Goal: Communication & Community: Answer question/provide support

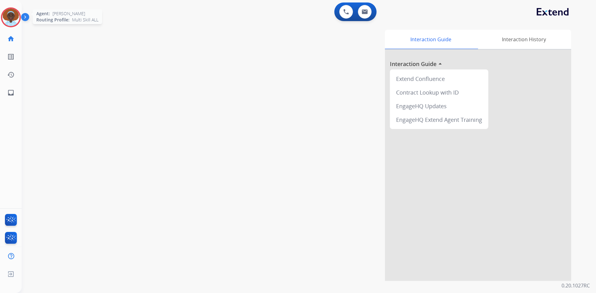
click at [13, 17] on img at bounding box center [10, 17] width 17 height 17
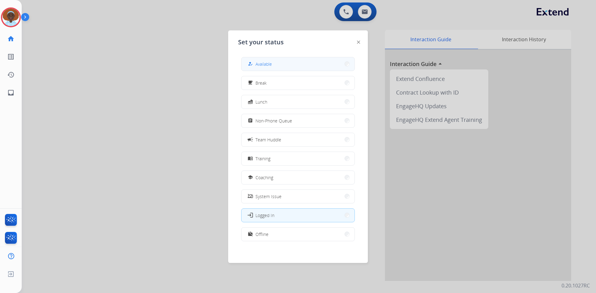
click at [283, 61] on button "how_to_reg Available" at bounding box center [297, 63] width 113 height 13
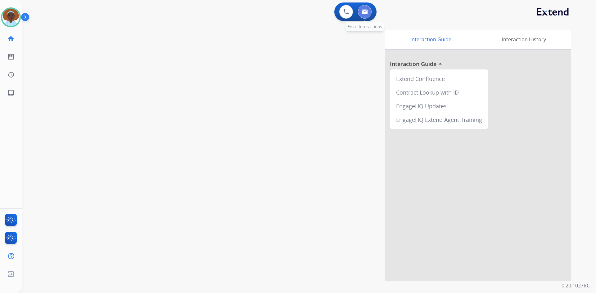
click at [364, 11] on img at bounding box center [365, 11] width 6 height 5
select select "**********"
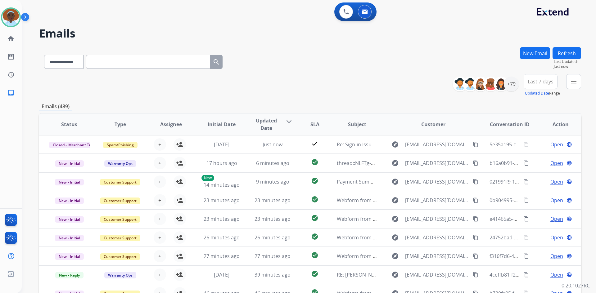
click at [541, 85] on button "Last 7 days" at bounding box center [541, 81] width 34 height 15
click at [533, 154] on div "Last 90 days" at bounding box center [538, 156] width 34 height 9
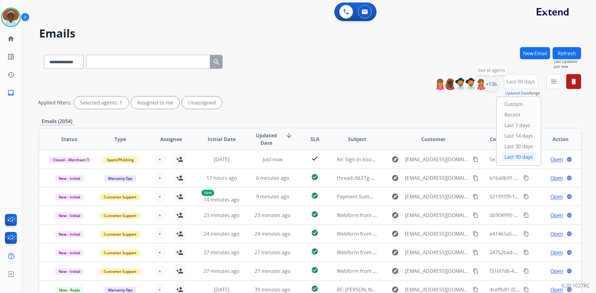
click at [489, 87] on div "+136" at bounding box center [491, 84] width 15 height 15
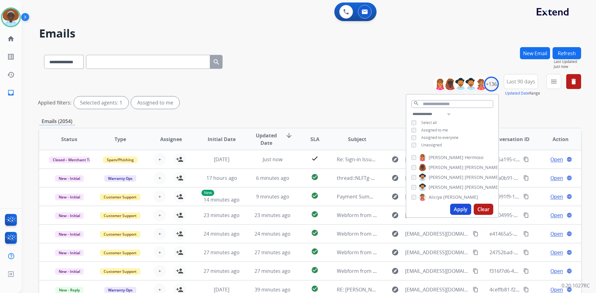
click at [458, 208] on button "Apply" at bounding box center [460, 209] width 21 height 11
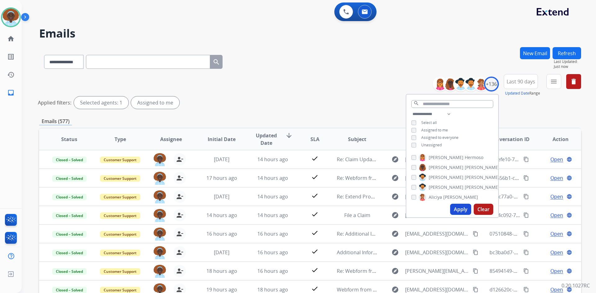
click at [346, 91] on div "**********" at bounding box center [310, 92] width 542 height 37
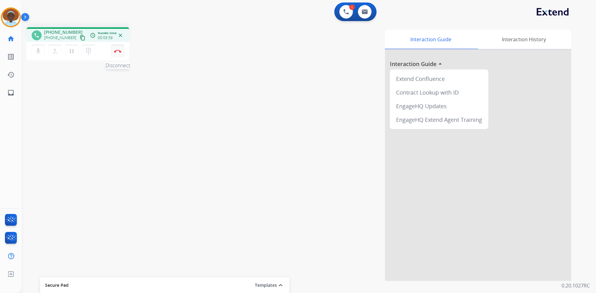
click at [118, 54] on button "Disconnect" at bounding box center [117, 51] width 13 height 13
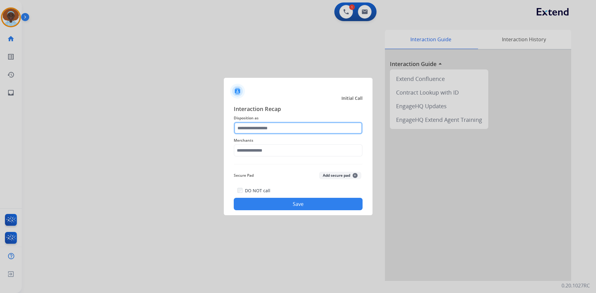
click at [298, 128] on input "text" at bounding box center [298, 128] width 129 height 12
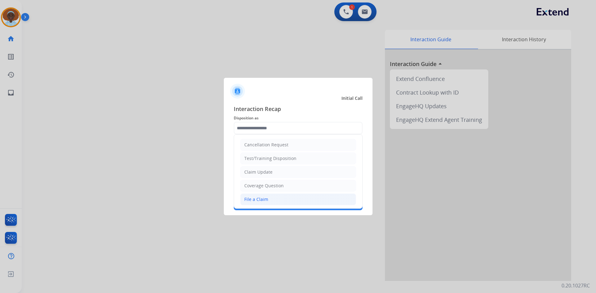
click at [286, 200] on li "File a Claim" at bounding box center [298, 200] width 116 height 12
type input "**********"
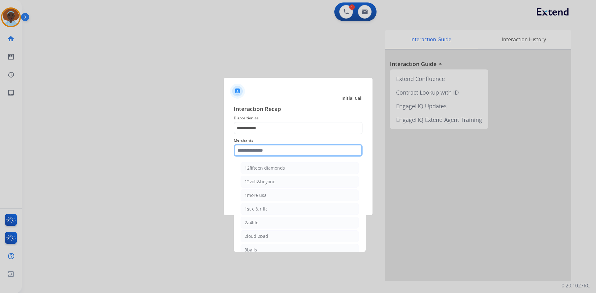
click at [284, 147] on input "text" at bounding box center [298, 150] width 129 height 12
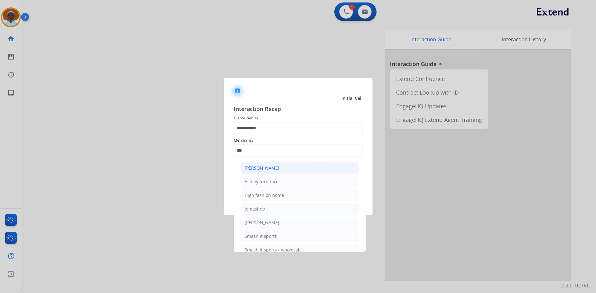
click at [284, 165] on li "[PERSON_NAME]" at bounding box center [300, 168] width 118 height 12
type input "**********"
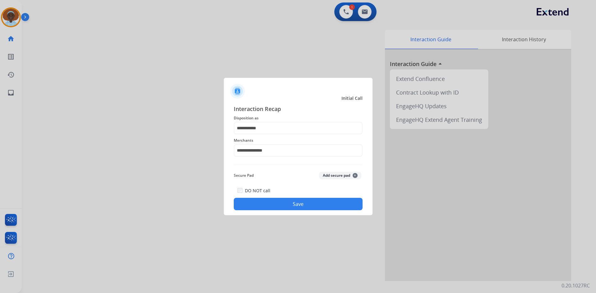
click at [297, 204] on button "Save" at bounding box center [298, 204] width 129 height 12
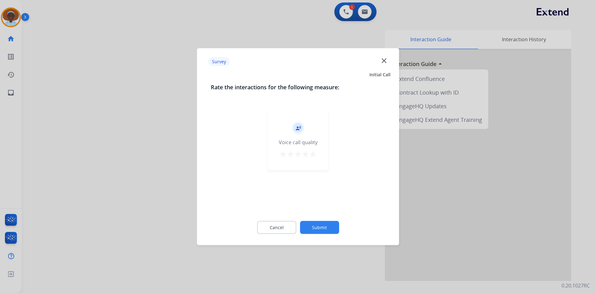
click at [313, 155] on mat-icon "star" at bounding box center [312, 153] width 7 height 7
click at [324, 227] on button "Submit" at bounding box center [319, 227] width 39 height 13
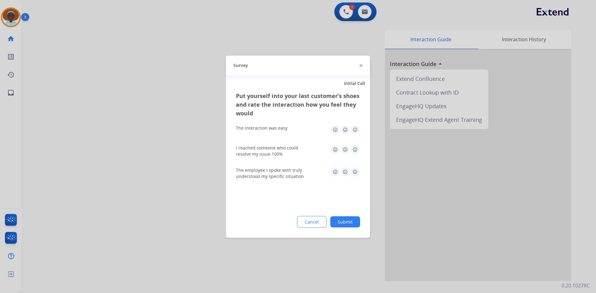
click at [354, 173] on img at bounding box center [355, 172] width 10 height 10
drag, startPoint x: 354, startPoint y: 151, endPoint x: 354, endPoint y: 140, distance: 11.5
click at [354, 151] on img at bounding box center [355, 150] width 10 height 10
click at [356, 128] on img at bounding box center [355, 130] width 10 height 10
click at [346, 226] on button "Submit" at bounding box center [345, 221] width 30 height 11
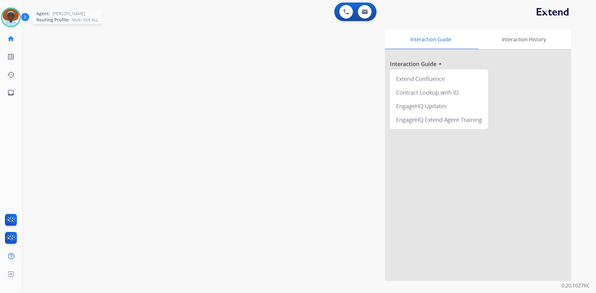
click at [9, 14] on img at bounding box center [10, 17] width 17 height 17
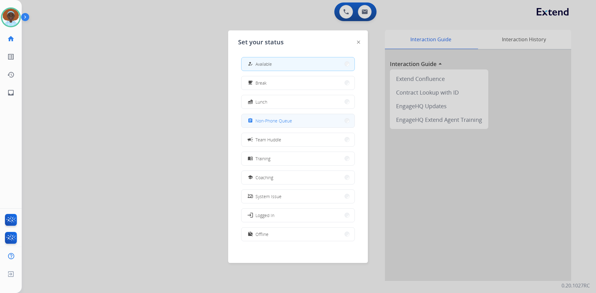
click at [290, 119] on span "Non-Phone Queue" at bounding box center [273, 121] width 37 height 7
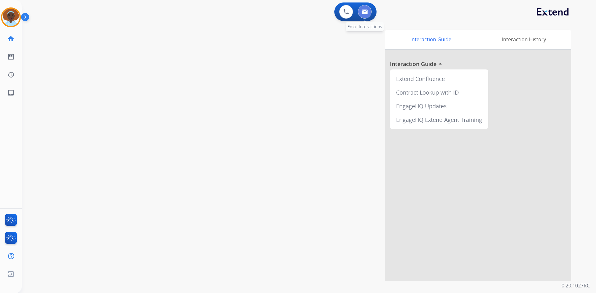
click at [364, 14] on img at bounding box center [365, 11] width 6 height 5
select select "**********"
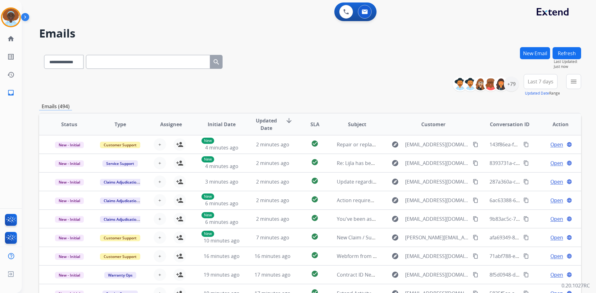
click at [532, 53] on button "New Email" at bounding box center [535, 53] width 30 height 12
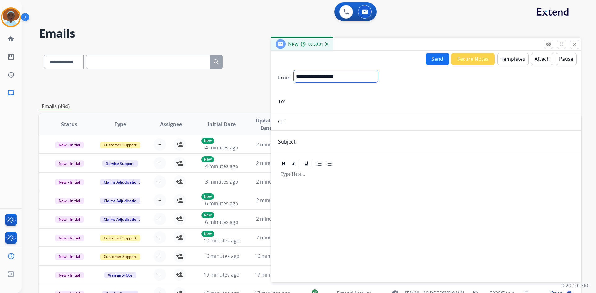
click at [338, 79] on select "**********" at bounding box center [336, 76] width 84 height 12
select select "**********"
click at [294, 70] on select "**********" at bounding box center [336, 76] width 84 height 12
click at [329, 101] on input "email" at bounding box center [430, 102] width 286 height 12
paste input "**********"
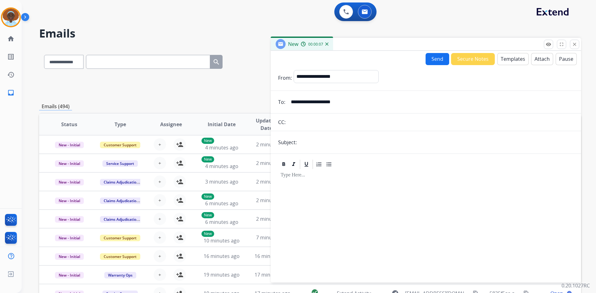
type input "**********"
click at [326, 143] on input "text" at bounding box center [436, 142] width 275 height 12
type input "**********"
click at [516, 59] on button "Templates" at bounding box center [512, 59] width 31 height 12
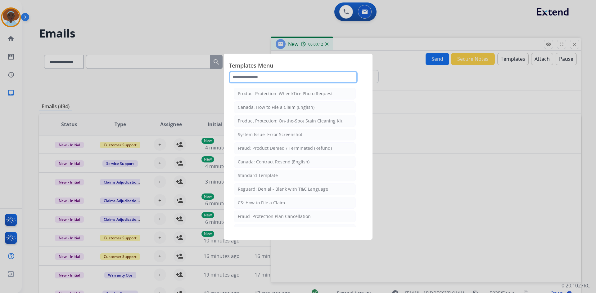
click at [264, 79] on input "text" at bounding box center [293, 77] width 129 height 12
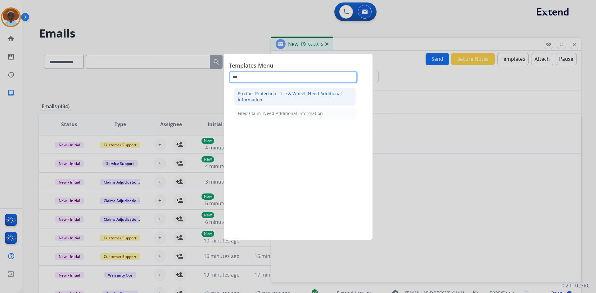
type input "***"
click at [266, 98] on div "Product Protection: Tire & Wheel: Need Additional Information" at bounding box center [295, 97] width 114 height 12
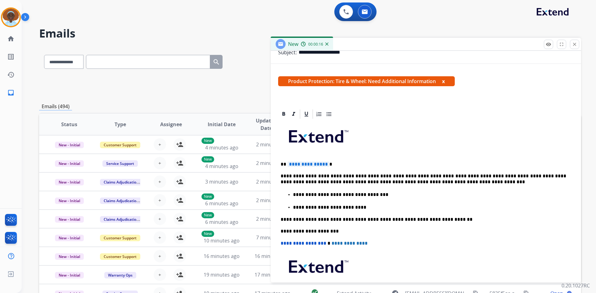
scroll to position [93, 0]
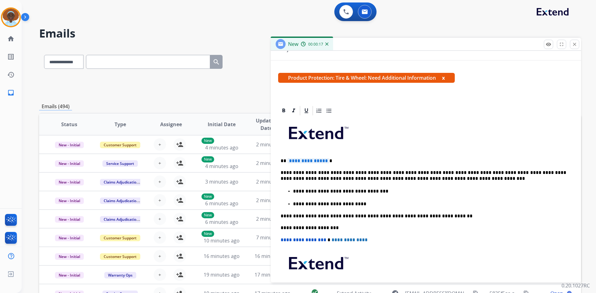
click at [310, 161] on span "**********" at bounding box center [308, 160] width 42 height 5
drag, startPoint x: 374, startPoint y: 191, endPoint x: 291, endPoint y: 191, distance: 82.6
click at [291, 191] on ul "**********" at bounding box center [426, 198] width 290 height 20
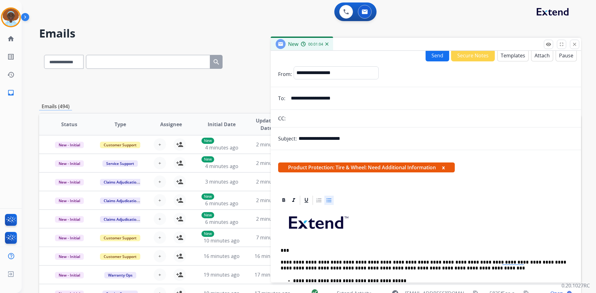
scroll to position [0, 0]
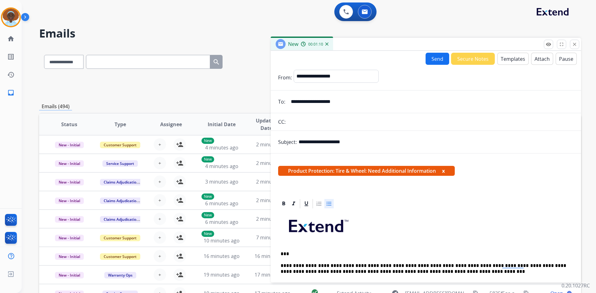
click at [434, 63] on button "Send" at bounding box center [438, 59] width 24 height 12
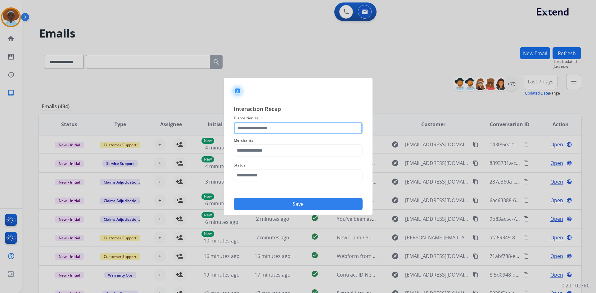
click at [277, 128] on input "text" at bounding box center [298, 128] width 129 height 12
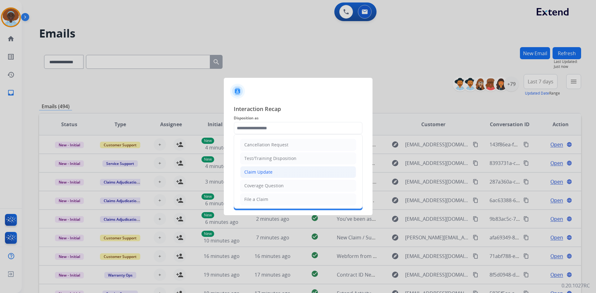
click at [277, 171] on li "Claim Update" at bounding box center [298, 172] width 116 height 12
type input "**********"
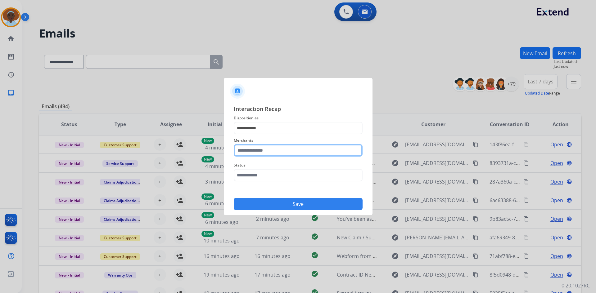
click at [271, 151] on input "text" at bounding box center [298, 150] width 129 height 12
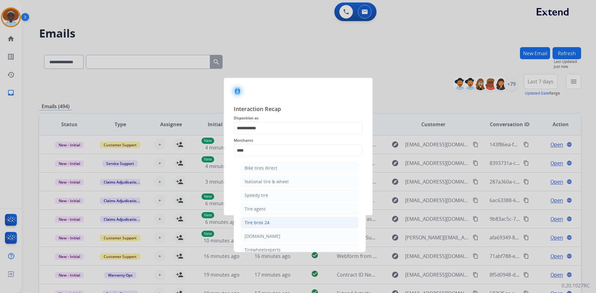
click at [268, 224] on div "Tire bros 24" at bounding box center [257, 223] width 25 height 6
type input "**********"
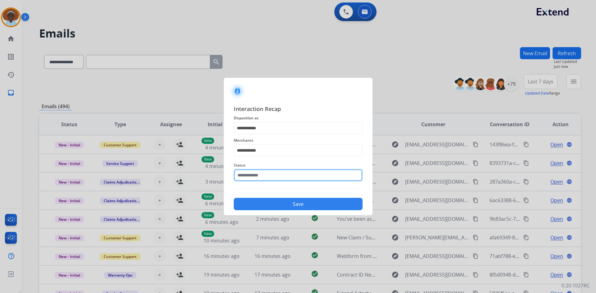
click at [284, 178] on input "text" at bounding box center [298, 175] width 129 height 12
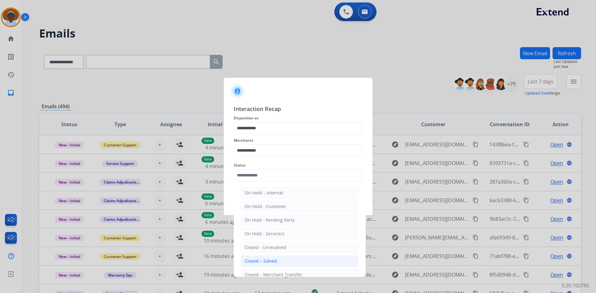
click at [277, 260] on li "Closed – Solved" at bounding box center [300, 261] width 118 height 12
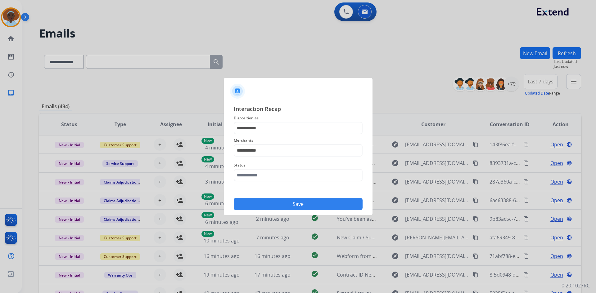
type input "**********"
click at [306, 204] on button "Save" at bounding box center [298, 204] width 129 height 12
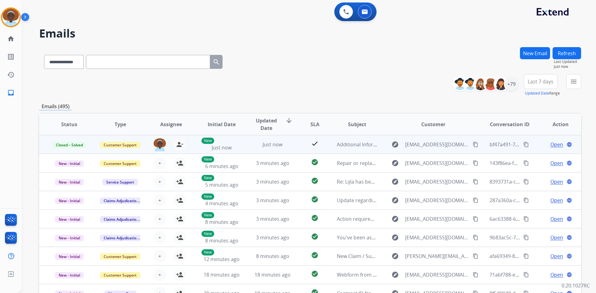
click at [523, 146] on mat-icon "content_copy" at bounding box center [526, 145] width 6 height 6
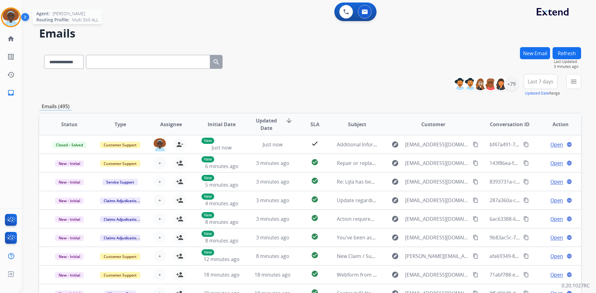
click at [16, 16] on img at bounding box center [10, 17] width 17 height 17
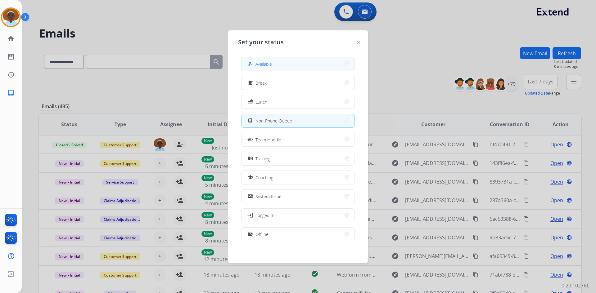
click at [264, 64] on span "Available" at bounding box center [263, 64] width 16 height 7
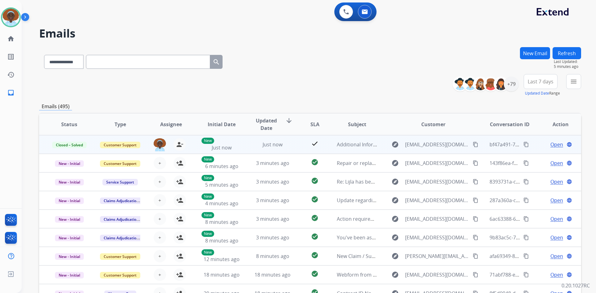
click at [556, 145] on span "Open" at bounding box center [556, 144] width 13 height 7
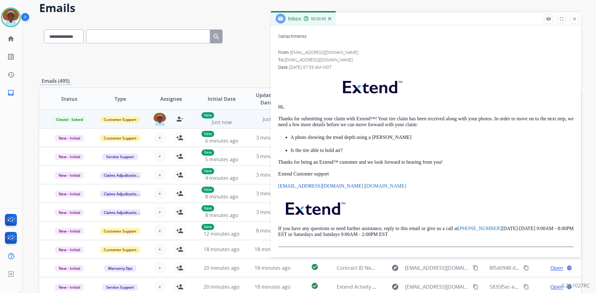
scroll to position [31, 0]
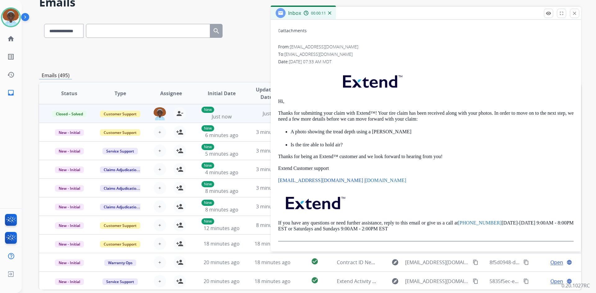
drag, startPoint x: 390, startPoint y: 229, endPoint x: 277, endPoint y: 99, distance: 171.9
click at [277, 99] on div "0 attachments From: support@extend.com To: westerkey@hotmail.com Date: 09/03/20…" at bounding box center [426, 135] width 310 height 223
copy div "Hi, Thanks for submitting your claim with Extend™! Your tire claim has been rec…"
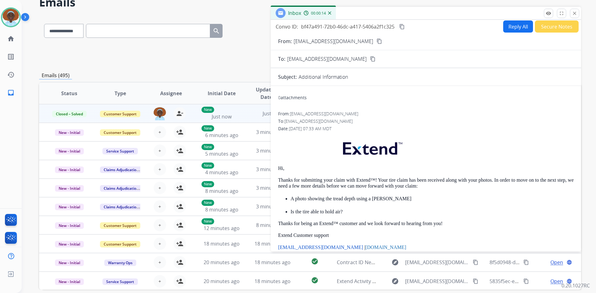
scroll to position [0, 0]
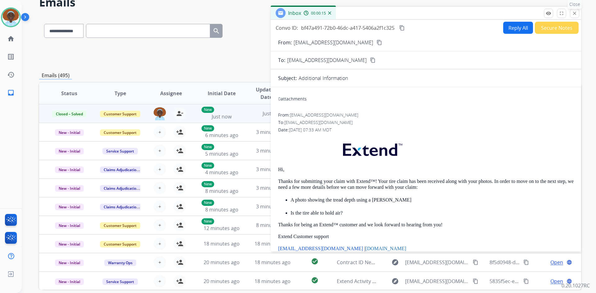
click at [574, 14] on mat-icon "close" at bounding box center [575, 14] width 6 height 6
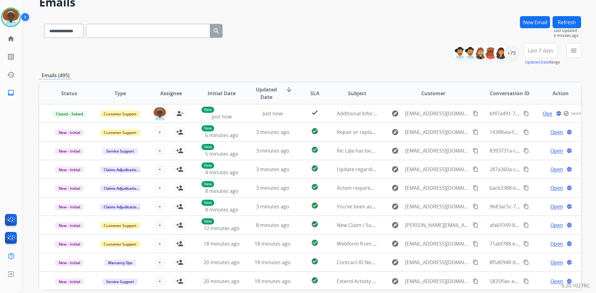
click at [534, 22] on button "New Email" at bounding box center [535, 22] width 30 height 12
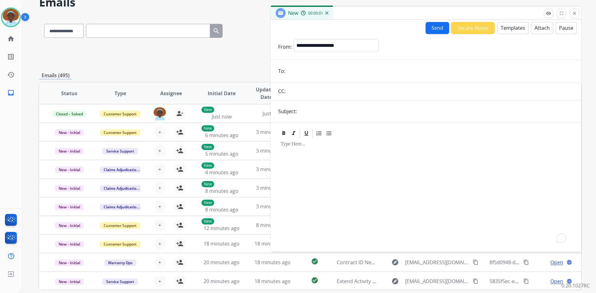
click at [292, 148] on div "To enrich screen reader interactions, please activate Accessibility in Grammarl…" at bounding box center [425, 192] width 295 height 106
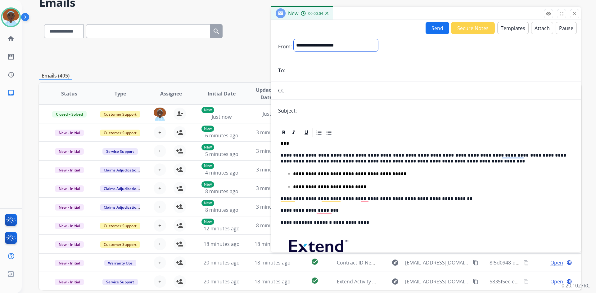
scroll to position [30, 0]
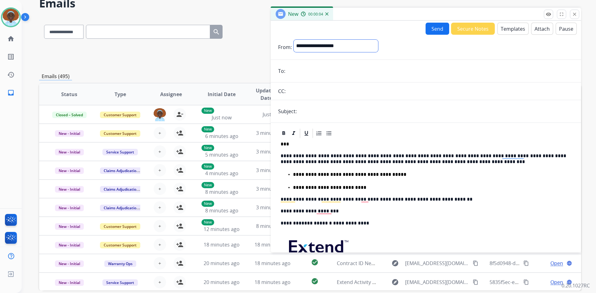
click at [322, 43] on select "**********" at bounding box center [336, 46] width 84 height 12
select select "**********"
click at [294, 40] on select "**********" at bounding box center [336, 46] width 84 height 12
click at [295, 70] on input "email" at bounding box center [430, 71] width 286 height 12
paste input "**********"
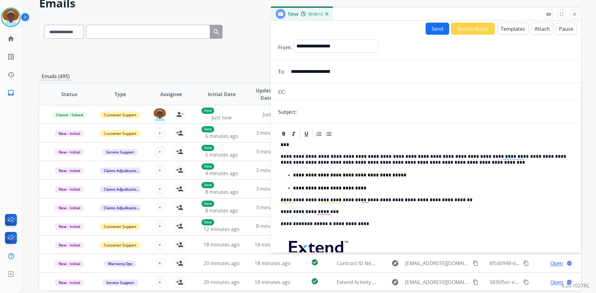
type input "**********"
click at [329, 109] on input "text" at bounding box center [436, 112] width 275 height 12
type input "**********"
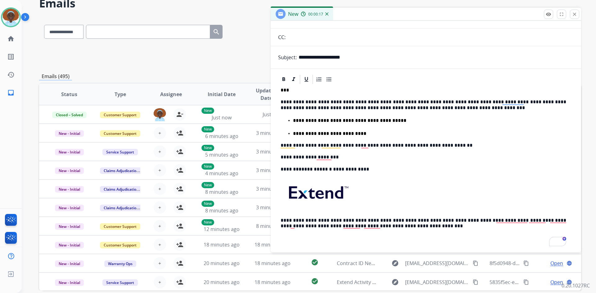
scroll to position [0, 0]
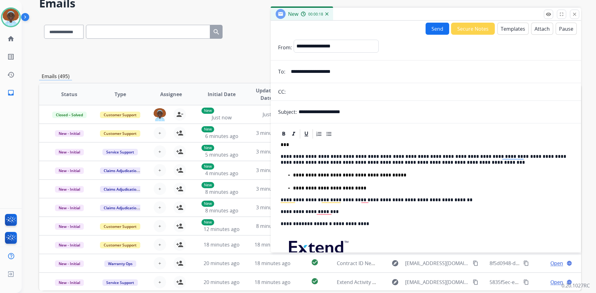
click at [429, 29] on button "Send" at bounding box center [438, 29] width 24 height 12
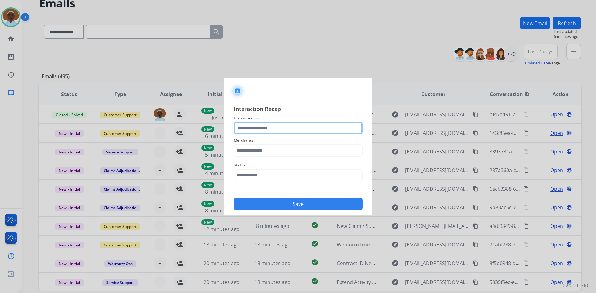
click at [281, 127] on input "text" at bounding box center [298, 128] width 129 height 12
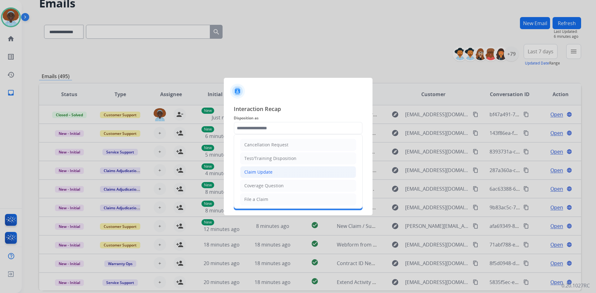
click at [275, 175] on li "Claim Update" at bounding box center [298, 172] width 116 height 12
type input "**********"
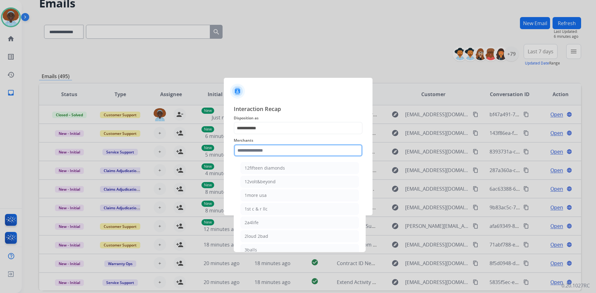
click at [277, 151] on input "text" at bounding box center [298, 150] width 129 height 12
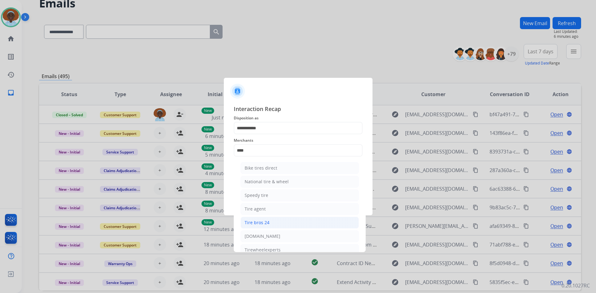
click at [270, 220] on li "Tire bros 24" at bounding box center [300, 223] width 118 height 12
type input "**********"
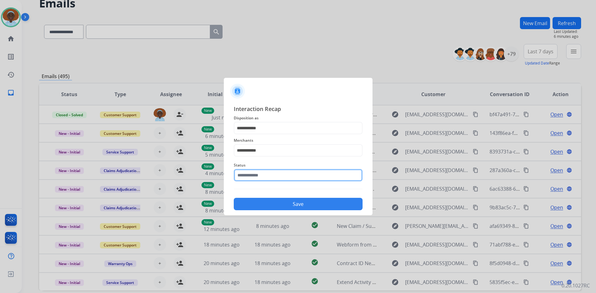
click at [280, 175] on input "text" at bounding box center [298, 175] width 129 height 12
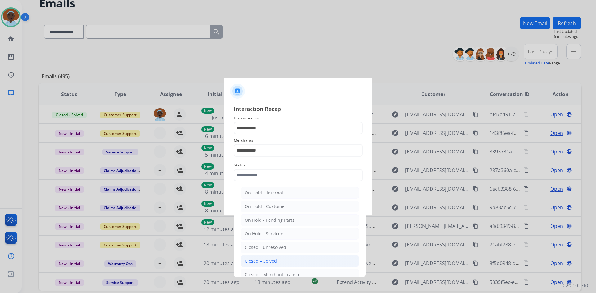
click at [286, 263] on li "Closed – Solved" at bounding box center [300, 261] width 118 height 12
type input "**********"
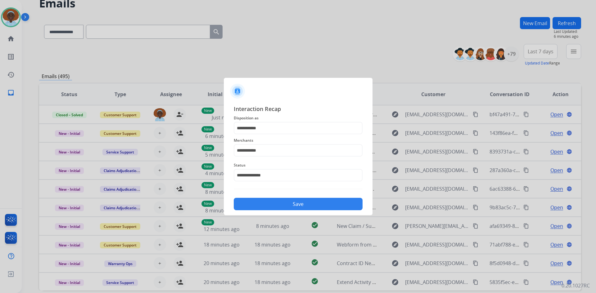
click at [300, 203] on button "Save" at bounding box center [298, 204] width 129 height 12
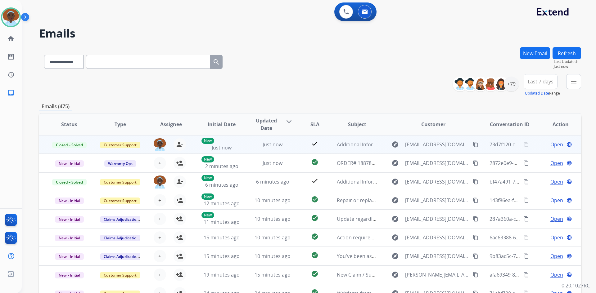
click at [523, 146] on mat-icon "content_copy" at bounding box center [526, 145] width 6 height 6
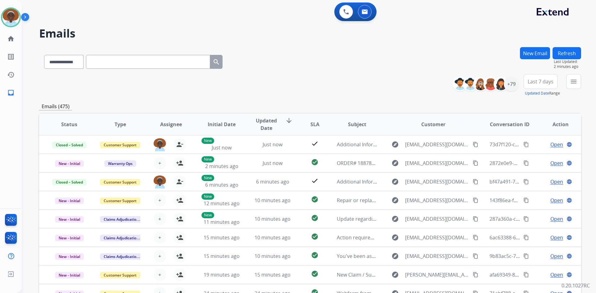
click at [533, 81] on span "Last 7 days" at bounding box center [541, 81] width 26 height 2
click at [529, 156] on div "Last 90 days" at bounding box center [538, 156] width 34 height 9
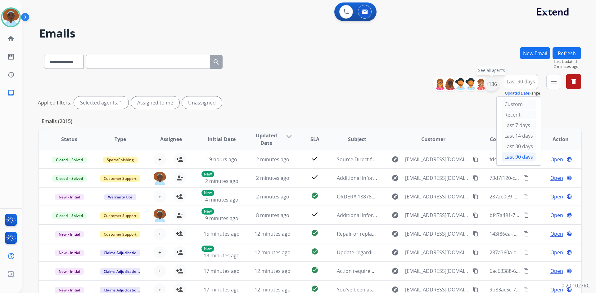
click at [488, 87] on div "+136" at bounding box center [491, 84] width 15 height 15
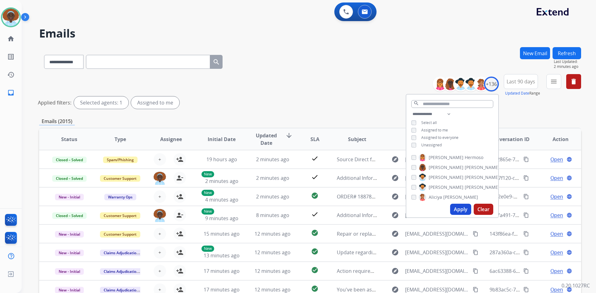
click at [452, 214] on button "Apply" at bounding box center [460, 209] width 21 height 11
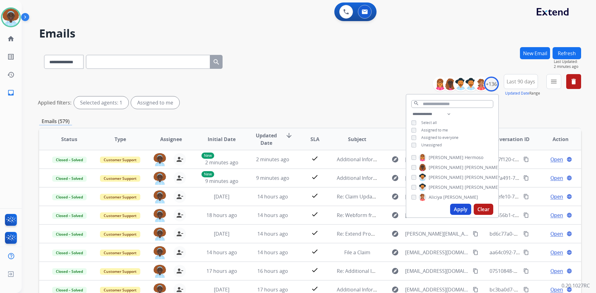
click at [350, 92] on div "**********" at bounding box center [310, 92] width 542 height 37
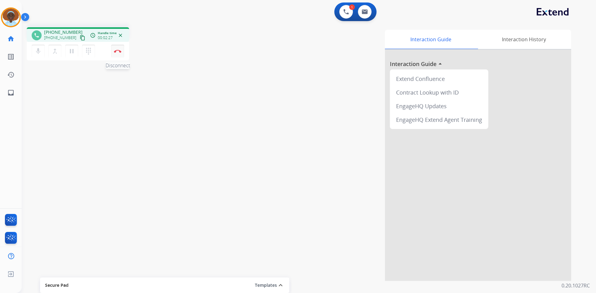
click at [119, 51] on img at bounding box center [117, 51] width 7 height 3
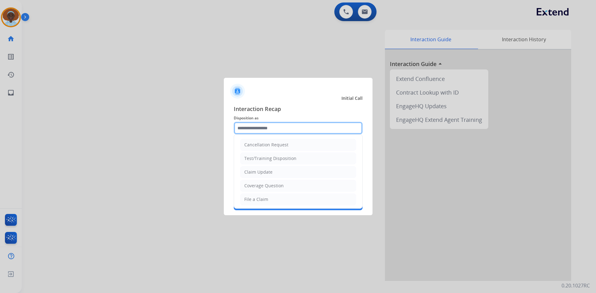
click at [278, 127] on input "text" at bounding box center [298, 128] width 129 height 12
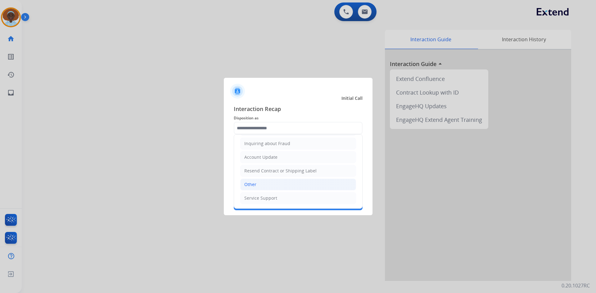
click at [270, 186] on li "Other" at bounding box center [298, 185] width 116 height 12
type input "*****"
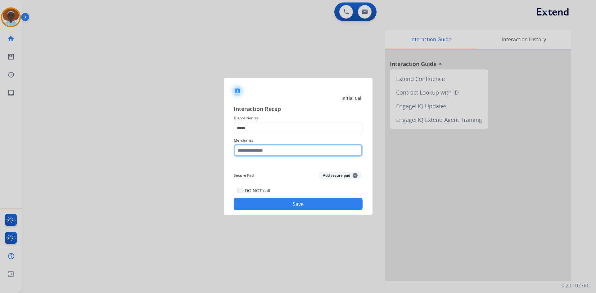
click at [276, 148] on input "text" at bounding box center [298, 150] width 129 height 12
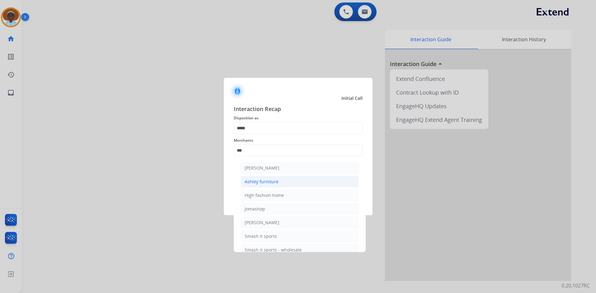
click at [272, 179] on div "Ashley furniture" at bounding box center [262, 182] width 34 height 6
type input "**********"
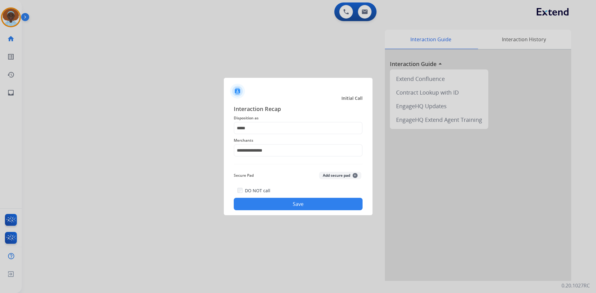
click at [294, 206] on button "Save" at bounding box center [298, 204] width 129 height 12
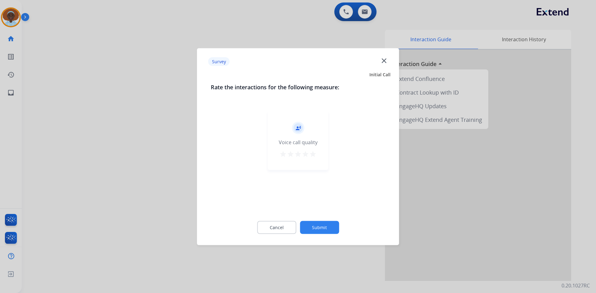
drag, startPoint x: 314, startPoint y: 155, endPoint x: 331, endPoint y: 190, distance: 38.6
click at [314, 155] on mat-icon "star" at bounding box center [312, 153] width 7 height 7
click at [322, 228] on button "Submit" at bounding box center [319, 227] width 39 height 13
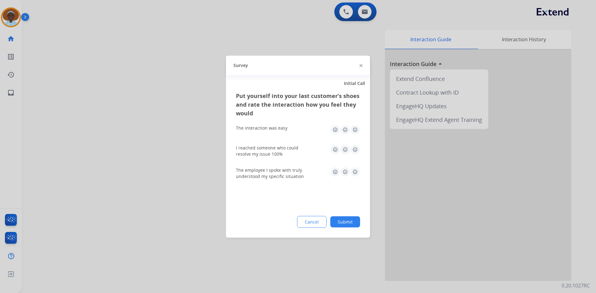
click at [353, 173] on img at bounding box center [355, 172] width 10 height 10
click at [354, 149] on img at bounding box center [355, 150] width 10 height 10
click at [353, 131] on img at bounding box center [355, 130] width 10 height 10
click at [343, 223] on button "Submit" at bounding box center [345, 221] width 30 height 11
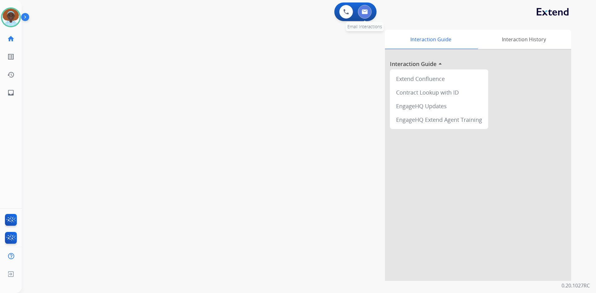
click at [368, 13] on button at bounding box center [365, 12] width 14 height 14
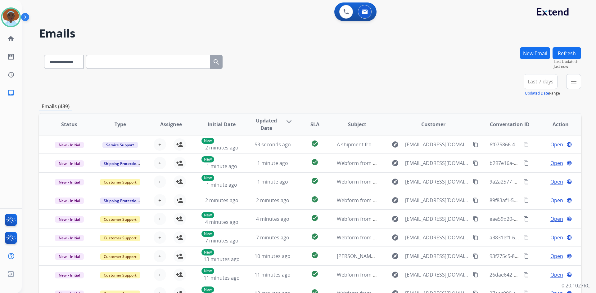
click at [538, 49] on button "New Email" at bounding box center [535, 53] width 30 height 12
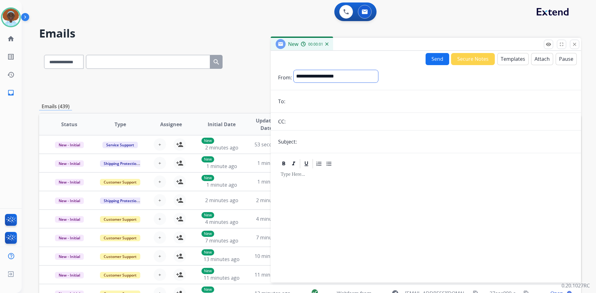
click at [334, 78] on select "**********" at bounding box center [336, 76] width 84 height 12
select select "**********"
click at [294, 70] on select "**********" at bounding box center [336, 76] width 84 height 12
click at [327, 103] on input "email" at bounding box center [430, 102] width 286 height 12
paste input "**********"
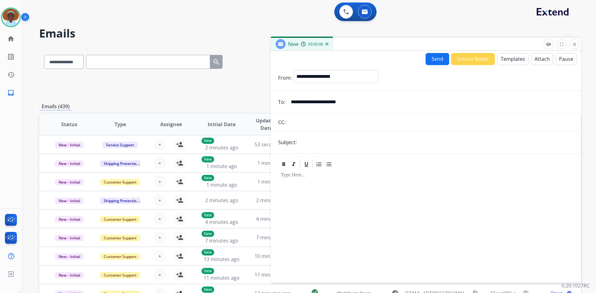
type input "**********"
click at [333, 142] on input "text" at bounding box center [436, 142] width 275 height 12
type input "**********"
click at [506, 61] on button "Templates" at bounding box center [512, 59] width 31 height 12
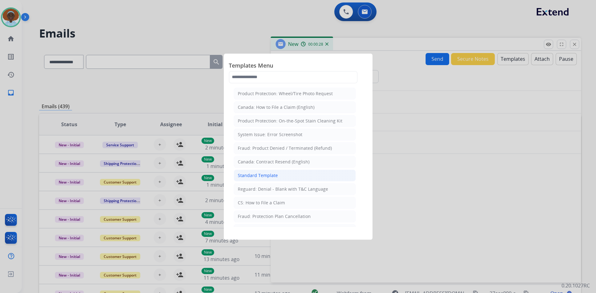
click at [278, 178] on li "Standard Template" at bounding box center [295, 176] width 122 height 12
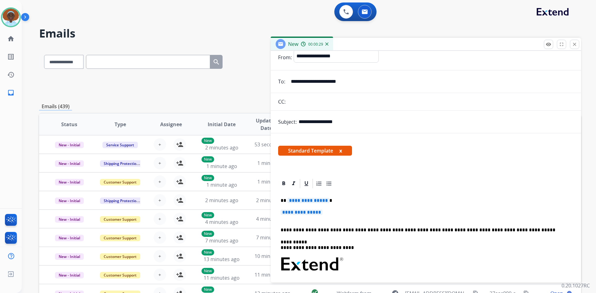
scroll to position [31, 0]
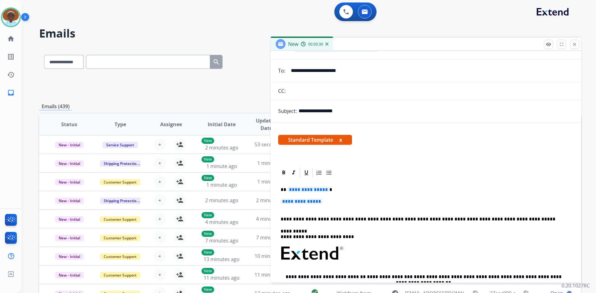
click at [312, 189] on span "**********" at bounding box center [308, 189] width 42 height 5
click at [289, 200] on span "**********" at bounding box center [302, 201] width 42 height 5
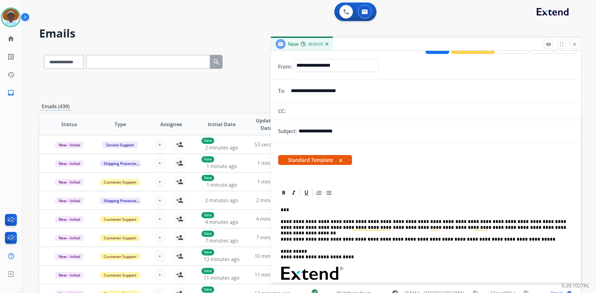
scroll to position [0, 0]
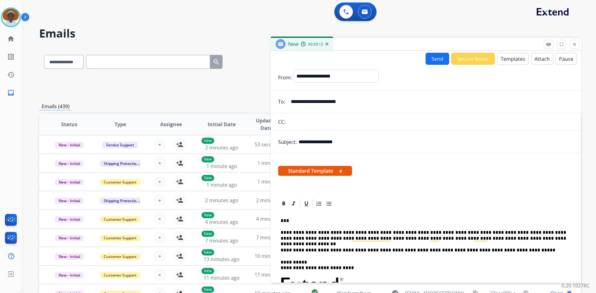
click at [434, 61] on button "Send" at bounding box center [438, 59] width 24 height 12
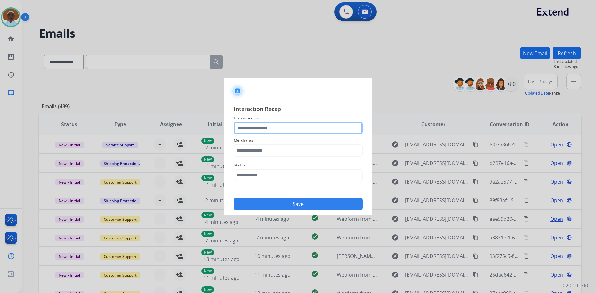
click at [281, 127] on input "text" at bounding box center [298, 128] width 129 height 12
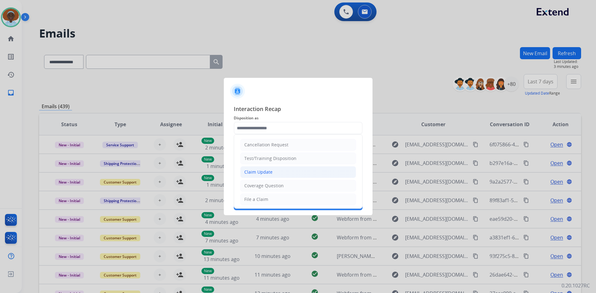
click at [266, 175] on div "Claim Update" at bounding box center [258, 172] width 28 height 6
type input "**********"
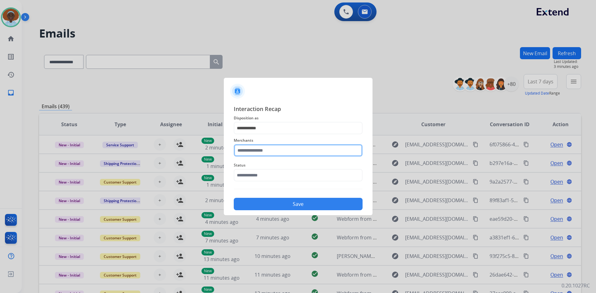
click at [272, 150] on input "text" at bounding box center [298, 150] width 129 height 12
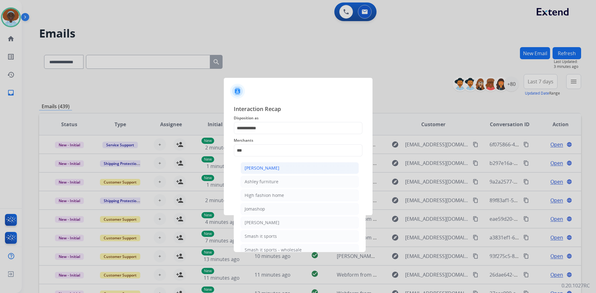
click at [272, 165] on div "[PERSON_NAME]" at bounding box center [262, 168] width 35 height 6
type input "**********"
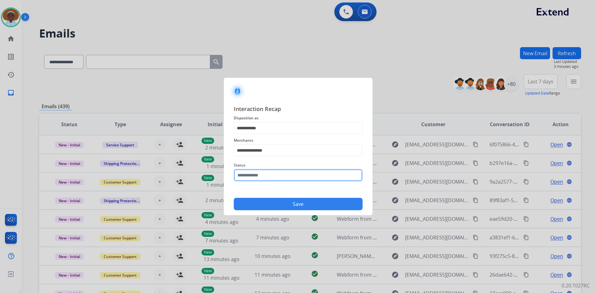
click at [279, 175] on input "text" at bounding box center [298, 175] width 129 height 12
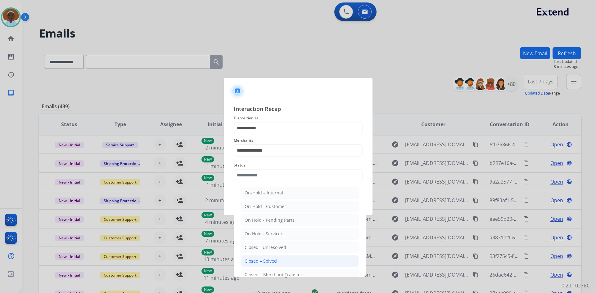
click at [274, 262] on div "Closed – Solved" at bounding box center [261, 261] width 32 height 6
type input "**********"
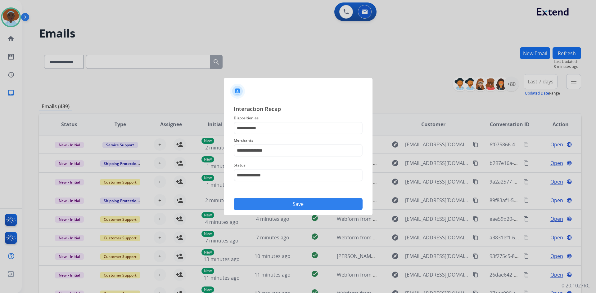
click at [293, 208] on button "Save" at bounding box center [298, 204] width 129 height 12
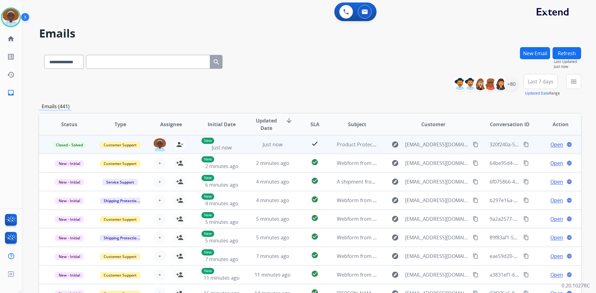
click at [523, 145] on mat-icon "content_copy" at bounding box center [526, 145] width 6 height 6
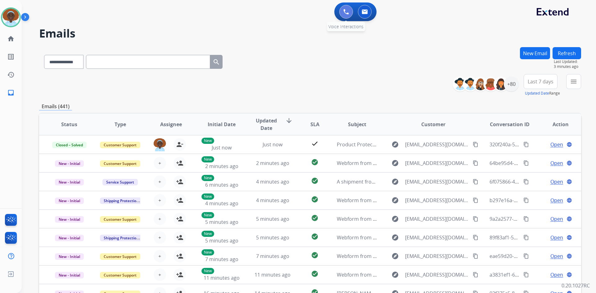
click at [347, 12] on img at bounding box center [346, 12] width 6 height 6
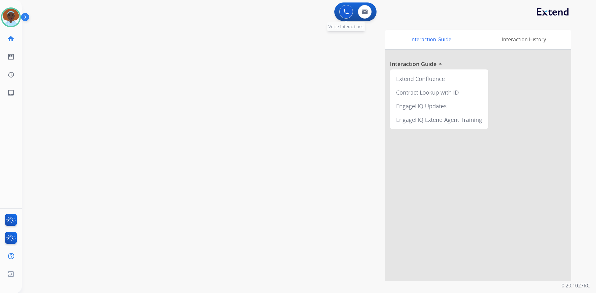
click at [343, 15] on button at bounding box center [346, 12] width 14 height 14
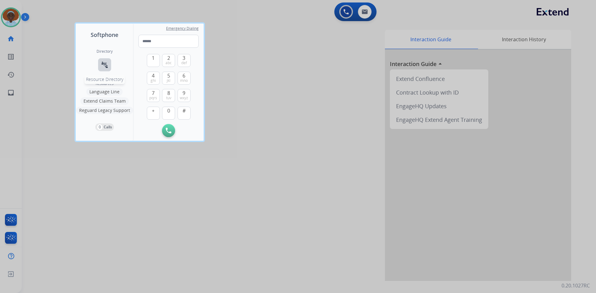
click at [106, 64] on mat-icon "connect_without_contact" at bounding box center [104, 64] width 7 height 7
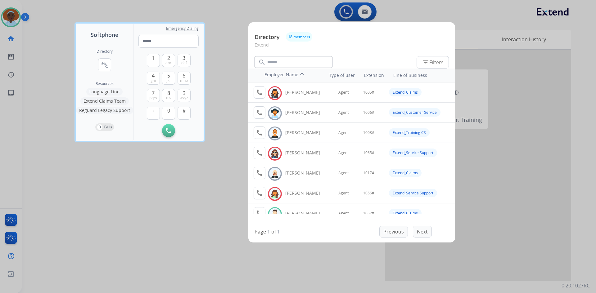
click at [214, 162] on div at bounding box center [298, 146] width 596 height 293
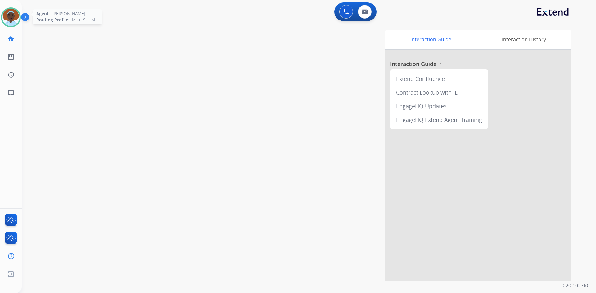
click at [7, 20] on img at bounding box center [10, 17] width 17 height 17
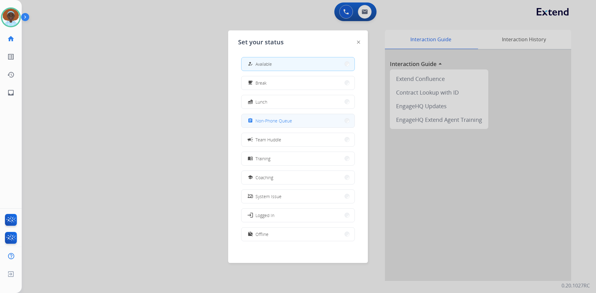
click at [280, 120] on span "Non-Phone Queue" at bounding box center [273, 121] width 37 height 7
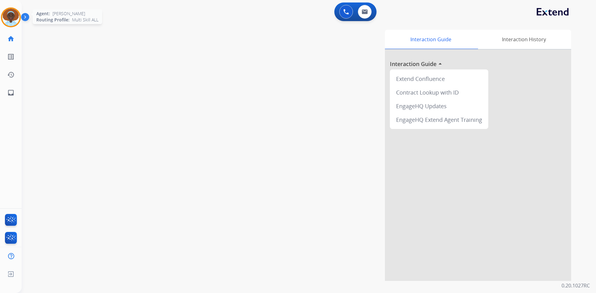
click at [16, 16] on img at bounding box center [10, 17] width 17 height 17
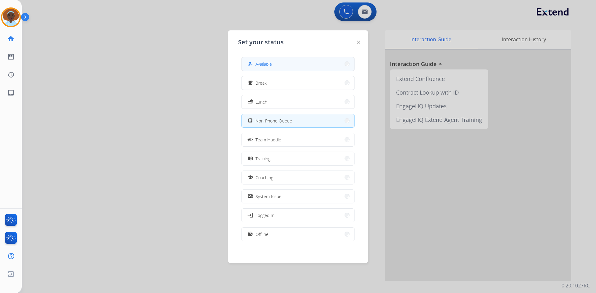
click at [276, 62] on button "how_to_reg Available" at bounding box center [297, 63] width 113 height 13
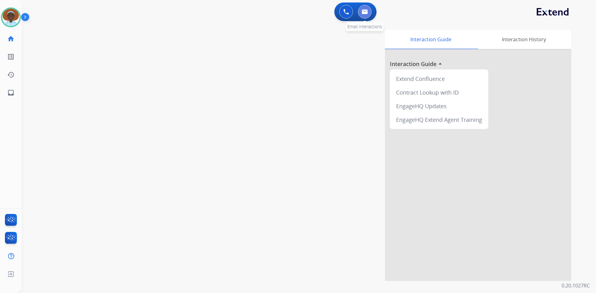
click at [365, 13] on img at bounding box center [365, 11] width 6 height 5
select select "**********"
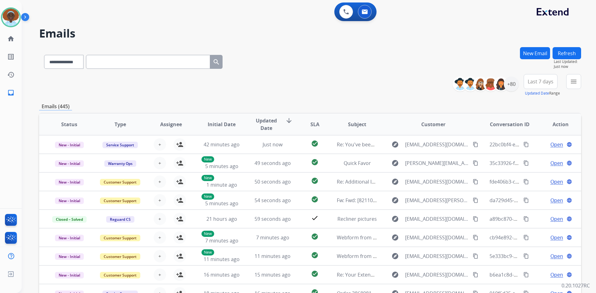
click at [539, 83] on span "Last 7 days" at bounding box center [541, 81] width 26 height 2
click at [534, 155] on div "Last 90 days" at bounding box center [538, 156] width 34 height 9
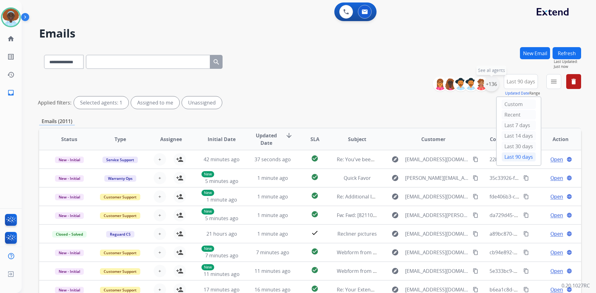
click at [490, 87] on div "+136" at bounding box center [491, 84] width 15 height 15
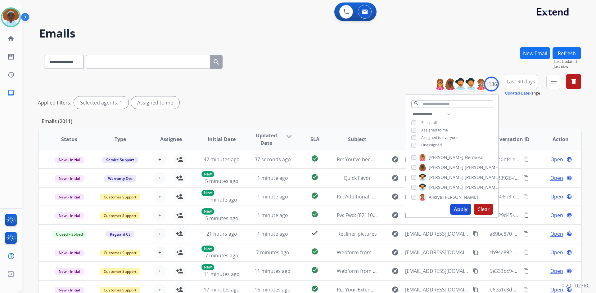
click at [458, 209] on button "Apply" at bounding box center [460, 209] width 21 height 11
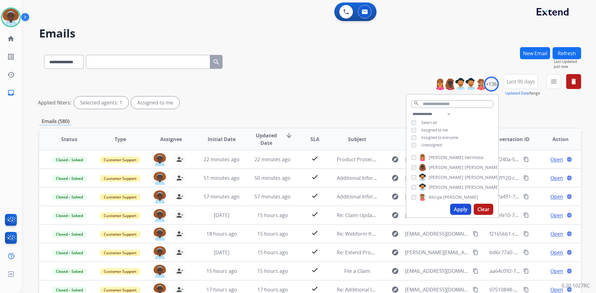
click at [276, 91] on div "**********" at bounding box center [310, 92] width 542 height 37
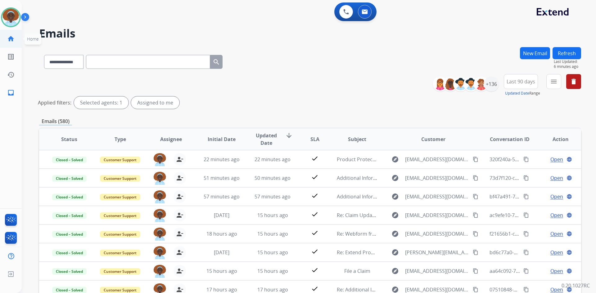
click at [11, 41] on mat-icon "home" at bounding box center [10, 38] width 7 height 7
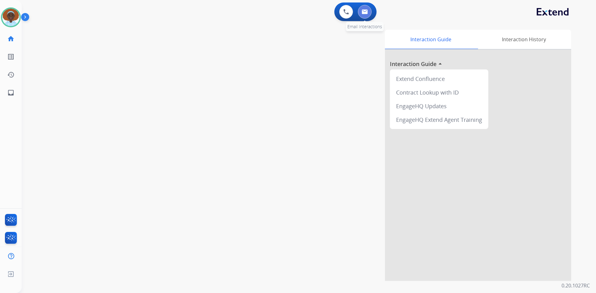
click at [362, 12] on img at bounding box center [365, 11] width 6 height 5
select select "**********"
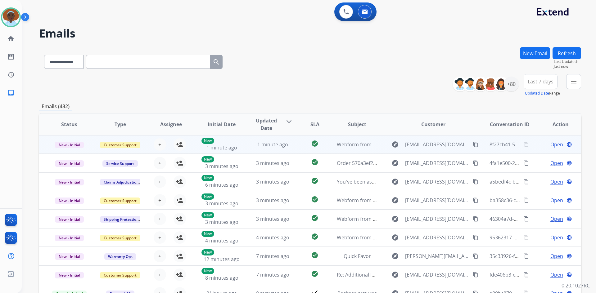
click at [550, 145] on span "Open" at bounding box center [556, 144] width 13 height 7
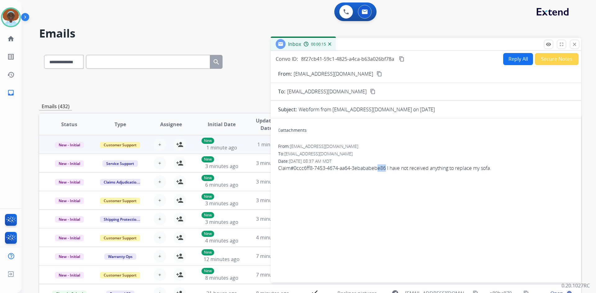
drag, startPoint x: 385, startPoint y: 169, endPoint x: 364, endPoint y: 169, distance: 21.7
click at [366, 169] on span "Claim#0ccc6ff8-7453-4674-aa64-3ebababebe86 I have not received anything to repl…" at bounding box center [425, 167] width 295 height 7
click at [334, 169] on span "Claim#0ccc6ff8-7453-4674-aa64-3ebababebe86 I have not received anything to repl…" at bounding box center [425, 167] width 295 height 7
drag, startPoint x: 317, startPoint y: 169, endPoint x: 306, endPoint y: 169, distance: 10.9
click at [306, 169] on span "Claim#0ccc6ff8-7453-4674-aa64-3ebababebe86 I have not received anything to repl…" at bounding box center [425, 167] width 295 height 7
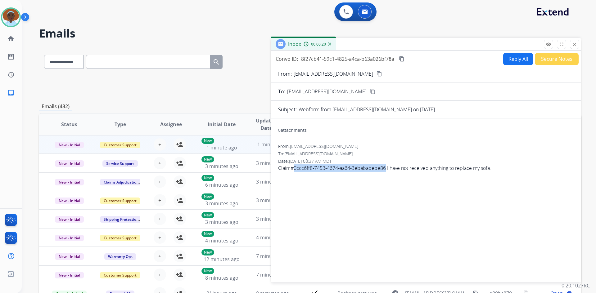
drag, startPoint x: 385, startPoint y: 169, endPoint x: 294, endPoint y: 169, distance: 91.2
click at [294, 169] on span "Claim#0ccc6ff8-7453-4674-aa64-3ebababebe86 I have not received anything to repl…" at bounding box center [425, 167] width 295 height 7
copy span "0ccc6ff8-7453-4674-aa64-3ebababebe86"
click at [513, 62] on button "Reply All" at bounding box center [518, 59] width 30 height 12
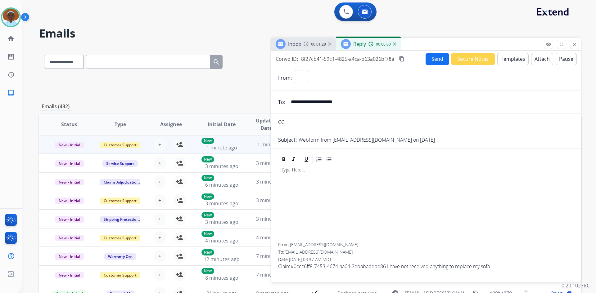
select select "**********"
click at [505, 61] on button "Templates" at bounding box center [512, 59] width 31 height 12
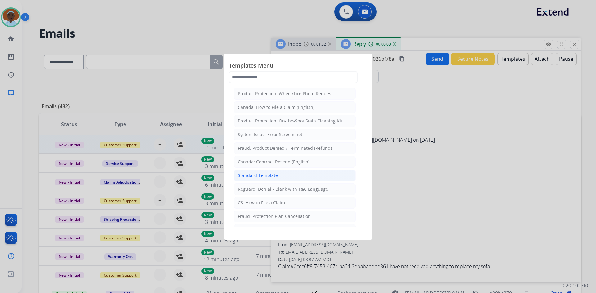
click at [278, 175] on li "Standard Template" at bounding box center [295, 176] width 122 height 12
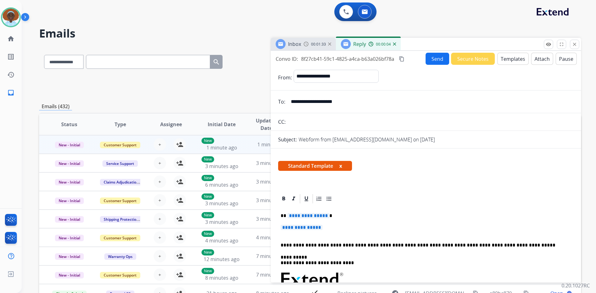
click at [304, 216] on span "**********" at bounding box center [308, 215] width 42 height 5
click at [289, 226] on span "**********" at bounding box center [302, 227] width 42 height 5
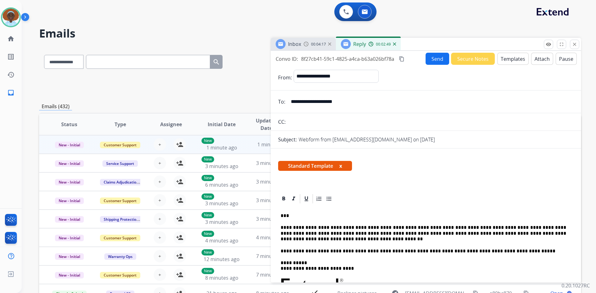
click at [438, 58] on button "Send" at bounding box center [438, 59] width 24 height 12
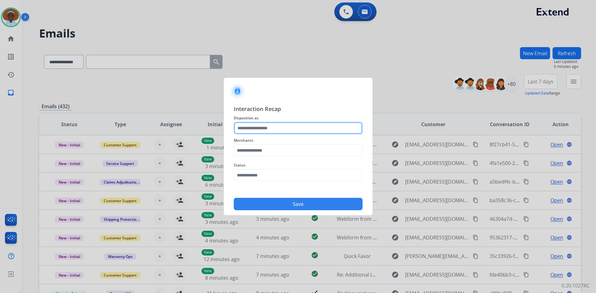
click at [270, 129] on input "text" at bounding box center [298, 128] width 129 height 12
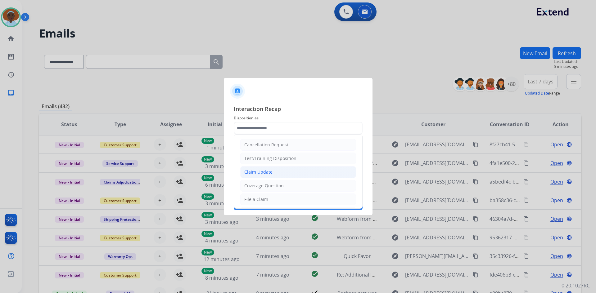
click at [277, 170] on li "Claim Update" at bounding box center [298, 172] width 116 height 12
type input "**********"
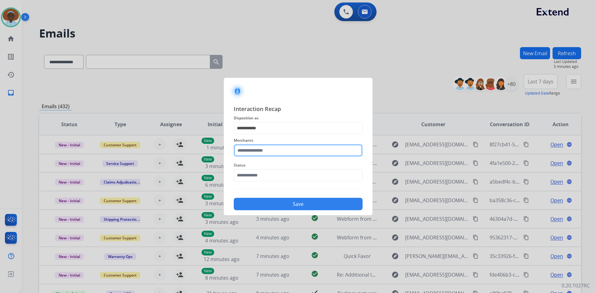
click at [278, 145] on input "text" at bounding box center [298, 150] width 129 height 12
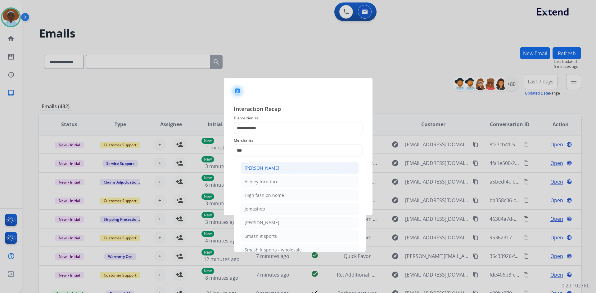
click at [275, 168] on div "[PERSON_NAME]" at bounding box center [262, 168] width 35 height 6
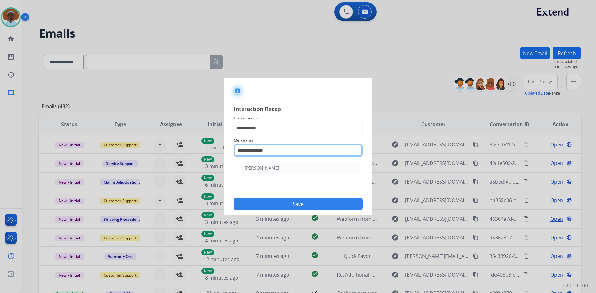
click at [275, 151] on input "**********" at bounding box center [298, 150] width 129 height 12
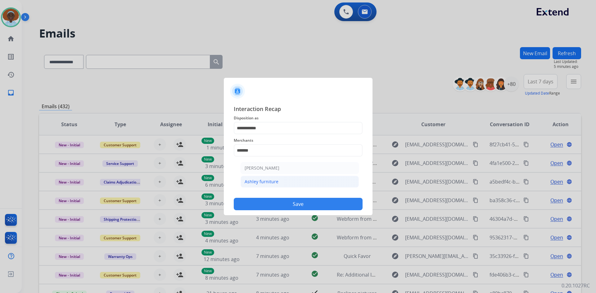
click at [274, 180] on div "Ashley furniture" at bounding box center [262, 182] width 34 height 6
type input "**********"
click at [273, 178] on input "text" at bounding box center [298, 175] width 129 height 12
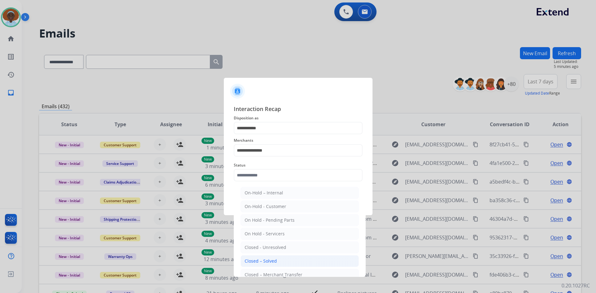
click at [283, 257] on li "Closed – Solved" at bounding box center [300, 261] width 118 height 12
type input "**********"
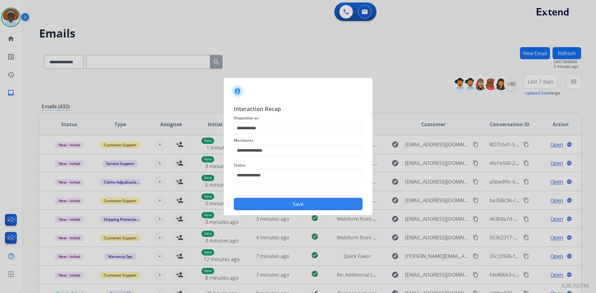
click at [295, 203] on button "Save" at bounding box center [298, 204] width 129 height 12
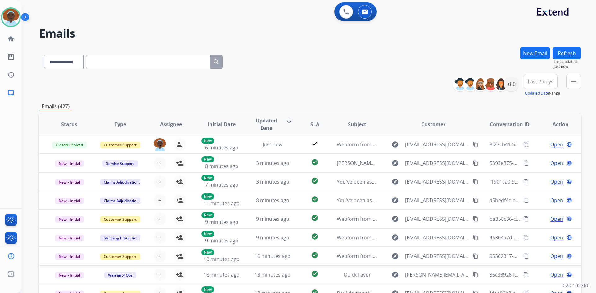
drag, startPoint x: 563, startPoint y: 57, endPoint x: 564, endPoint y: 64, distance: 6.6
click at [563, 57] on button "Refresh" at bounding box center [566, 53] width 29 height 12
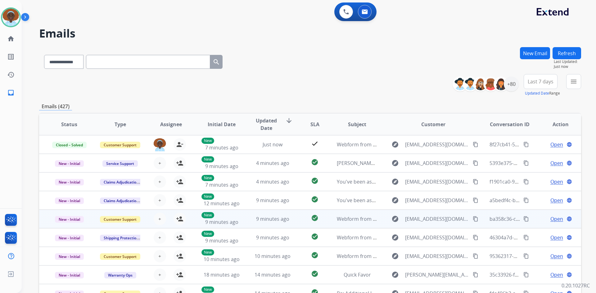
scroll to position [1, 0]
click at [552, 219] on span "Open" at bounding box center [556, 218] width 13 height 7
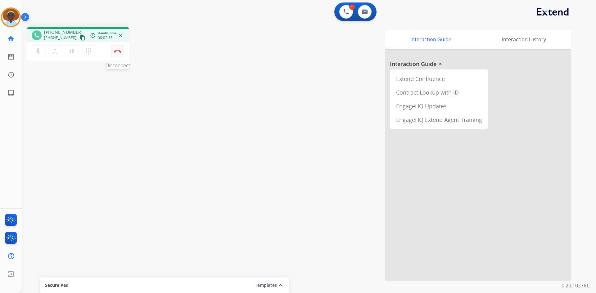
click at [118, 52] on img at bounding box center [117, 51] width 7 height 3
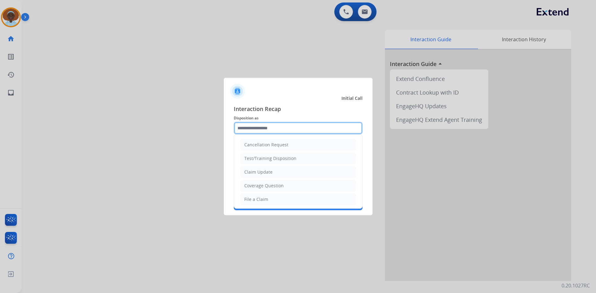
click at [278, 129] on input "text" at bounding box center [298, 128] width 129 height 12
click at [278, 173] on li "Claim Update" at bounding box center [298, 172] width 116 height 12
type input "**********"
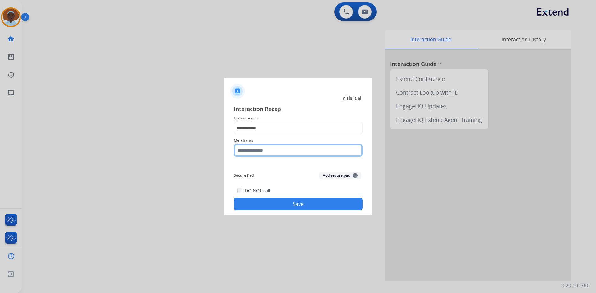
click at [278, 148] on input "text" at bounding box center [298, 150] width 129 height 12
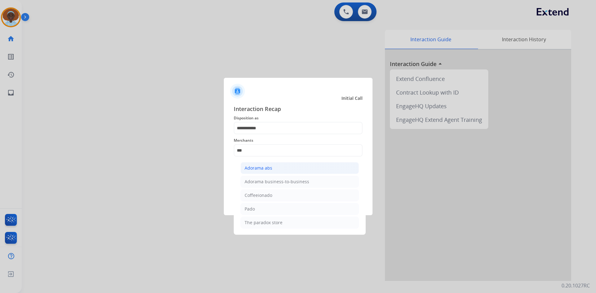
click at [273, 170] on li "Adorama abs" at bounding box center [300, 168] width 118 height 12
type input "**********"
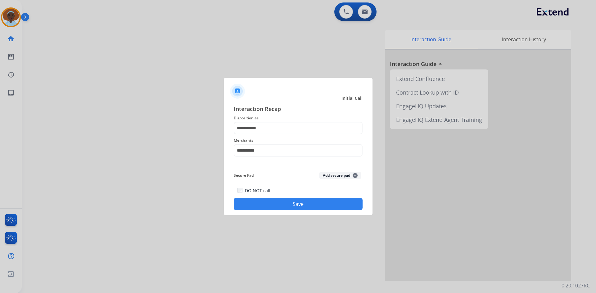
click at [286, 200] on button "Save" at bounding box center [298, 204] width 129 height 12
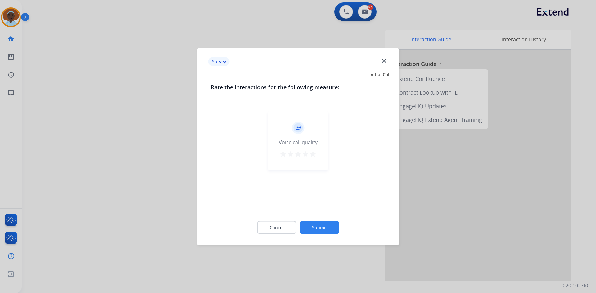
click at [313, 156] on mat-icon "star" at bounding box center [312, 153] width 7 height 7
click at [332, 229] on button "Submit" at bounding box center [319, 227] width 39 height 13
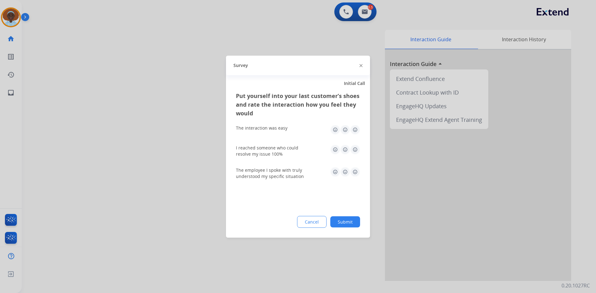
drag, startPoint x: 354, startPoint y: 173, endPoint x: 354, endPoint y: 165, distance: 7.5
click at [354, 173] on img at bounding box center [355, 172] width 10 height 10
click at [356, 148] on img at bounding box center [355, 150] width 10 height 10
drag, startPoint x: 355, startPoint y: 128, endPoint x: 368, endPoint y: 157, distance: 31.2
click at [355, 129] on img at bounding box center [355, 130] width 10 height 10
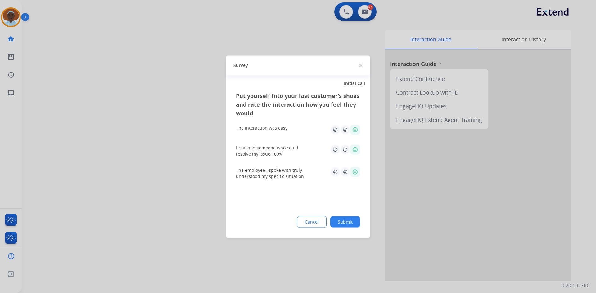
click at [347, 220] on button "Submit" at bounding box center [345, 221] width 30 height 11
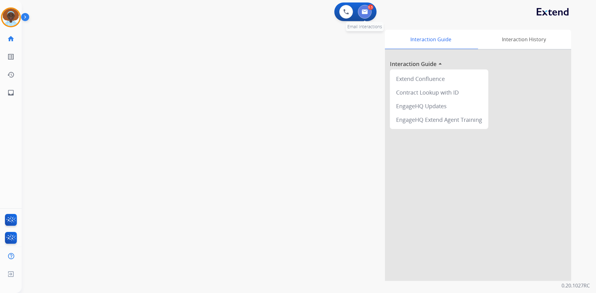
click at [359, 11] on button at bounding box center [365, 12] width 14 height 14
select select "**********"
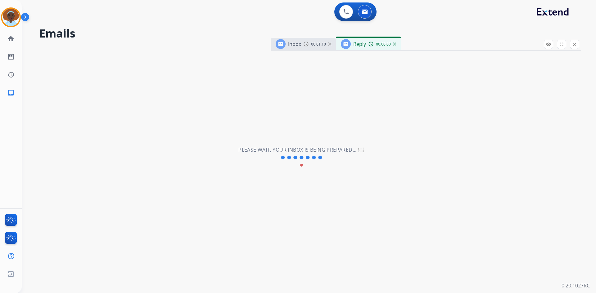
select select "**********"
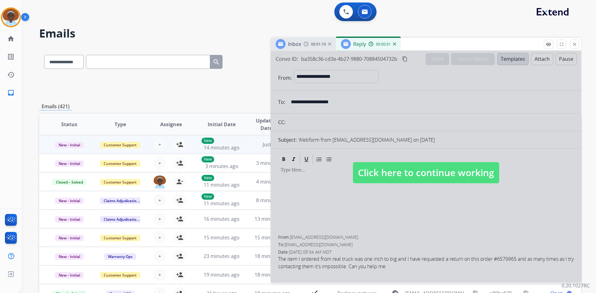
click at [410, 174] on span "Click here to continue working" at bounding box center [426, 172] width 146 height 21
select select
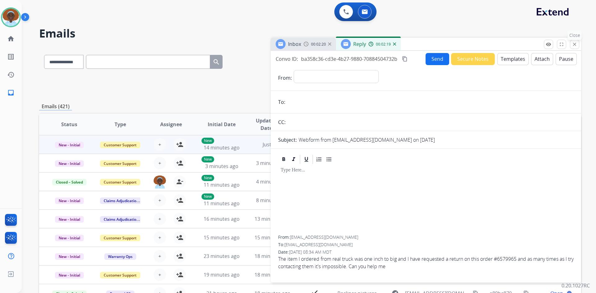
click at [574, 45] on mat-icon "close" at bounding box center [575, 45] width 6 height 6
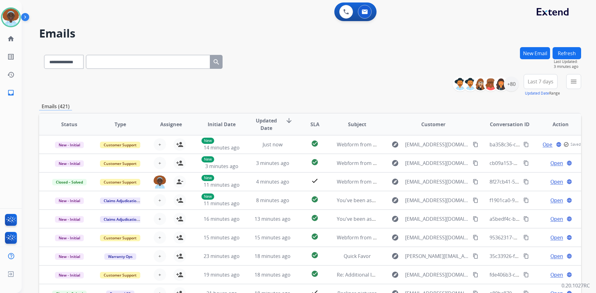
click at [566, 54] on button "Refresh" at bounding box center [566, 53] width 29 height 12
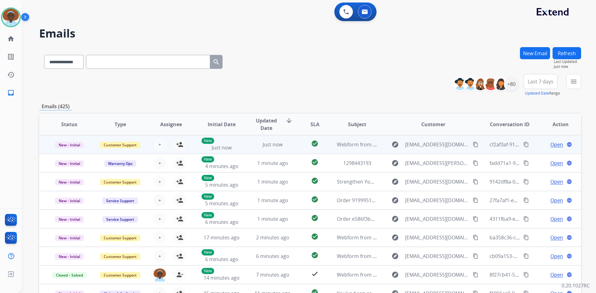
click at [554, 145] on span "Open" at bounding box center [556, 144] width 13 height 7
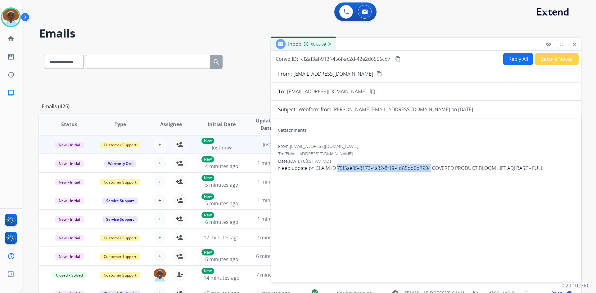
drag, startPoint x: 431, startPoint y: 169, endPoint x: 338, endPoint y: 167, distance: 93.1
click at [338, 167] on span "Need update on CLAIM ID 75f5ae85-3173-4a32-8f19-4d85dd0d7904 COVERED PRODUCT BL…" at bounding box center [425, 167] width 295 height 7
copy span "75f5ae85-3173-4a32-8f19-4d85dd0d7904"
click at [574, 46] on mat-icon "close" at bounding box center [575, 45] width 6 height 6
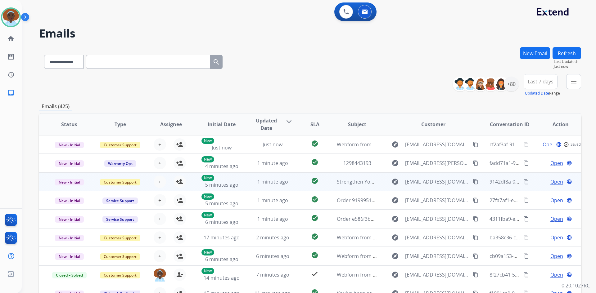
click at [552, 182] on span "Open" at bounding box center [556, 181] width 13 height 7
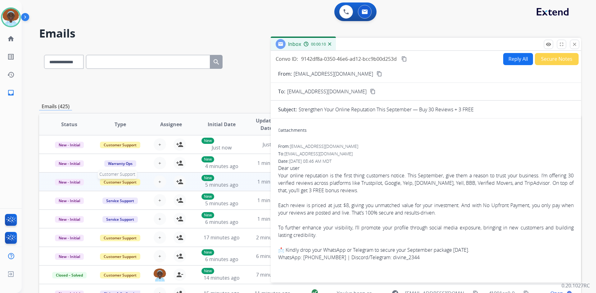
click at [128, 182] on span "Customer Support" at bounding box center [120, 182] width 40 height 7
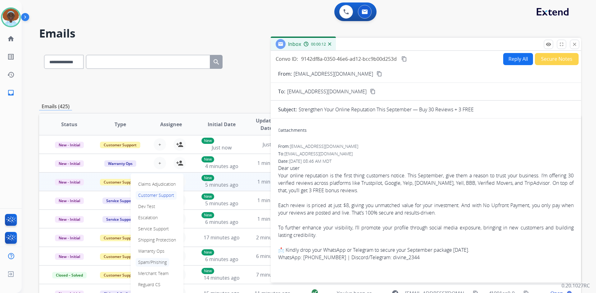
click at [150, 263] on p "Spam/Phishing" at bounding box center [153, 262] width 34 height 9
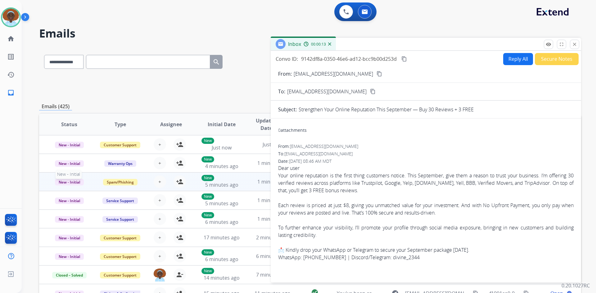
click at [76, 184] on span "New - Initial" at bounding box center [69, 182] width 29 height 7
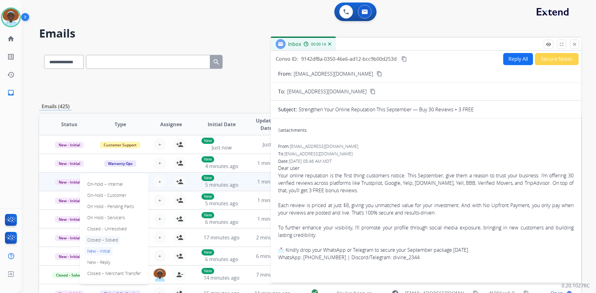
click at [102, 240] on p "Closed – Solved" at bounding box center [103, 240] width 36 height 9
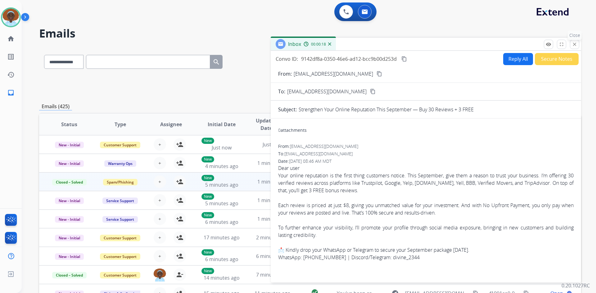
click at [576, 43] on mat-icon "close" at bounding box center [575, 45] width 6 height 6
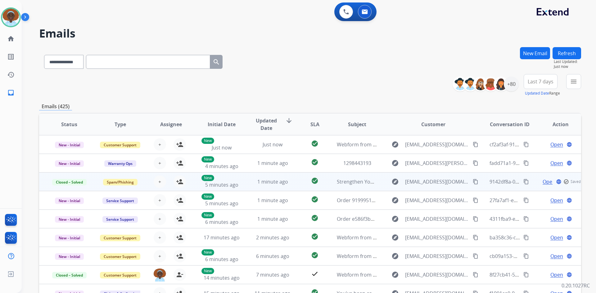
click at [568, 57] on button "Refresh" at bounding box center [566, 53] width 29 height 12
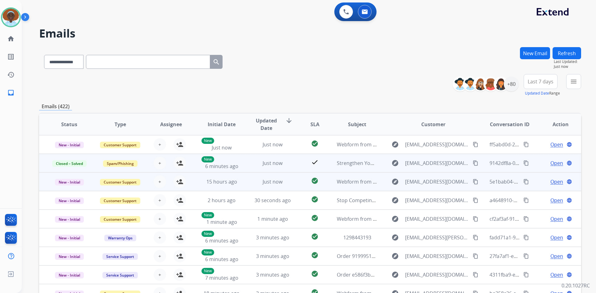
click at [552, 183] on span "Open" at bounding box center [556, 181] width 13 height 7
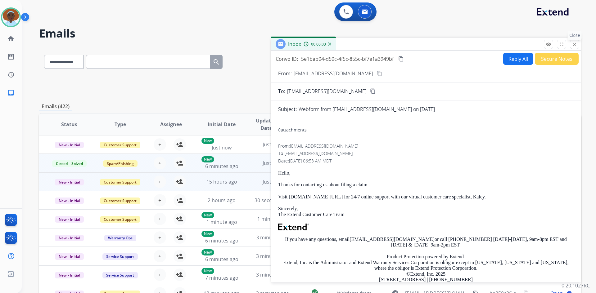
click at [575, 44] on mat-icon "close" at bounding box center [575, 45] width 6 height 6
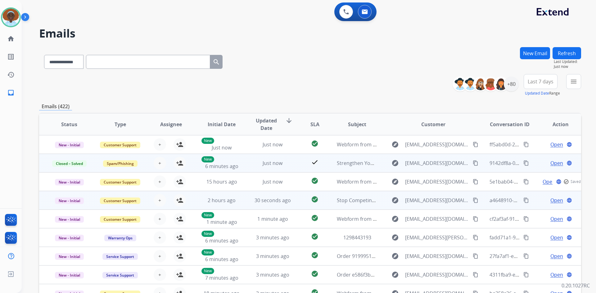
click at [550, 201] on span "Open" at bounding box center [556, 200] width 13 height 7
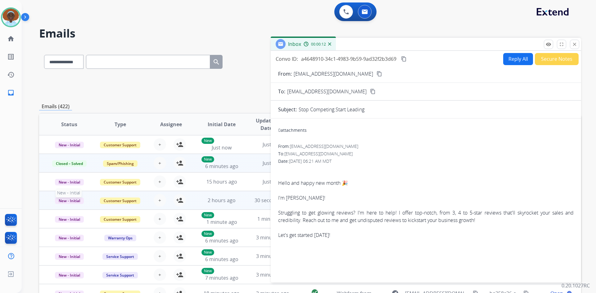
click at [68, 203] on span "New - Initial" at bounding box center [69, 201] width 29 height 7
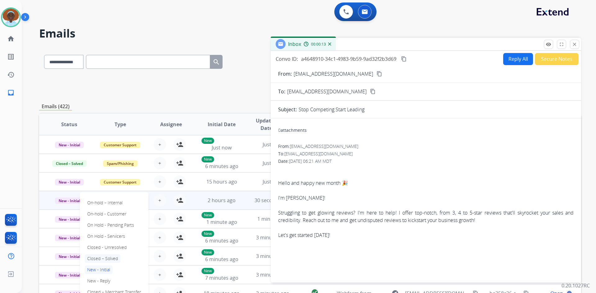
click at [99, 258] on p "Closed – Solved" at bounding box center [103, 258] width 36 height 9
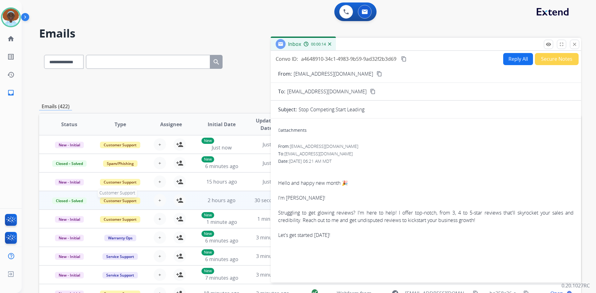
click at [133, 199] on span "Customer Support" at bounding box center [120, 201] width 40 height 7
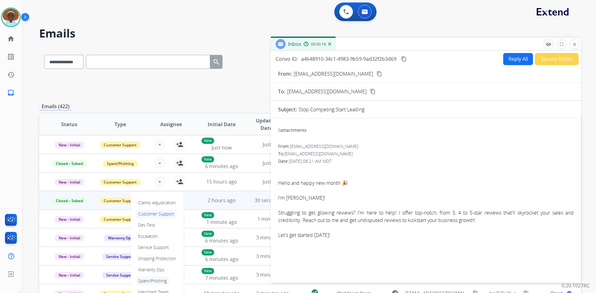
click at [154, 283] on p "Spam/Phishing" at bounding box center [153, 281] width 34 height 9
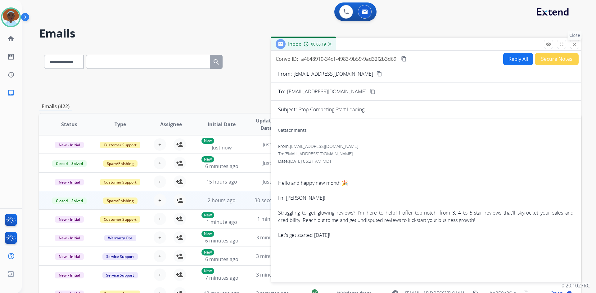
click at [574, 47] on button "close Close" at bounding box center [574, 44] width 9 height 9
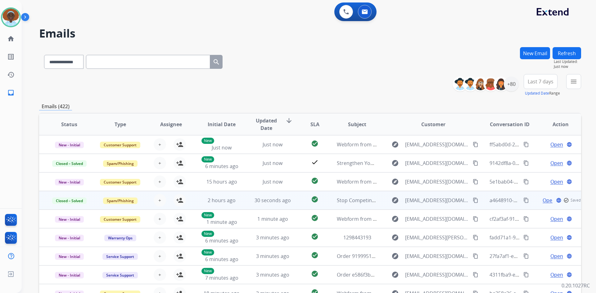
click at [563, 57] on button "Refresh" at bounding box center [566, 53] width 29 height 12
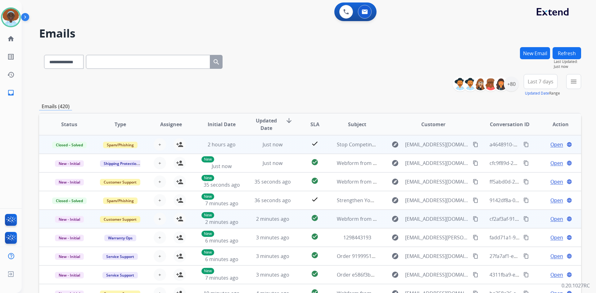
click at [552, 220] on span "Open" at bounding box center [556, 218] width 13 height 7
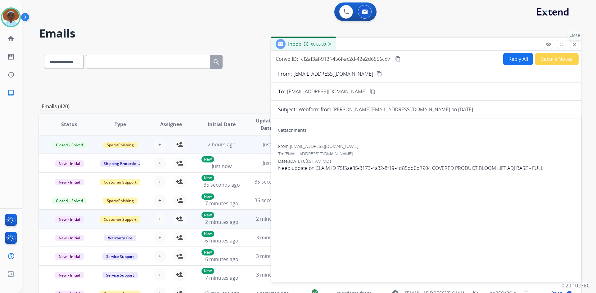
click at [576, 44] on mat-icon "close" at bounding box center [575, 45] width 6 height 6
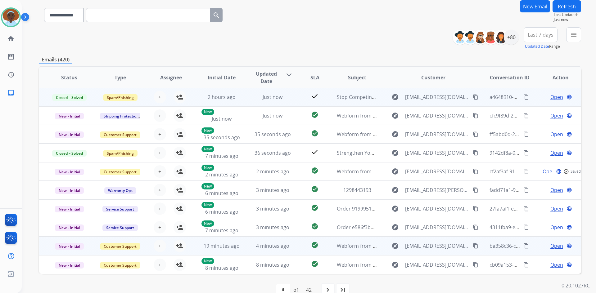
scroll to position [60, 0]
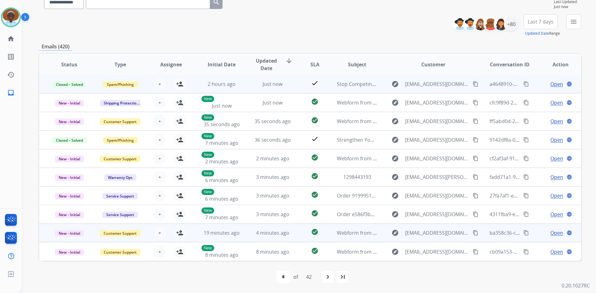
click at [550, 234] on span "Open" at bounding box center [556, 232] width 13 height 7
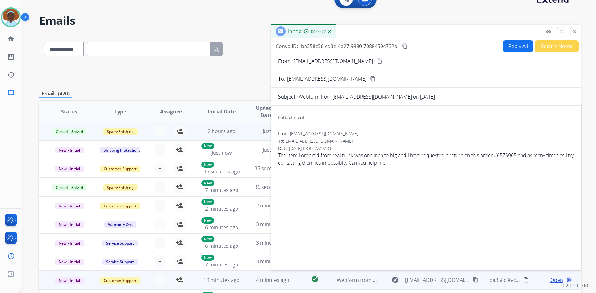
scroll to position [0, 0]
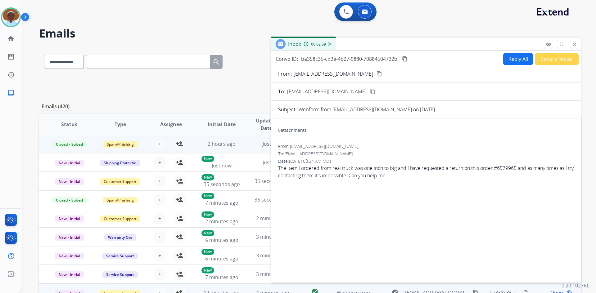
click at [510, 60] on button "Reply All" at bounding box center [518, 59] width 30 height 12
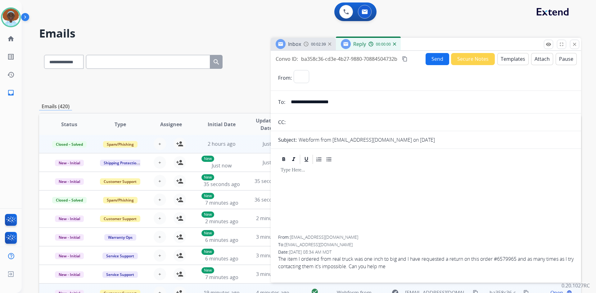
select select "**********"
click at [502, 59] on button "Templates" at bounding box center [512, 59] width 31 height 12
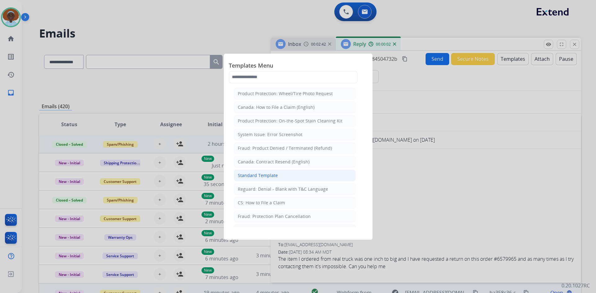
click at [281, 175] on li "Standard Template" at bounding box center [295, 176] width 122 height 12
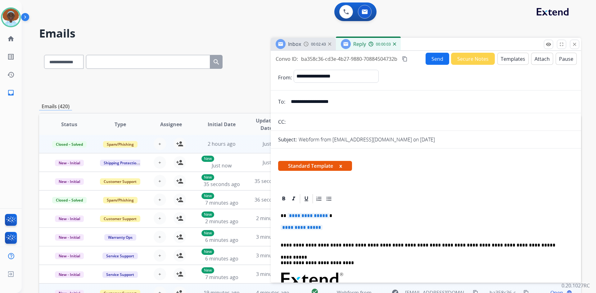
click at [306, 214] on span "**********" at bounding box center [308, 215] width 42 height 5
click at [294, 226] on span "**********" at bounding box center [302, 227] width 42 height 5
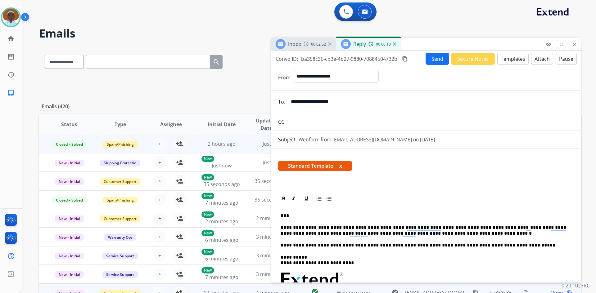
click at [436, 57] on button "Send" at bounding box center [438, 59] width 24 height 12
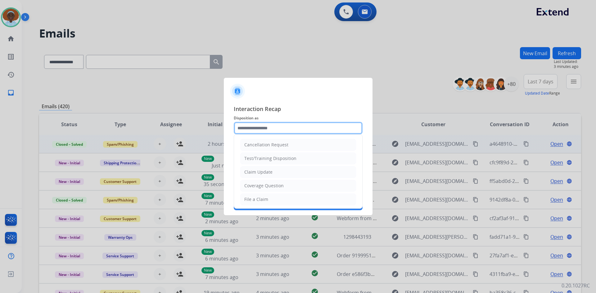
click at [259, 129] on input "text" at bounding box center [298, 128] width 129 height 12
click at [261, 176] on li "Claim Update" at bounding box center [298, 172] width 116 height 12
type input "**********"
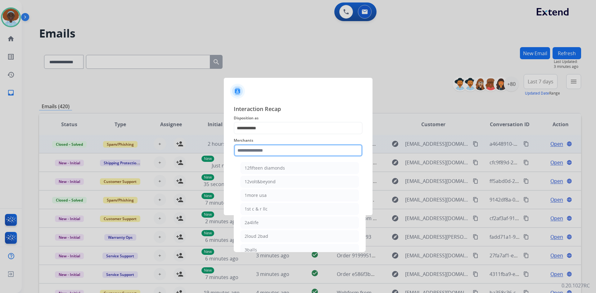
click at [263, 146] on input "text" at bounding box center [298, 150] width 129 height 12
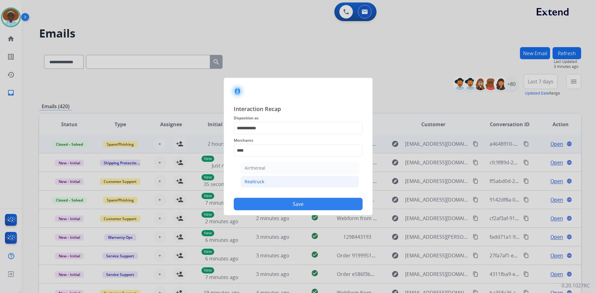
click at [267, 183] on li "Realtruck" at bounding box center [300, 182] width 118 height 12
type input "*********"
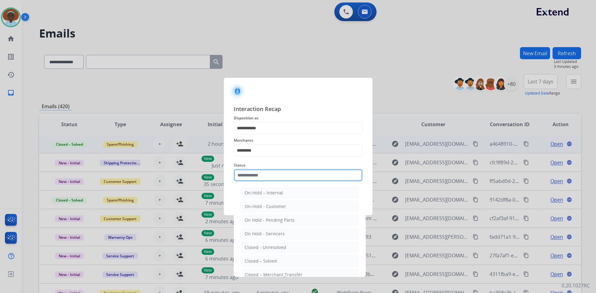
click at [271, 172] on input "text" at bounding box center [298, 175] width 129 height 12
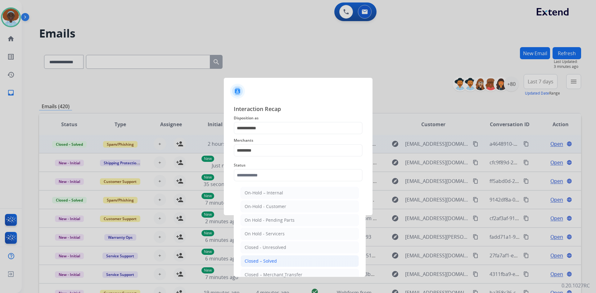
click at [285, 260] on li "Closed – Solved" at bounding box center [300, 261] width 118 height 12
type input "**********"
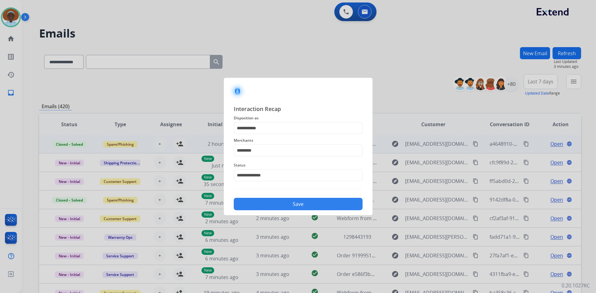
click at [305, 209] on button "Save" at bounding box center [298, 204] width 129 height 12
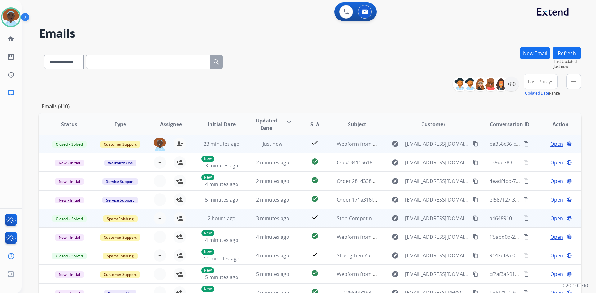
click at [552, 146] on span "Open" at bounding box center [556, 143] width 13 height 7
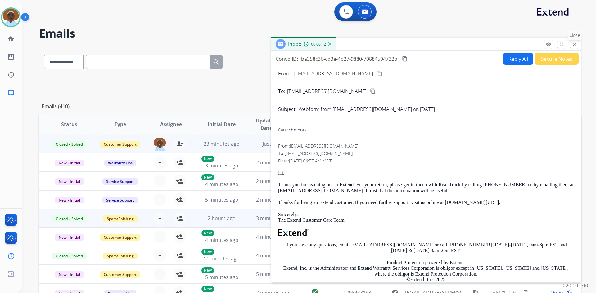
click at [573, 44] on mat-icon "close" at bounding box center [575, 45] width 6 height 6
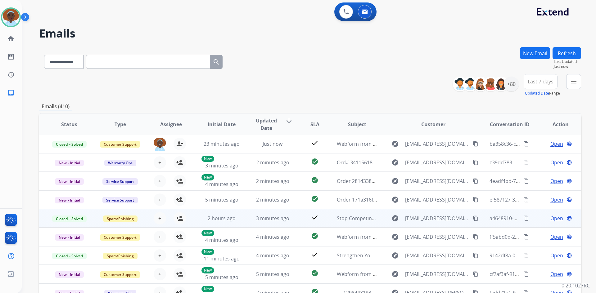
click at [533, 83] on span "Last 7 days" at bounding box center [541, 81] width 26 height 2
click at [530, 157] on div "Last 90 days" at bounding box center [538, 156] width 34 height 9
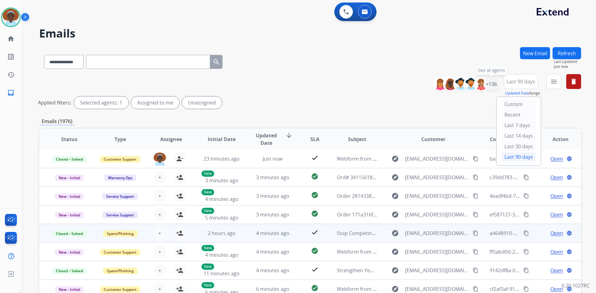
click at [492, 87] on div "+136" at bounding box center [491, 84] width 15 height 15
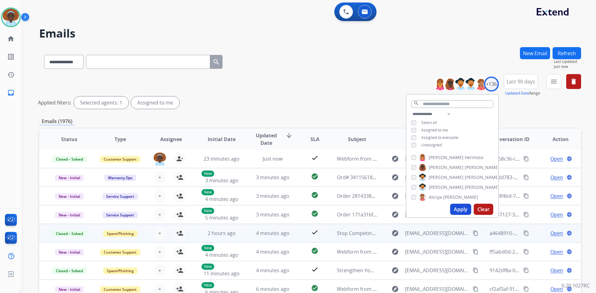
click at [459, 208] on button "Apply" at bounding box center [460, 209] width 21 height 11
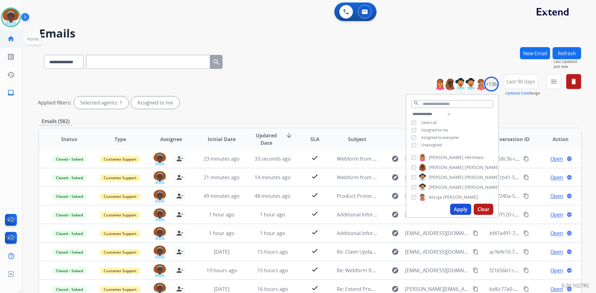
click at [14, 38] on mat-icon "home" at bounding box center [10, 38] width 7 height 7
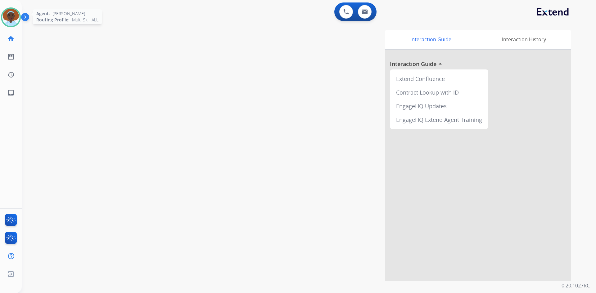
click at [11, 15] on img at bounding box center [10, 17] width 17 height 17
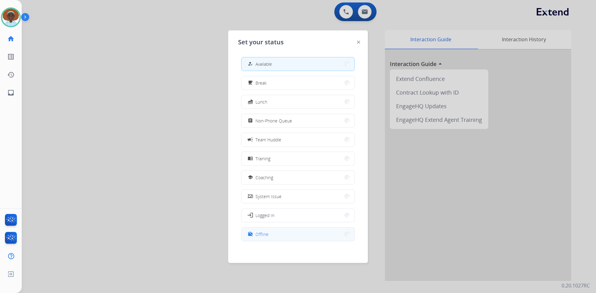
click at [284, 230] on button "work_off Offline" at bounding box center [297, 234] width 113 height 13
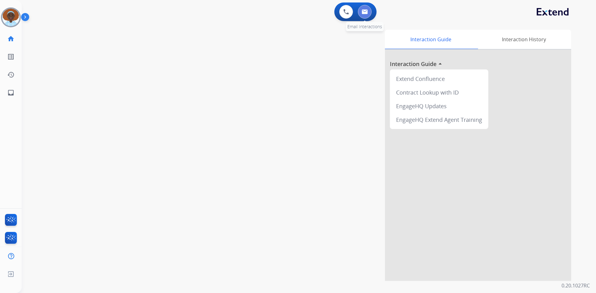
click at [364, 14] on img at bounding box center [365, 11] width 6 height 5
select select "**********"
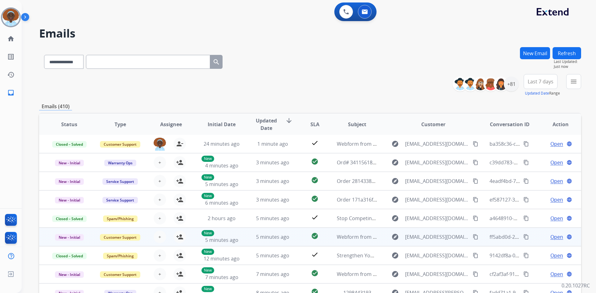
scroll to position [60, 0]
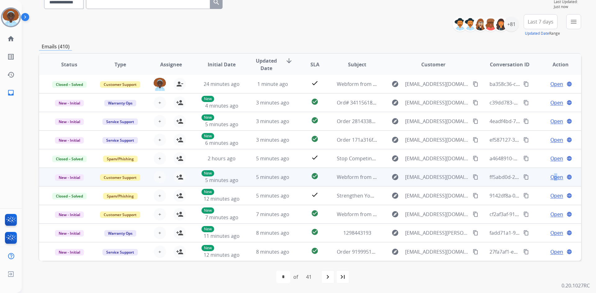
click at [551, 178] on span "Open" at bounding box center [556, 176] width 13 height 7
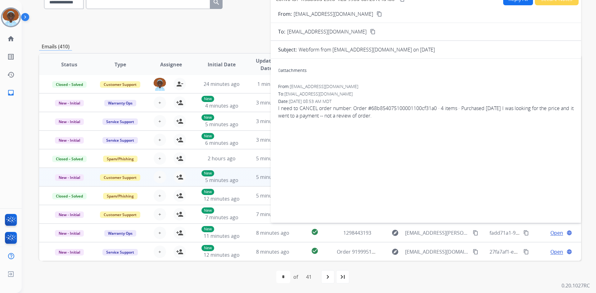
scroll to position [29, 0]
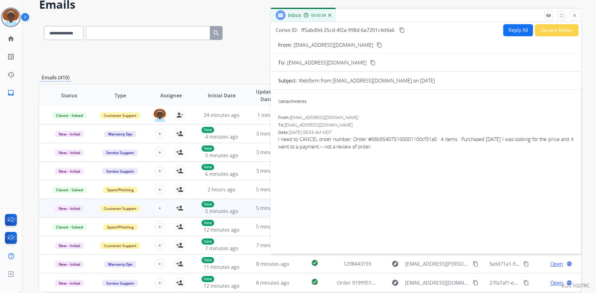
click at [376, 46] on mat-icon "content_copy" at bounding box center [379, 45] width 6 height 6
click at [7, 19] on img at bounding box center [10, 17] width 17 height 17
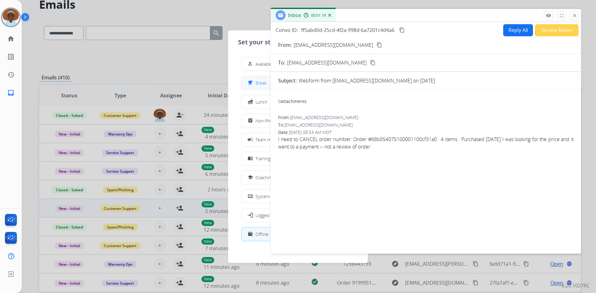
click at [258, 84] on span "Break" at bounding box center [260, 83] width 11 height 7
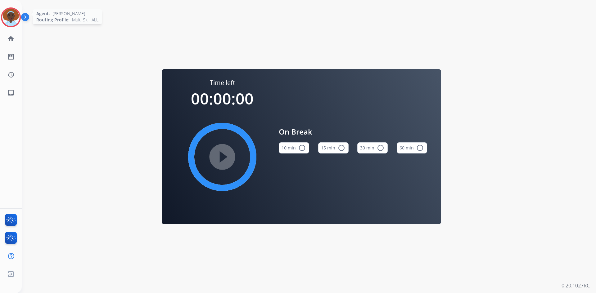
click at [11, 16] on img at bounding box center [10, 17] width 17 height 17
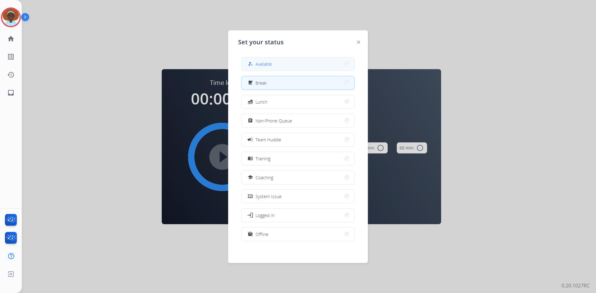
click at [292, 63] on button "how_to_reg Available" at bounding box center [297, 63] width 113 height 13
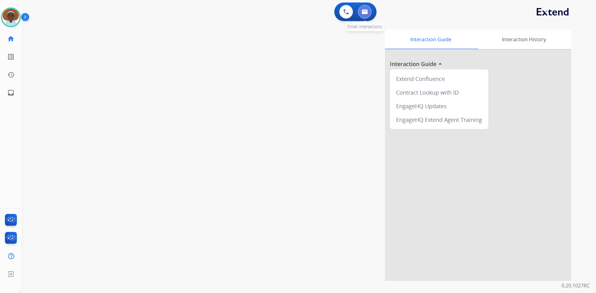
click at [365, 12] on img at bounding box center [365, 11] width 6 height 5
select select "**********"
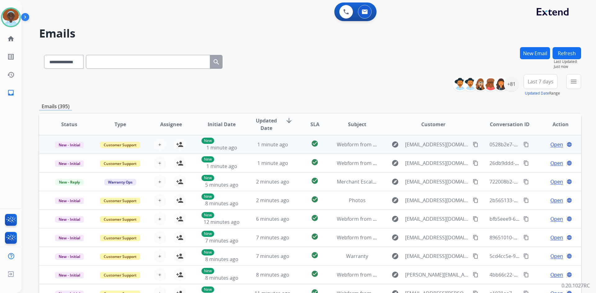
click at [550, 145] on span "Open" at bounding box center [556, 144] width 13 height 7
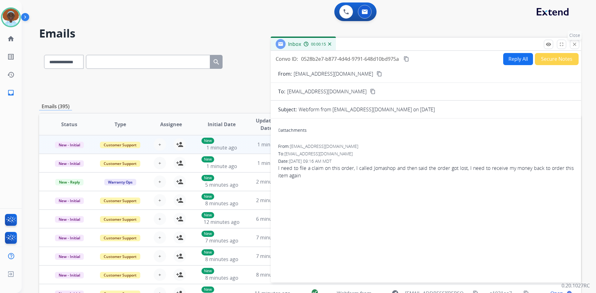
click at [574, 45] on mat-icon "close" at bounding box center [575, 45] width 6 height 6
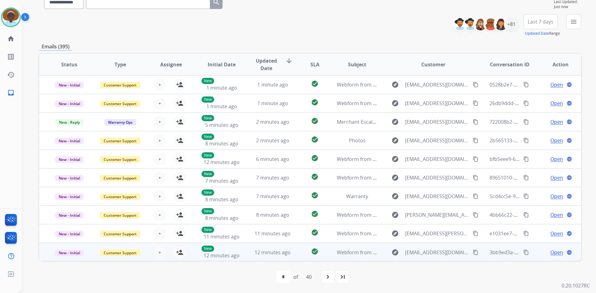
click at [551, 255] on span "Open" at bounding box center [556, 252] width 13 height 7
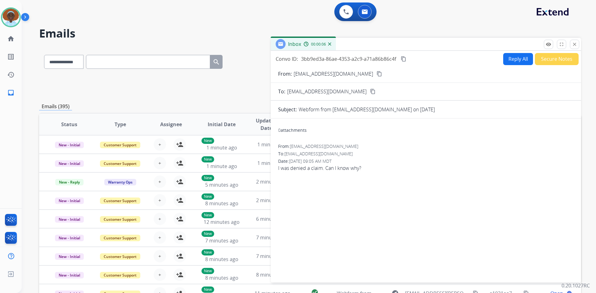
click at [376, 72] on mat-icon "content_copy" at bounding box center [379, 74] width 6 height 6
click at [508, 62] on button "Reply All" at bounding box center [518, 59] width 30 height 12
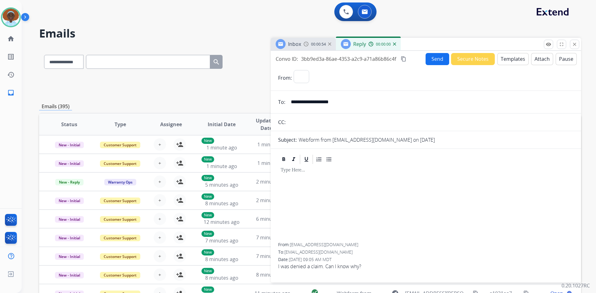
select select "**********"
click at [513, 61] on button "Templates" at bounding box center [512, 59] width 31 height 12
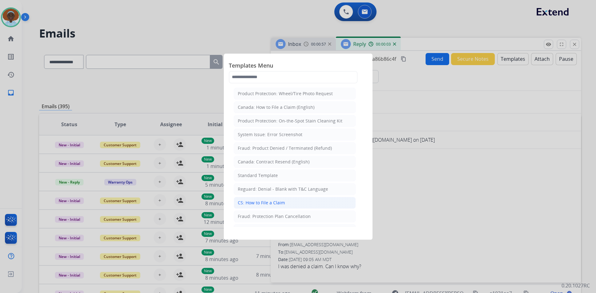
click at [273, 205] on div "CS: How to File a Claim" at bounding box center [261, 203] width 47 height 6
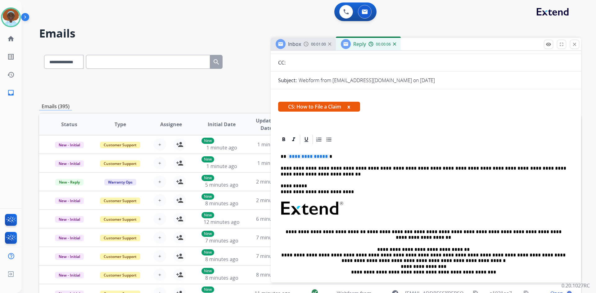
scroll to position [93, 0]
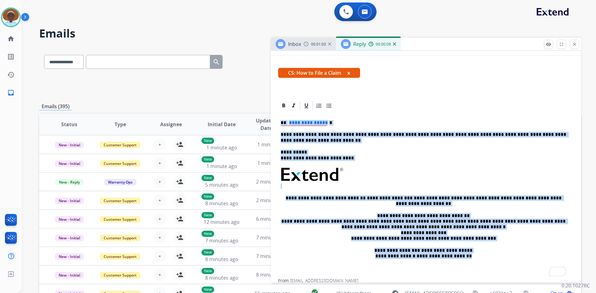
drag, startPoint x: 471, startPoint y: 256, endPoint x: 275, endPoint y: 119, distance: 239.4
click at [275, 119] on div "**********" at bounding box center [426, 205] width 310 height 211
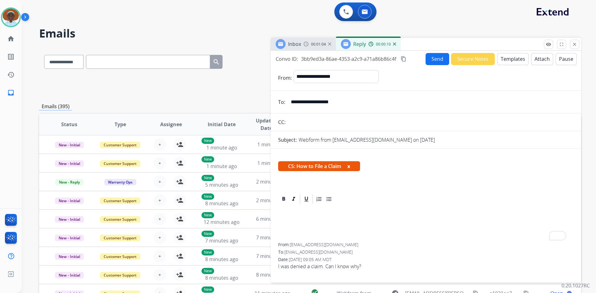
scroll to position [0, 0]
click at [350, 165] on button "x" at bounding box center [348, 166] width 3 height 7
click at [512, 61] on button "Templates" at bounding box center [512, 59] width 31 height 12
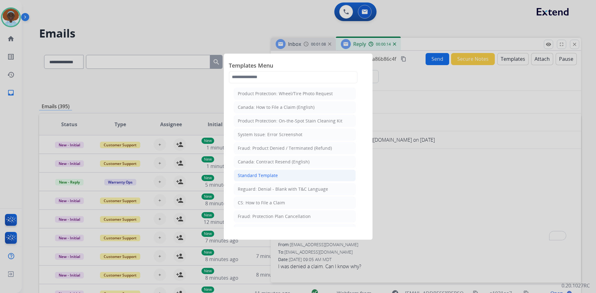
click at [287, 176] on li "Standard Template" at bounding box center [295, 176] width 122 height 12
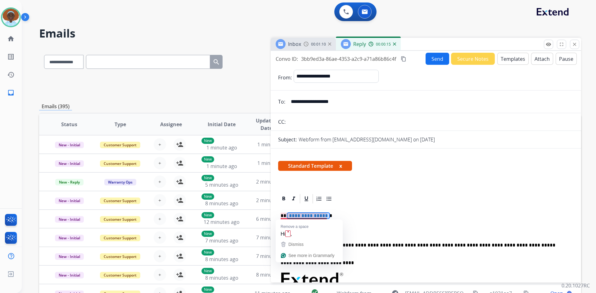
click at [299, 214] on span "**********" at bounding box center [308, 215] width 42 height 5
select select "**********"
click at [316, 227] on span "**********" at bounding box center [302, 227] width 42 height 5
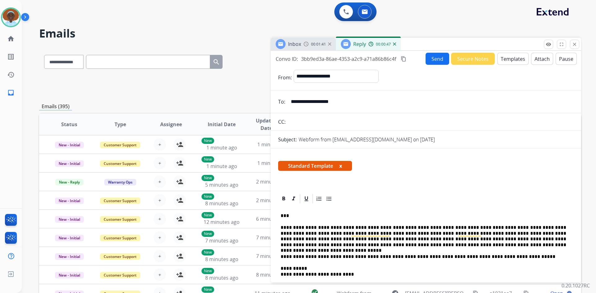
click at [431, 62] on button "Send" at bounding box center [438, 59] width 24 height 12
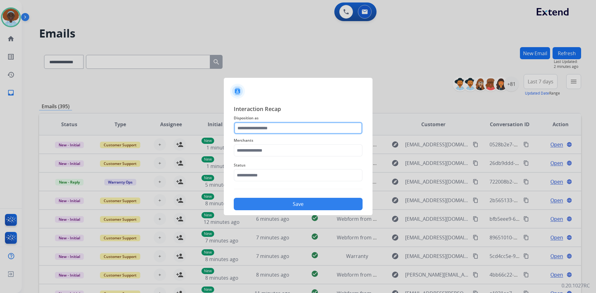
click at [280, 128] on input "text" at bounding box center [298, 128] width 129 height 12
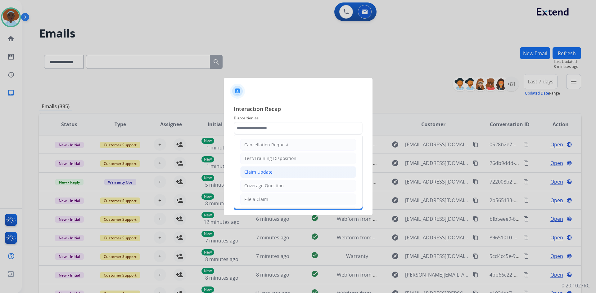
click at [277, 170] on li "Claim Update" at bounding box center [298, 172] width 116 height 12
type input "**********"
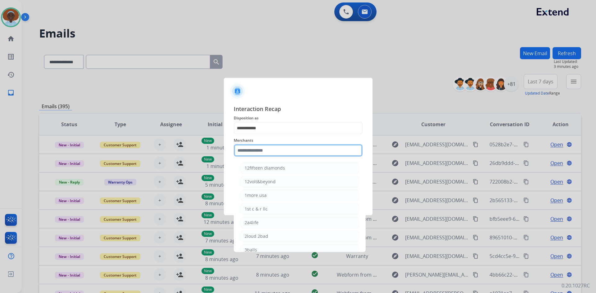
click at [277, 148] on input "text" at bounding box center [298, 150] width 129 height 12
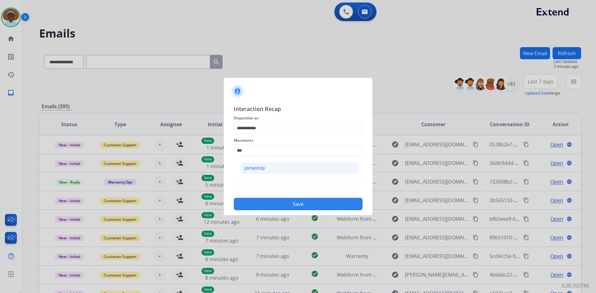
click at [271, 169] on li "Jomashop" at bounding box center [300, 168] width 118 height 12
type input "********"
click at [272, 175] on input "text" at bounding box center [298, 175] width 129 height 12
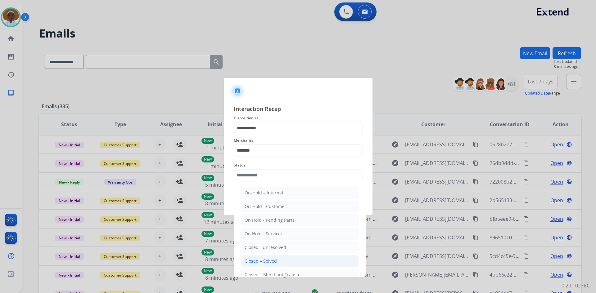
click at [276, 263] on li "Closed – Solved" at bounding box center [300, 261] width 118 height 12
type input "**********"
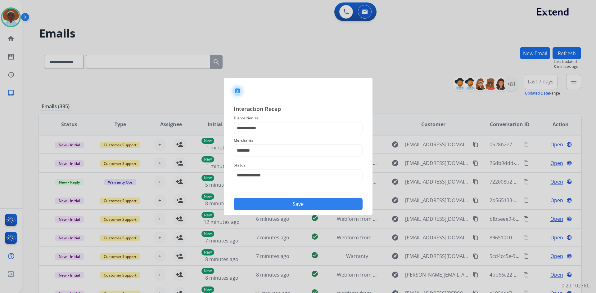
click at [297, 205] on button "Save" at bounding box center [298, 204] width 129 height 12
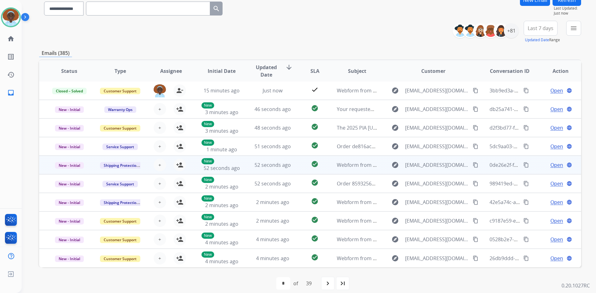
scroll to position [60, 0]
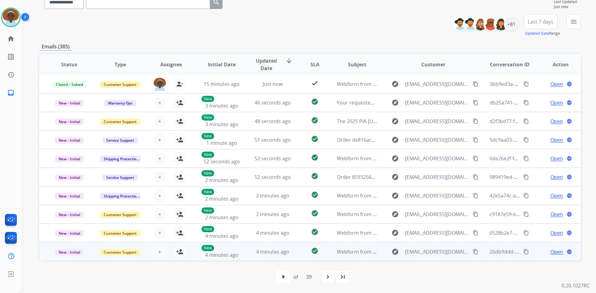
click at [550, 254] on span "Open" at bounding box center [556, 251] width 13 height 7
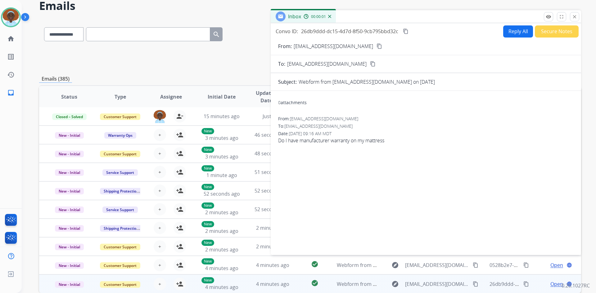
scroll to position [0, 0]
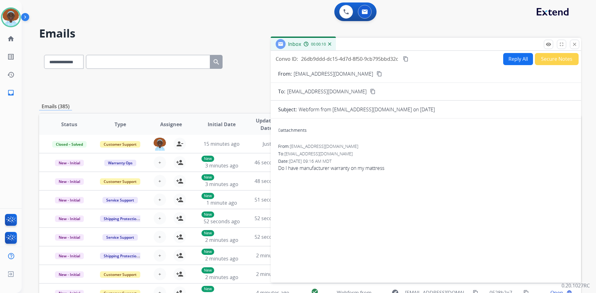
click at [376, 74] on mat-icon "content_copy" at bounding box center [379, 74] width 6 height 6
click at [514, 62] on button "Reply All" at bounding box center [518, 59] width 30 height 12
select select "**********"
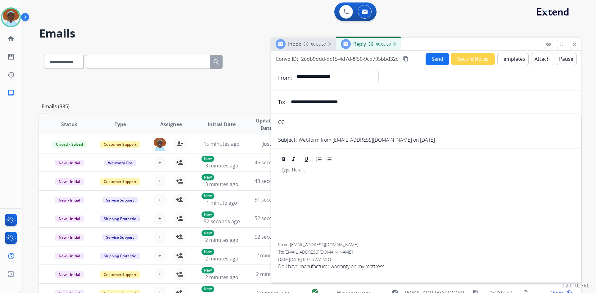
click at [500, 61] on button "Templates" at bounding box center [512, 59] width 31 height 12
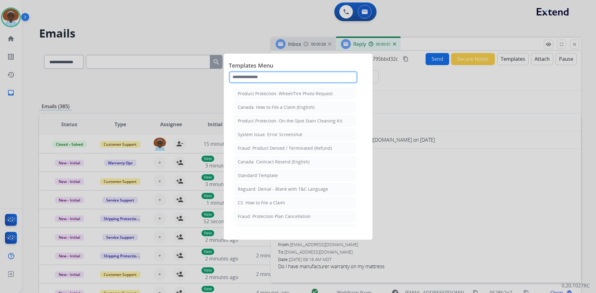
click at [280, 76] on input "text" at bounding box center [293, 77] width 129 height 12
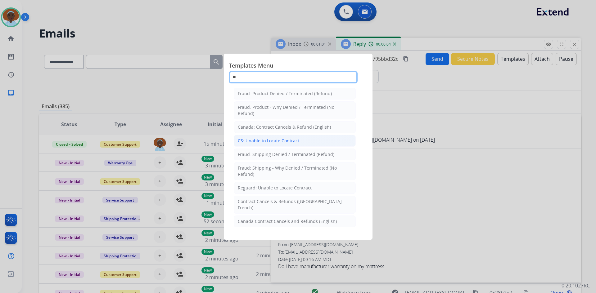
type input "**"
click at [302, 142] on li "CS: Unable to Locate Contract" at bounding box center [295, 141] width 122 height 12
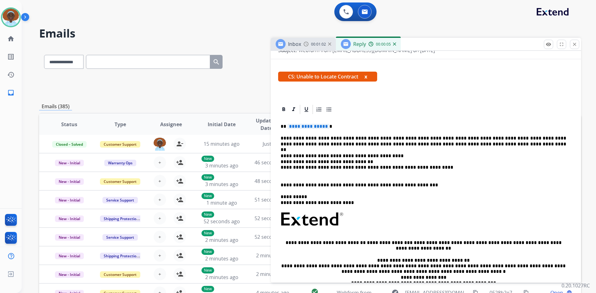
scroll to position [93, 0]
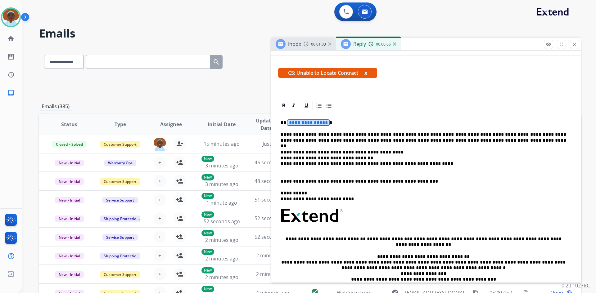
click at [314, 124] on span "**********" at bounding box center [308, 122] width 42 height 5
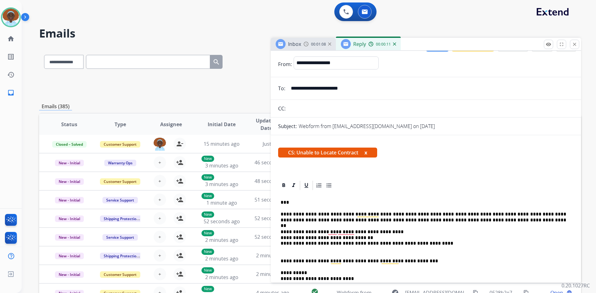
scroll to position [0, 0]
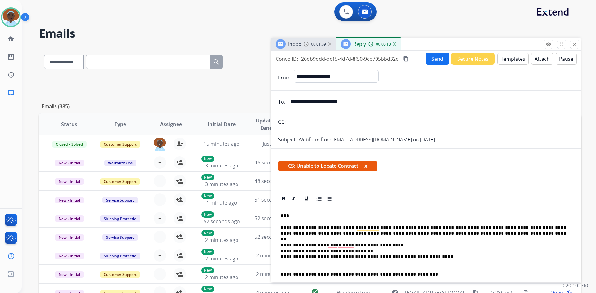
click at [436, 61] on button "Send" at bounding box center [438, 59] width 24 height 12
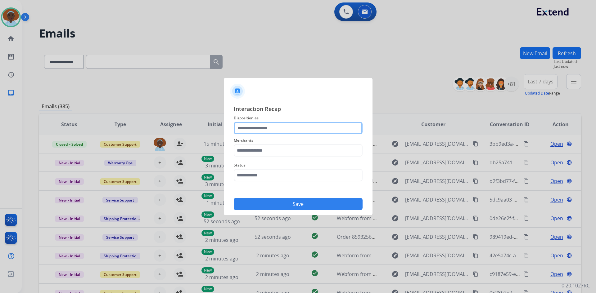
click at [282, 127] on input "text" at bounding box center [298, 128] width 129 height 12
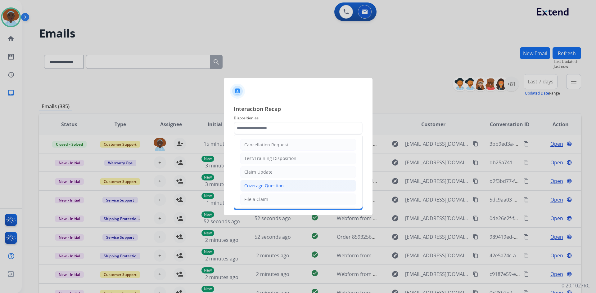
click at [277, 187] on div "Coverage Question" at bounding box center [263, 186] width 39 height 6
type input "**********"
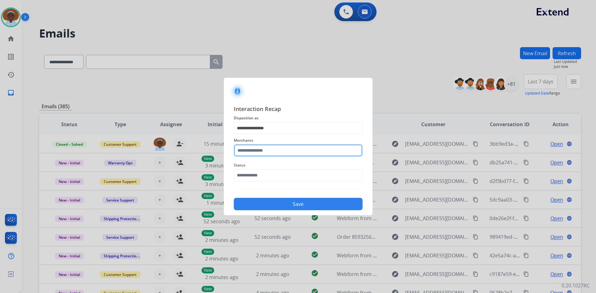
click at [280, 149] on input "text" at bounding box center [298, 150] width 129 height 12
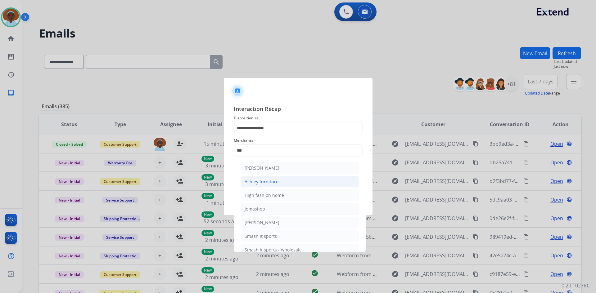
click at [275, 179] on div "Ashley furniture" at bounding box center [262, 182] width 34 height 6
type input "**********"
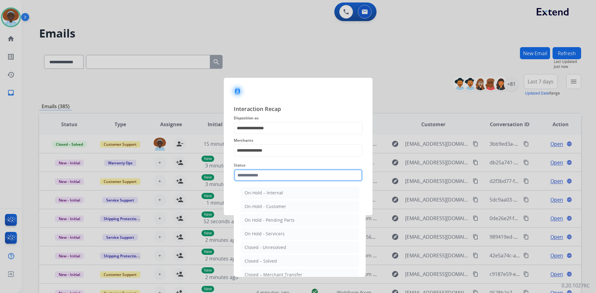
click at [291, 174] on input "text" at bounding box center [298, 175] width 129 height 12
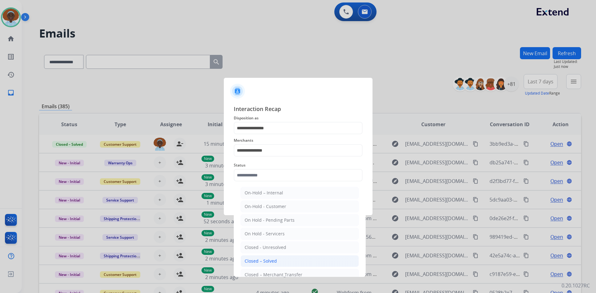
click at [303, 259] on li "Closed – Solved" at bounding box center [300, 261] width 118 height 12
type input "**********"
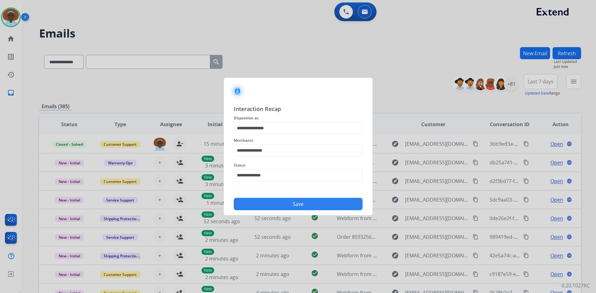
click at [313, 205] on button "Save" at bounding box center [298, 204] width 129 height 12
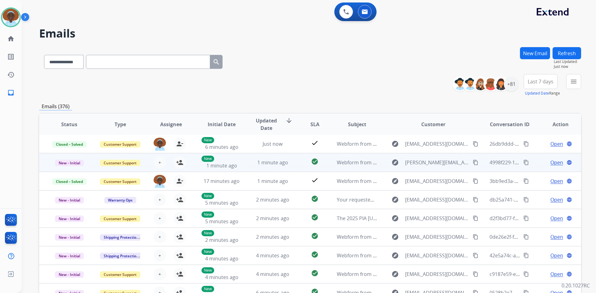
click at [555, 163] on span "Open" at bounding box center [556, 162] width 13 height 7
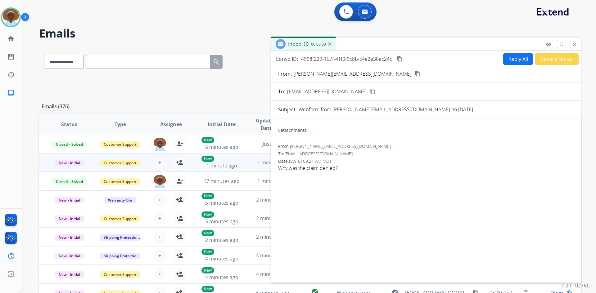
click at [415, 74] on mat-icon "content_copy" at bounding box center [418, 74] width 6 height 6
click at [573, 45] on mat-icon "close" at bounding box center [575, 45] width 6 height 6
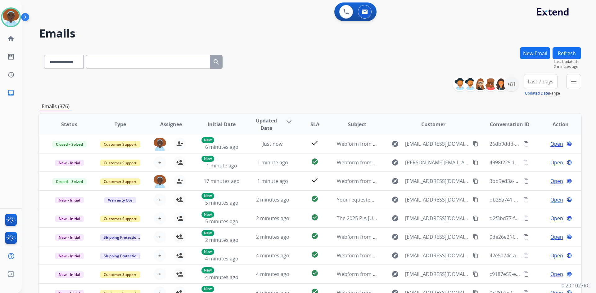
click at [568, 50] on button "Refresh" at bounding box center [566, 53] width 29 height 12
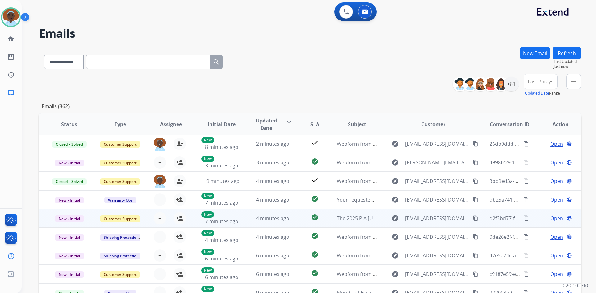
click at [550, 219] on span "Open" at bounding box center [556, 218] width 13 height 7
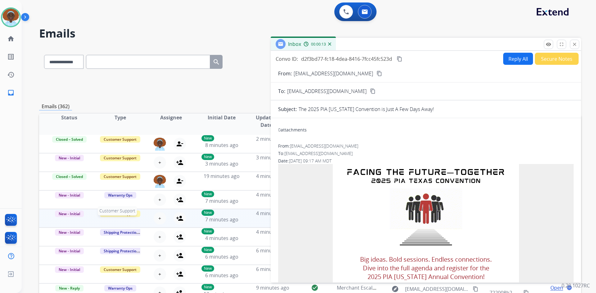
click at [136, 214] on span "Customer Support" at bounding box center [120, 214] width 40 height 7
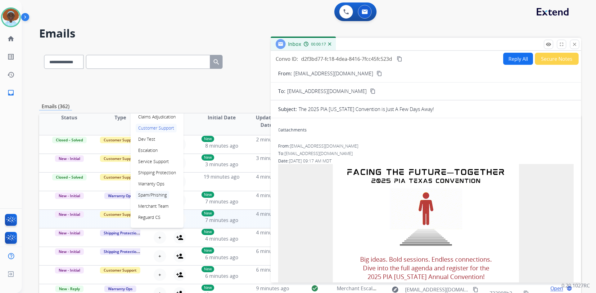
click at [159, 196] on p "Spam/Phishing" at bounding box center [153, 195] width 34 height 9
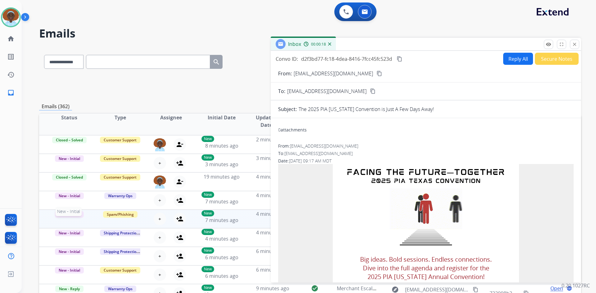
click at [68, 217] on span "New - Initial" at bounding box center [69, 214] width 29 height 7
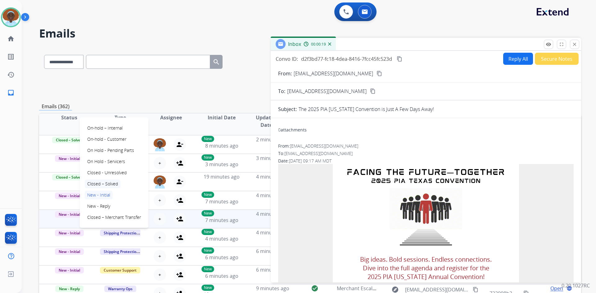
click at [104, 185] on p "Closed – Solved" at bounding box center [103, 184] width 36 height 9
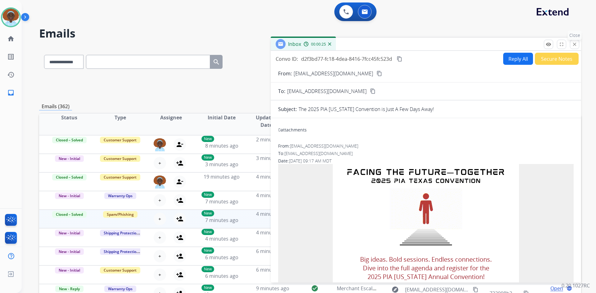
click at [576, 46] on mat-icon "close" at bounding box center [575, 45] width 6 height 6
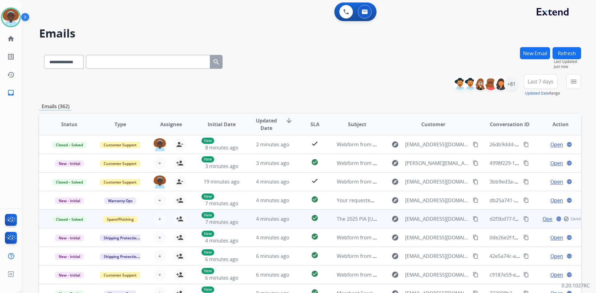
click at [563, 56] on button "Refresh" at bounding box center [566, 53] width 29 height 12
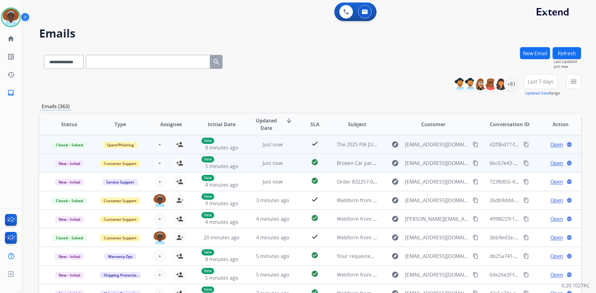
click at [551, 164] on span "Open" at bounding box center [556, 163] width 13 height 7
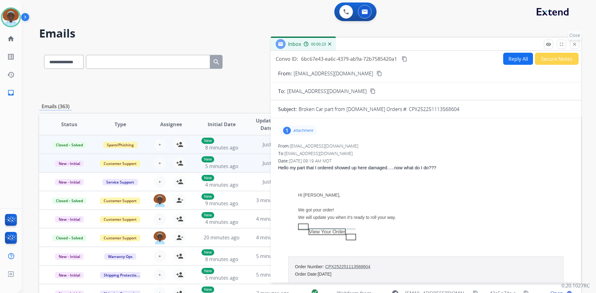
click at [574, 43] on mat-icon "close" at bounding box center [575, 45] width 6 height 6
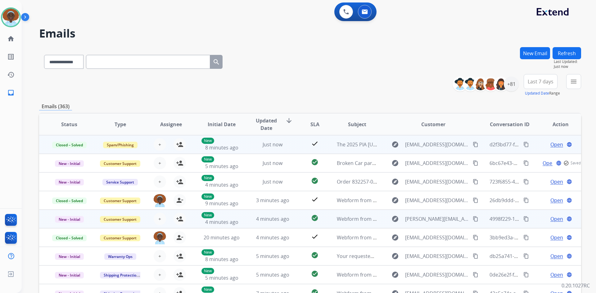
click at [550, 220] on span "Open" at bounding box center [556, 218] width 13 height 7
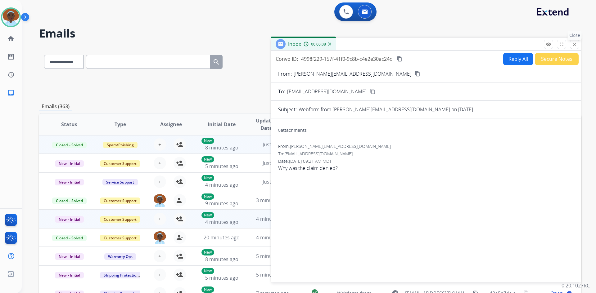
click at [575, 45] on mat-icon "close" at bounding box center [575, 45] width 6 height 6
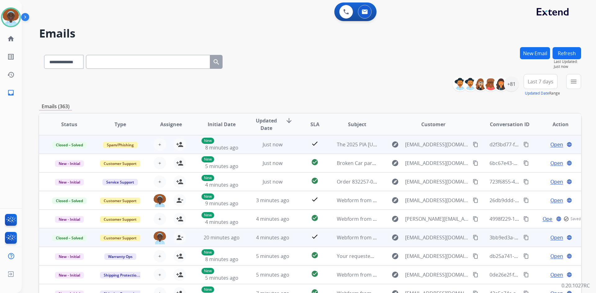
click at [550, 237] on span "Open" at bounding box center [556, 237] width 13 height 7
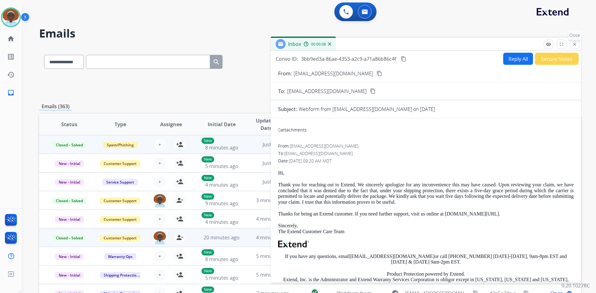
click at [573, 46] on mat-icon "close" at bounding box center [575, 45] width 6 height 6
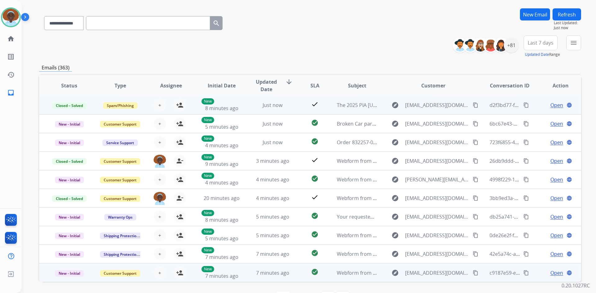
scroll to position [60, 0]
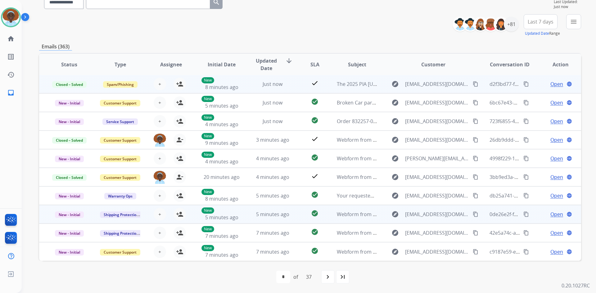
click at [550, 215] on span "Open" at bounding box center [556, 214] width 13 height 7
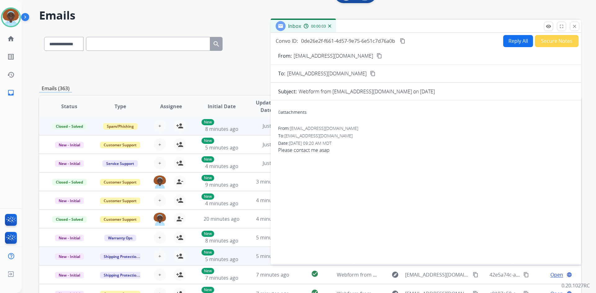
scroll to position [0, 0]
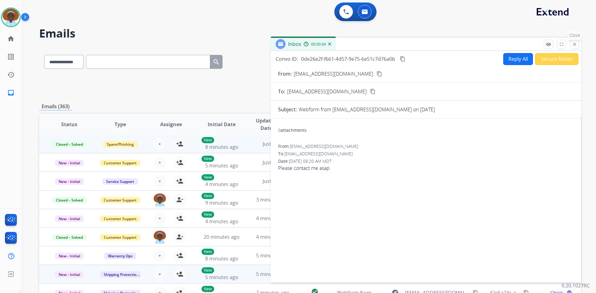
click at [572, 46] on mat-icon "close" at bounding box center [575, 45] width 6 height 6
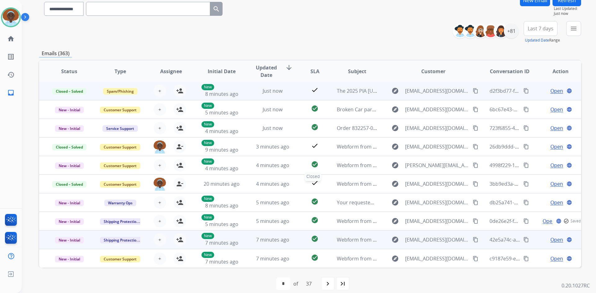
scroll to position [60, 0]
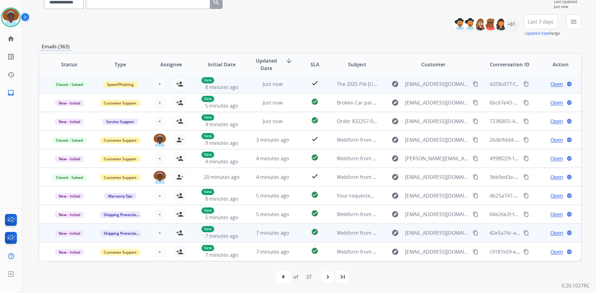
click at [555, 232] on span "Open" at bounding box center [556, 232] width 13 height 7
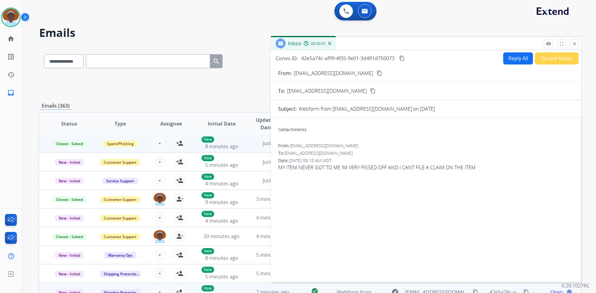
scroll to position [0, 0]
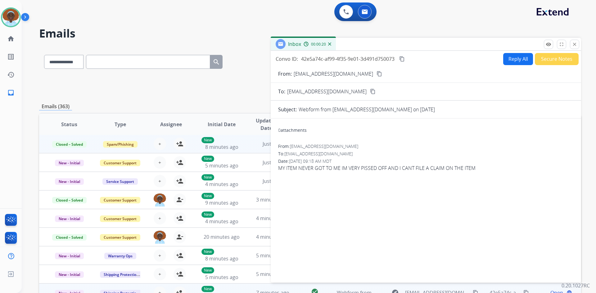
click at [376, 75] on mat-icon "content_copy" at bounding box center [379, 74] width 6 height 6
click at [523, 59] on button "Reply All" at bounding box center [518, 59] width 30 height 12
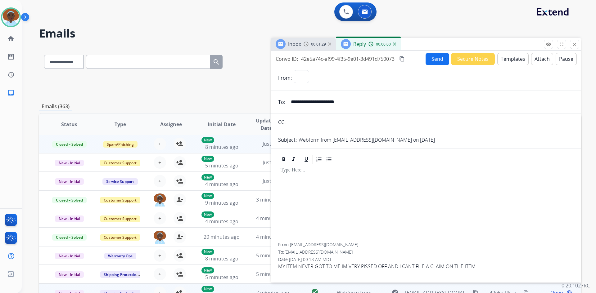
select select "**********"
click at [507, 55] on button "Templates" at bounding box center [512, 59] width 31 height 12
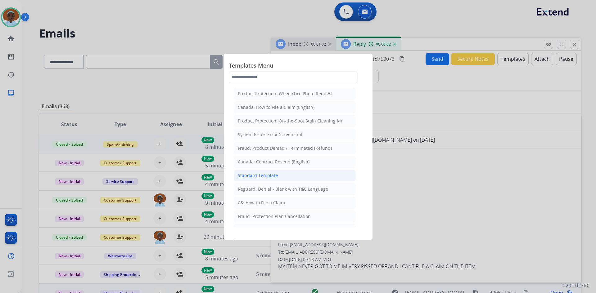
click at [267, 173] on div "Standard Template" at bounding box center [258, 176] width 40 height 6
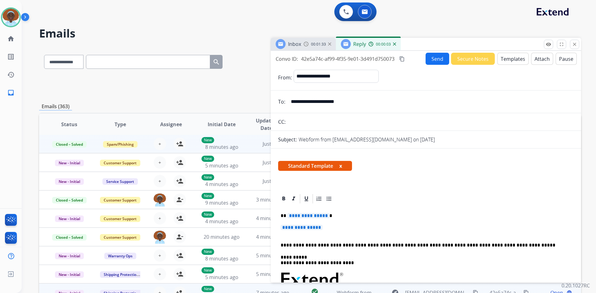
click at [311, 214] on span "**********" at bounding box center [308, 215] width 42 height 5
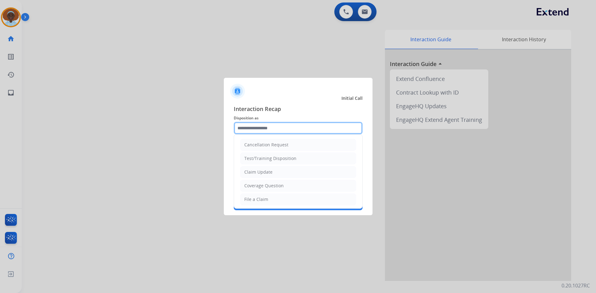
click at [264, 126] on input "text" at bounding box center [298, 128] width 129 height 12
click at [264, 174] on div "Claim Update" at bounding box center [258, 172] width 28 height 6
type input "**********"
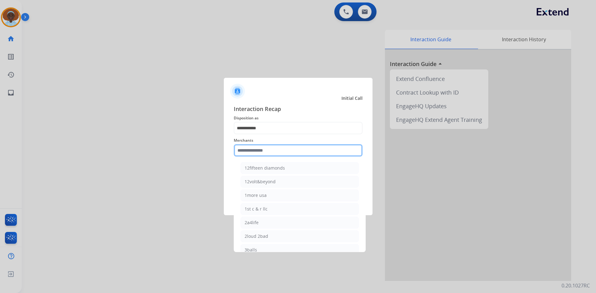
click at [271, 151] on input "text" at bounding box center [298, 150] width 129 height 12
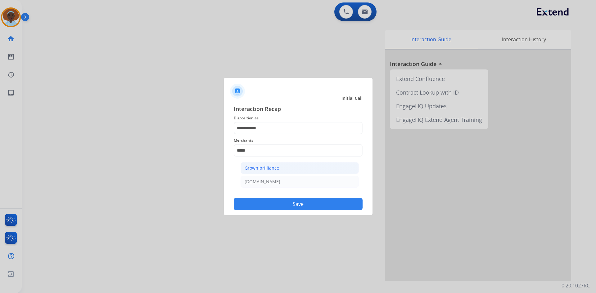
click at [275, 171] on div "Grown brilliance" at bounding box center [262, 168] width 34 height 6
type input "**********"
click at [290, 206] on button "Save" at bounding box center [298, 204] width 129 height 12
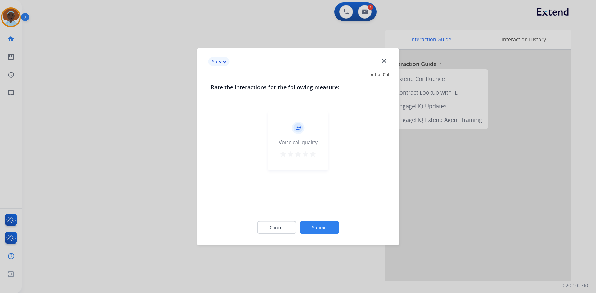
click at [313, 154] on mat-icon "star" at bounding box center [312, 153] width 7 height 7
click at [326, 227] on button "Submit" at bounding box center [319, 227] width 39 height 13
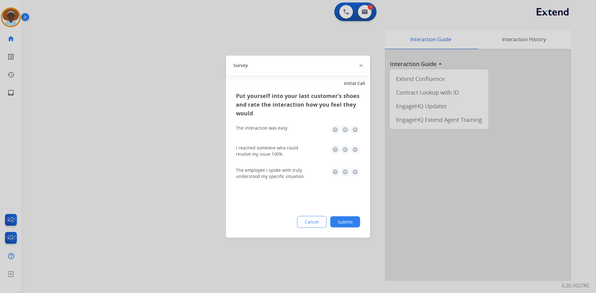
click at [354, 172] on img at bounding box center [355, 172] width 10 height 10
click at [353, 148] on img at bounding box center [355, 150] width 10 height 10
click at [355, 127] on img at bounding box center [355, 130] width 10 height 10
click at [352, 220] on button "Submit" at bounding box center [345, 221] width 30 height 11
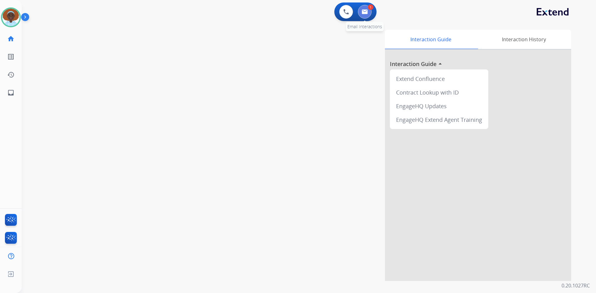
click at [364, 15] on button at bounding box center [365, 12] width 14 height 14
select select "**********"
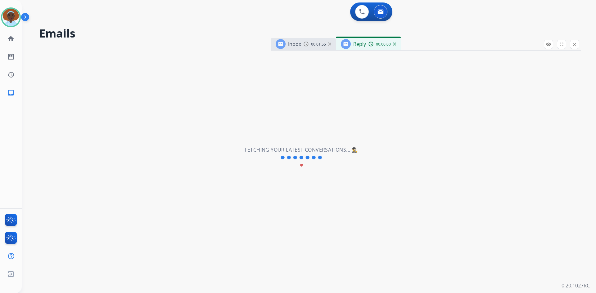
select select "**********"
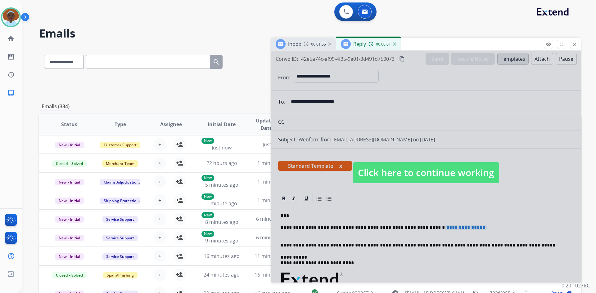
click at [399, 167] on span "Click here to continue working" at bounding box center [426, 172] width 146 height 21
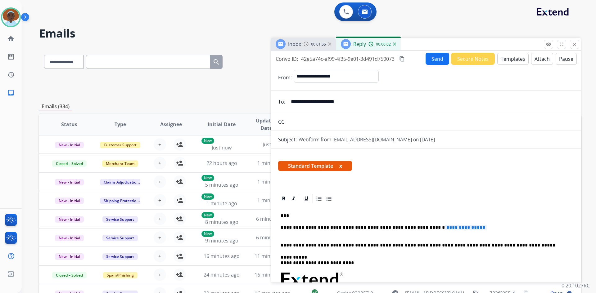
scroll to position [62, 0]
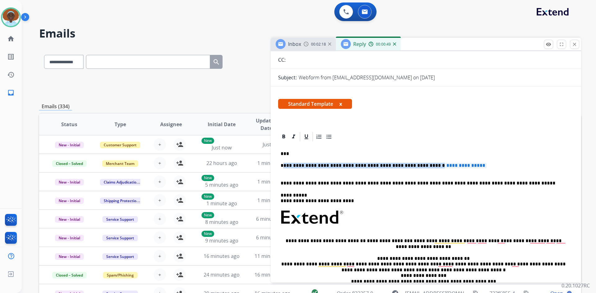
drag, startPoint x: 281, startPoint y: 166, endPoint x: 465, endPoint y: 161, distance: 183.5
click at [465, 161] on div "**********" at bounding box center [425, 232] width 295 height 180
click at [451, 165] on span "**********" at bounding box center [466, 165] width 42 height 5
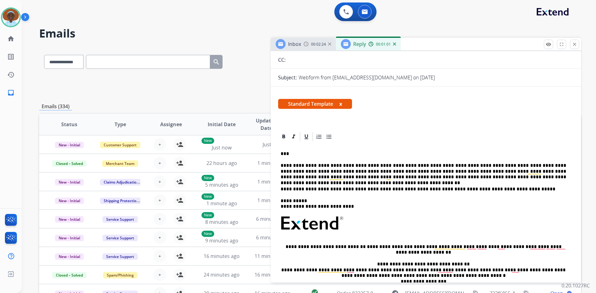
click at [426, 166] on p "**********" at bounding box center [424, 171] width 286 height 17
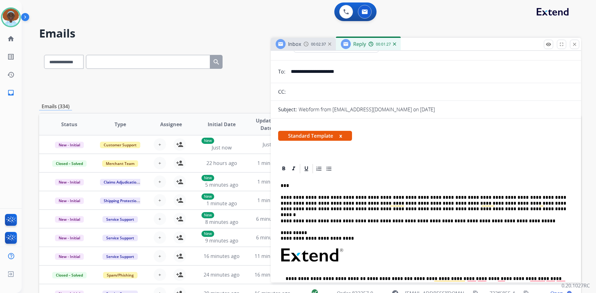
scroll to position [0, 0]
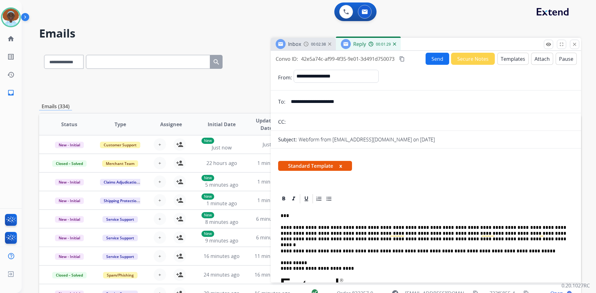
click at [436, 63] on button "Send" at bounding box center [438, 59] width 24 height 12
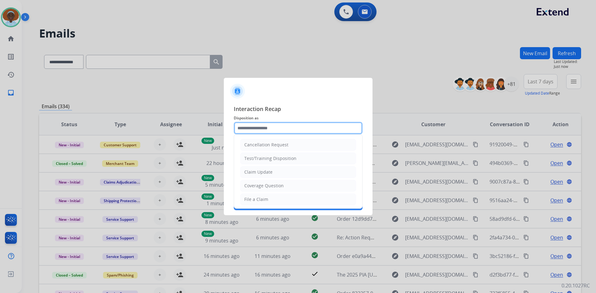
click at [271, 128] on input "text" at bounding box center [298, 128] width 129 height 12
click at [273, 172] on li "Claim Update" at bounding box center [298, 172] width 116 height 12
type input "**********"
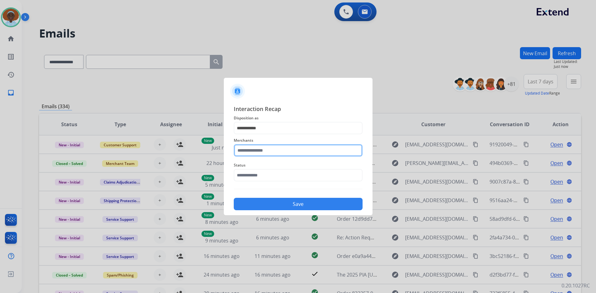
click at [274, 150] on input "text" at bounding box center [298, 150] width 129 height 12
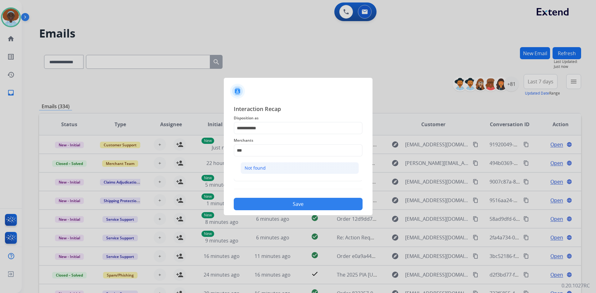
click at [261, 170] on div "Not found" at bounding box center [255, 168] width 21 height 6
type input "*********"
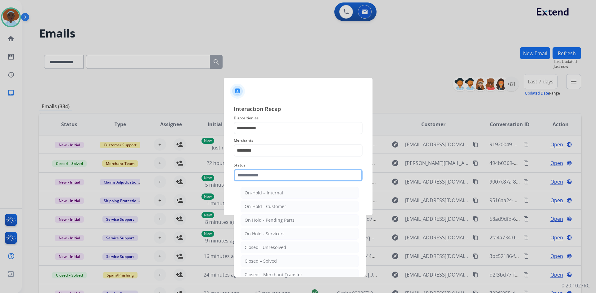
click at [262, 174] on input "text" at bounding box center [298, 175] width 129 height 12
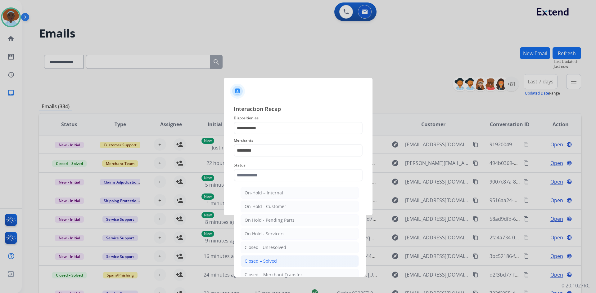
click at [269, 259] on div "Closed – Solved" at bounding box center [261, 261] width 32 height 6
type input "**********"
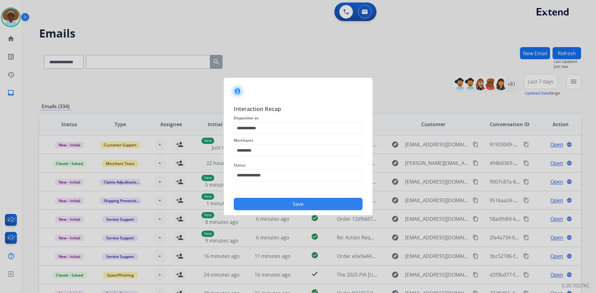
click at [285, 202] on button "Save" at bounding box center [298, 204] width 129 height 12
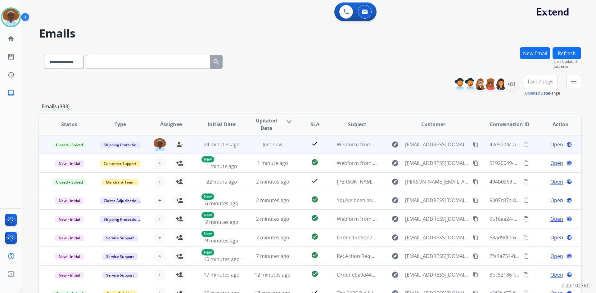
click at [550, 145] on span "Open" at bounding box center [556, 144] width 13 height 7
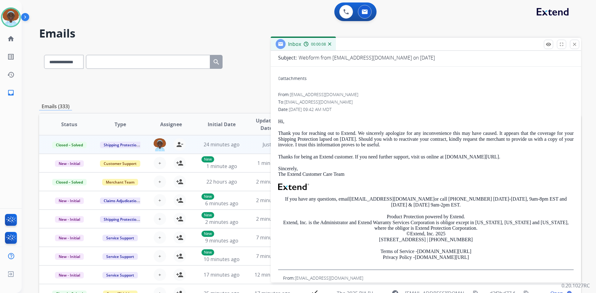
scroll to position [20, 0]
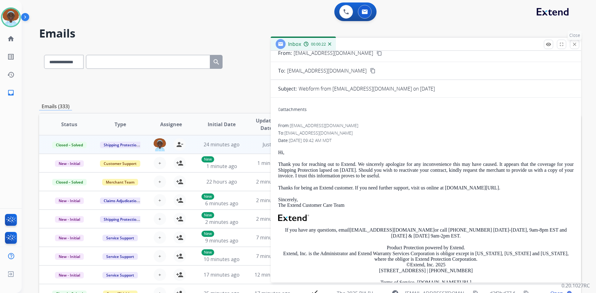
click at [573, 45] on mat-icon "close" at bounding box center [575, 45] width 6 height 6
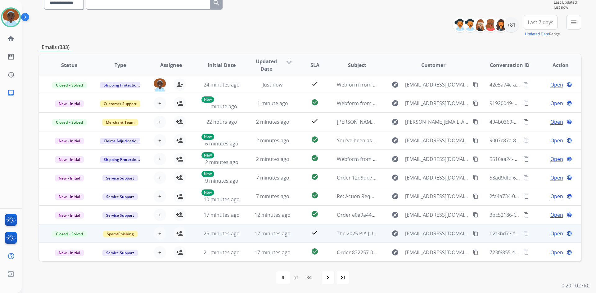
scroll to position [60, 0]
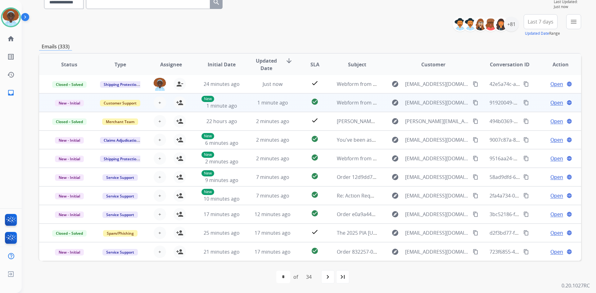
click at [551, 101] on span "Open" at bounding box center [556, 102] width 13 height 7
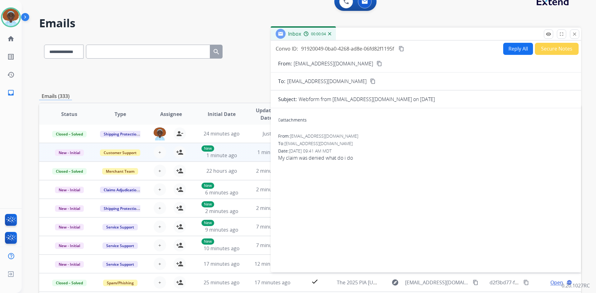
scroll to position [0, 0]
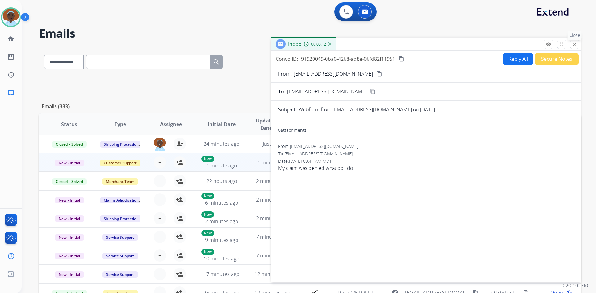
click at [574, 44] on mat-icon "close" at bounding box center [575, 45] width 6 height 6
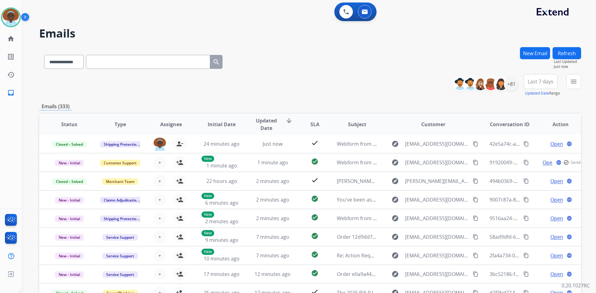
click at [547, 83] on span "Last 7 days" at bounding box center [541, 81] width 26 height 2
click at [539, 157] on div "Last 90 days" at bounding box center [538, 156] width 34 height 9
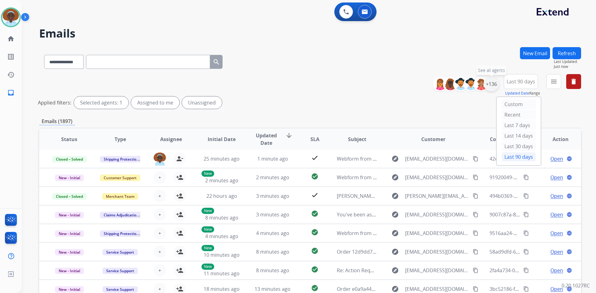
click at [489, 85] on div "+136" at bounding box center [491, 84] width 15 height 15
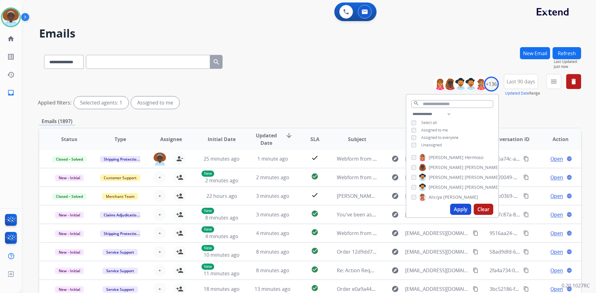
click at [460, 209] on button "Apply" at bounding box center [460, 209] width 21 height 11
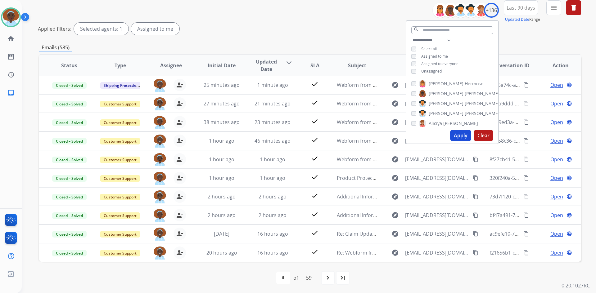
scroll to position [75, 0]
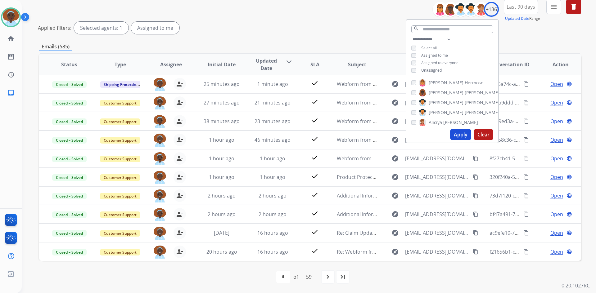
click at [350, 28] on div "Applied filters: Selected agents: 1 Assigned to me" at bounding box center [309, 28] width 542 height 12
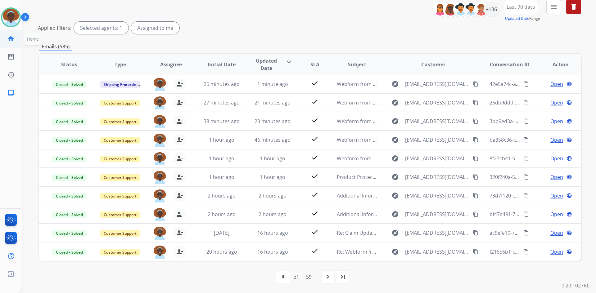
click at [11, 40] on mat-icon "home" at bounding box center [10, 38] width 7 height 7
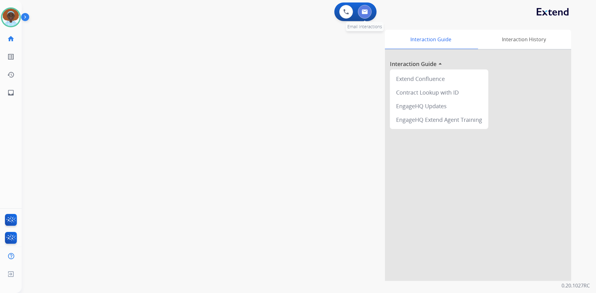
click at [364, 17] on button at bounding box center [365, 12] width 14 height 14
select select "**********"
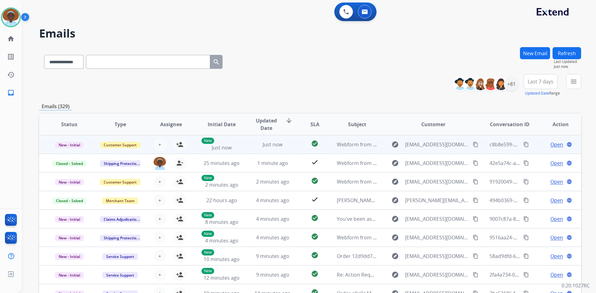
click at [556, 143] on span "Open" at bounding box center [556, 144] width 13 height 7
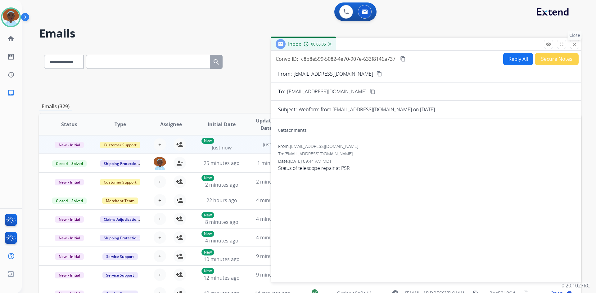
click at [576, 45] on mat-icon "close" at bounding box center [575, 45] width 6 height 6
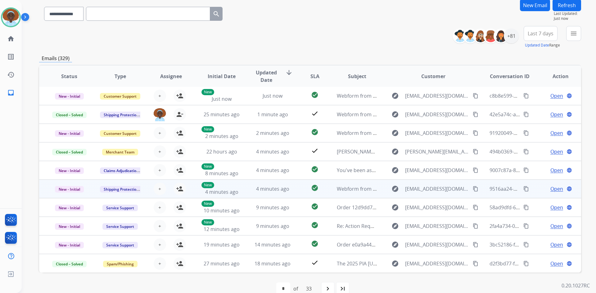
scroll to position [60, 0]
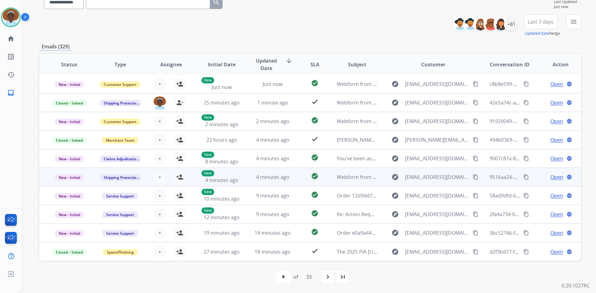
click at [550, 177] on span "Open" at bounding box center [556, 176] width 13 height 7
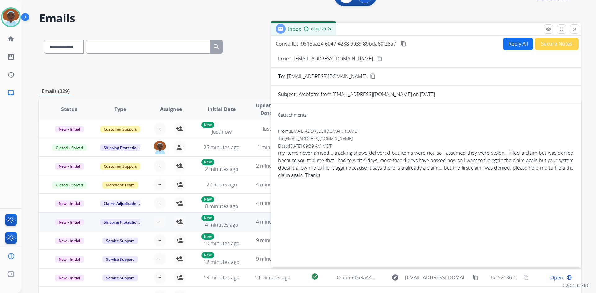
scroll to position [0, 0]
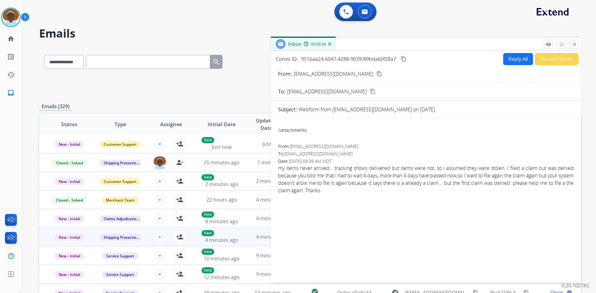
click at [376, 73] on mat-icon "content_copy" at bounding box center [379, 74] width 6 height 6
click at [572, 44] on mat-icon "close" at bounding box center [575, 45] width 6 height 6
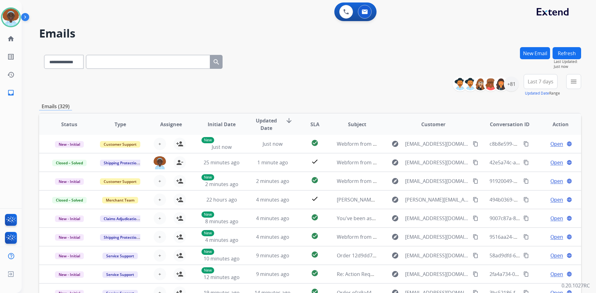
click at [555, 53] on button "Refresh" at bounding box center [566, 53] width 29 height 12
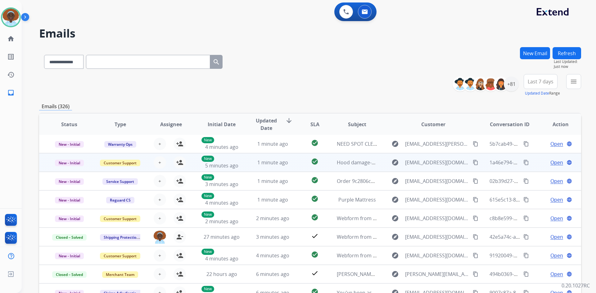
click at [550, 161] on span "Open" at bounding box center [556, 162] width 13 height 7
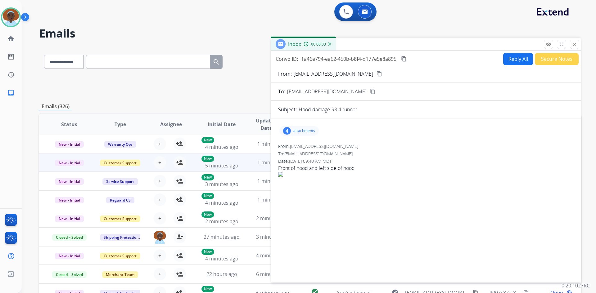
click at [289, 131] on div "4" at bounding box center [287, 130] width 8 height 7
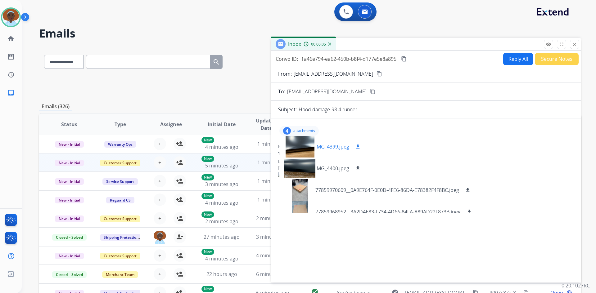
click at [297, 146] on div at bounding box center [299, 147] width 31 height 22
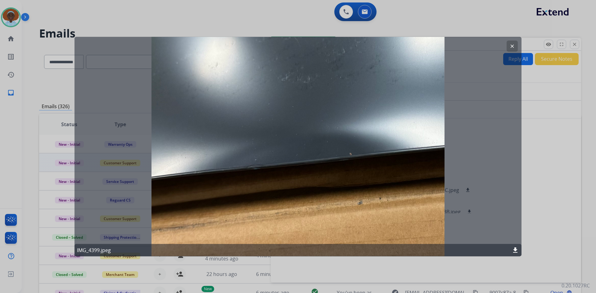
click at [511, 45] on mat-icon "clear" at bounding box center [512, 46] width 6 height 6
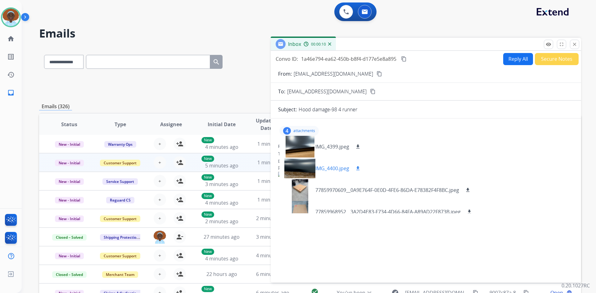
click at [302, 165] on div at bounding box center [299, 169] width 31 height 22
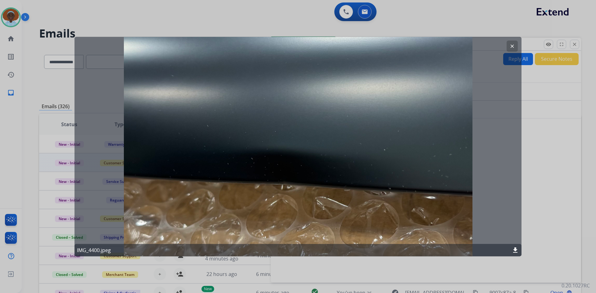
click at [515, 45] on mat-icon "clear" at bounding box center [512, 46] width 6 height 6
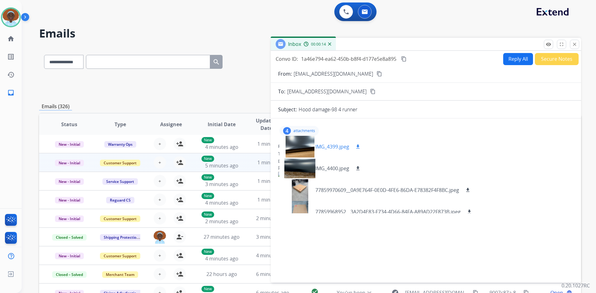
click at [302, 147] on div at bounding box center [299, 147] width 31 height 22
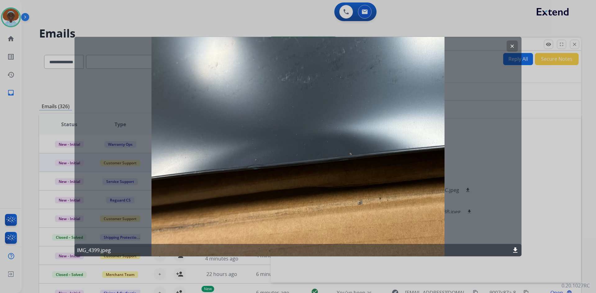
click at [512, 49] on mat-icon "clear" at bounding box center [512, 46] width 6 height 6
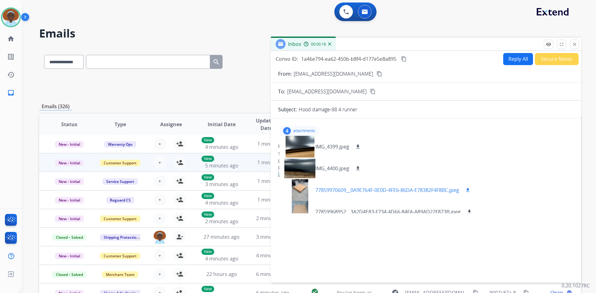
click at [299, 188] on div at bounding box center [299, 190] width 31 height 22
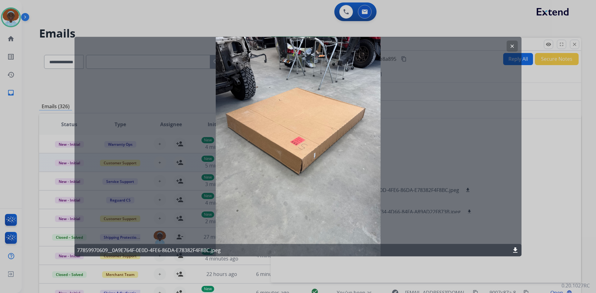
click at [513, 47] on mat-icon "clear" at bounding box center [512, 46] width 6 height 6
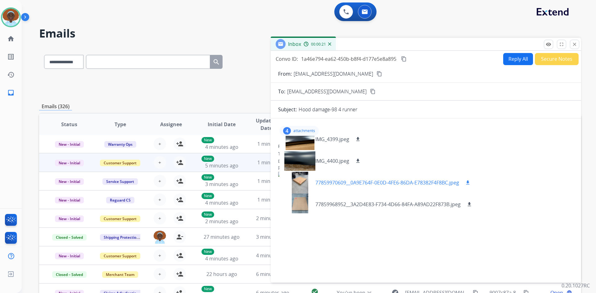
scroll to position [9, 0]
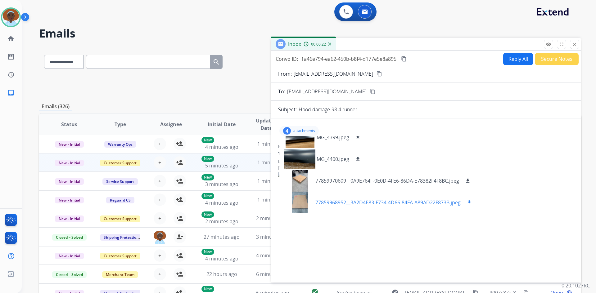
click at [298, 199] on div at bounding box center [299, 203] width 31 height 22
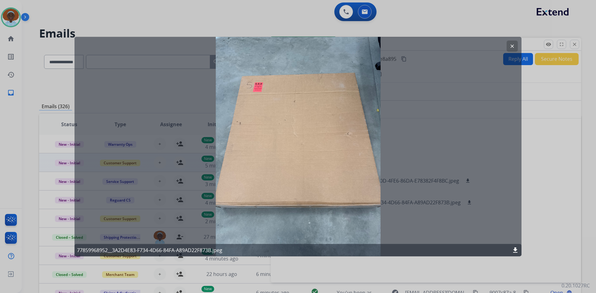
click at [512, 45] on mat-icon "clear" at bounding box center [512, 46] width 6 height 6
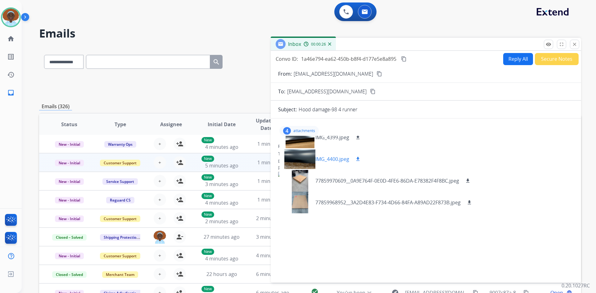
click at [301, 158] on div at bounding box center [299, 159] width 31 height 22
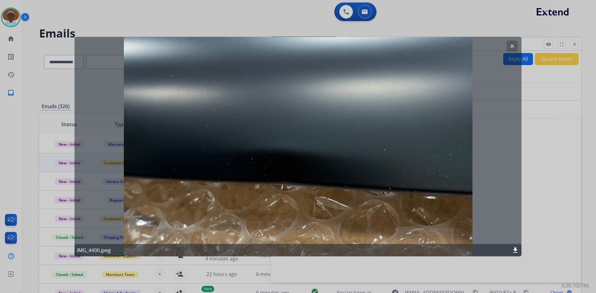
click at [511, 45] on mat-icon "clear" at bounding box center [512, 46] width 6 height 6
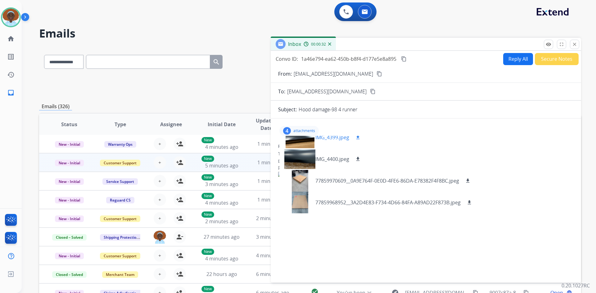
click at [298, 141] on div at bounding box center [299, 138] width 31 height 22
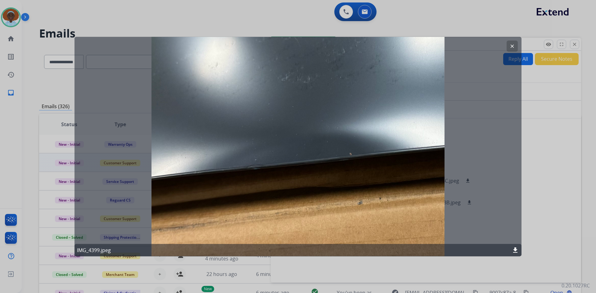
click at [510, 48] on mat-icon "clear" at bounding box center [512, 46] width 6 height 6
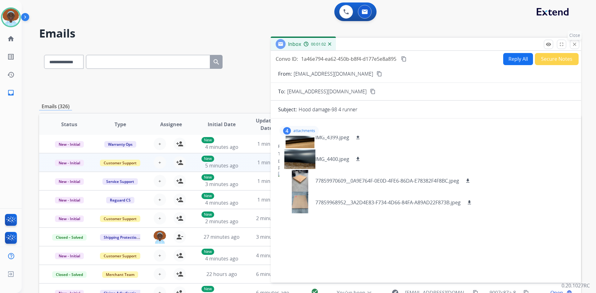
click at [576, 43] on mat-icon "close" at bounding box center [575, 45] width 6 height 6
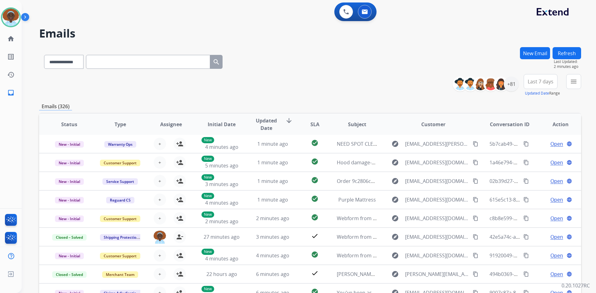
click at [563, 53] on button "Refresh" at bounding box center [566, 53] width 29 height 12
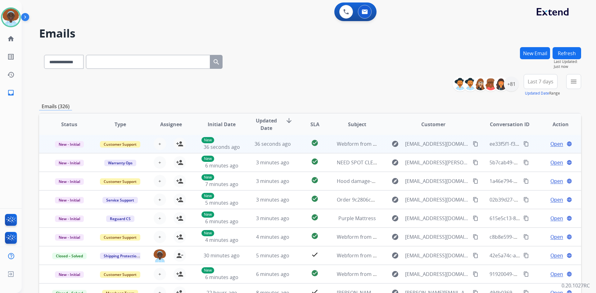
click at [550, 145] on span "Open" at bounding box center [556, 143] width 13 height 7
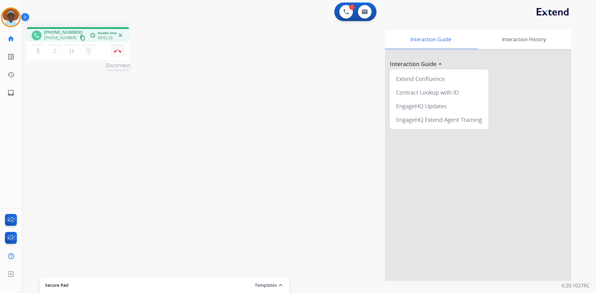
click at [117, 53] on button "Disconnect" at bounding box center [117, 51] width 13 height 13
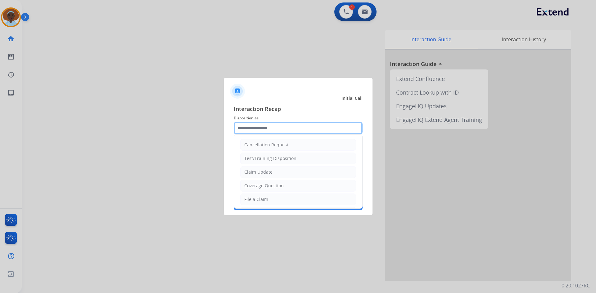
click at [260, 128] on input "text" at bounding box center [298, 128] width 129 height 12
click at [264, 175] on div "Claim Update" at bounding box center [258, 172] width 28 height 6
type input "**********"
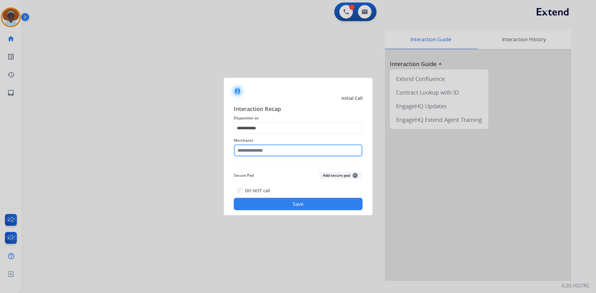
click at [260, 152] on input "text" at bounding box center [298, 150] width 129 height 12
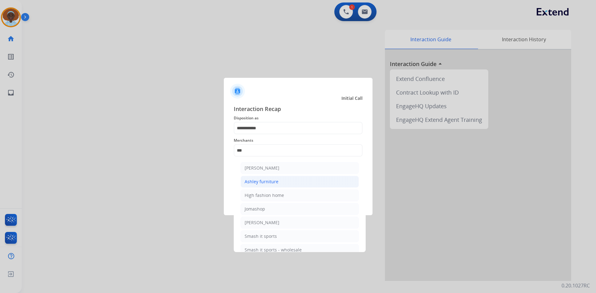
click at [260, 183] on div "Ashley furniture" at bounding box center [262, 182] width 34 height 6
type input "**********"
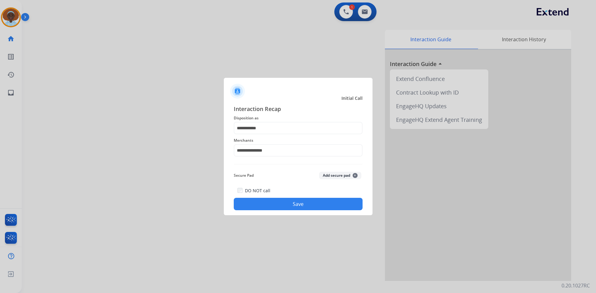
click at [274, 206] on button "Save" at bounding box center [298, 204] width 129 height 12
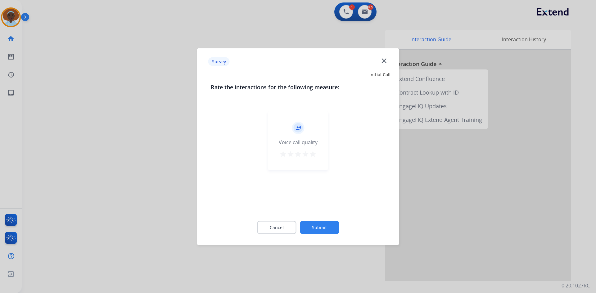
click at [314, 155] on mat-icon "star" at bounding box center [312, 153] width 7 height 7
click at [316, 230] on button "Submit" at bounding box center [319, 227] width 39 height 13
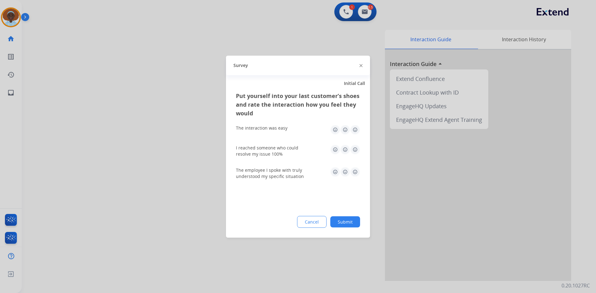
click at [355, 170] on img at bounding box center [355, 172] width 10 height 10
drag, startPoint x: 355, startPoint y: 148, endPoint x: 354, endPoint y: 142, distance: 5.7
click at [355, 148] on img at bounding box center [355, 150] width 10 height 10
click at [355, 126] on img at bounding box center [355, 130] width 10 height 10
click at [352, 222] on button "Submit" at bounding box center [345, 221] width 30 height 11
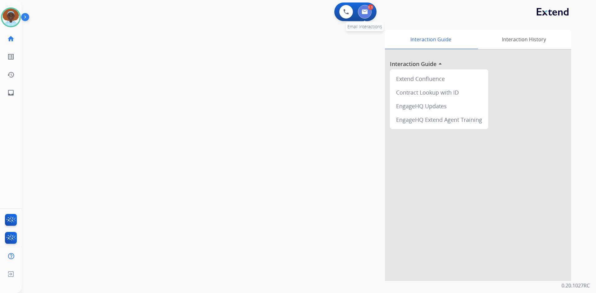
click at [362, 15] on button at bounding box center [365, 12] width 14 height 14
select select "**********"
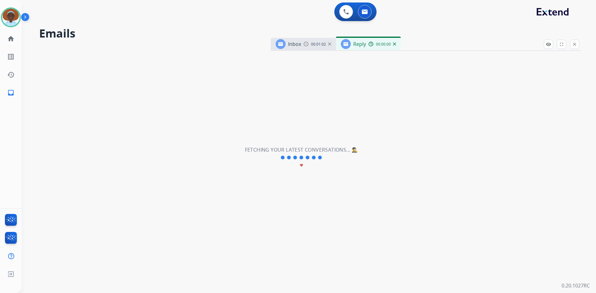
select select "**********"
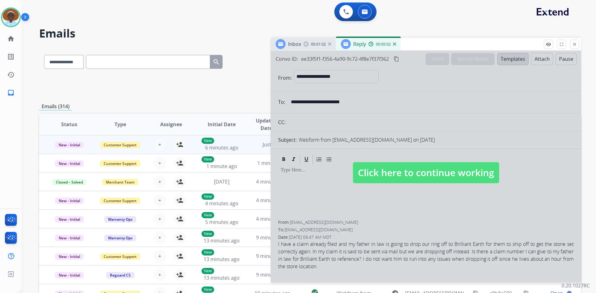
click at [411, 172] on span "Click here to continue working" at bounding box center [426, 172] width 146 height 21
select select
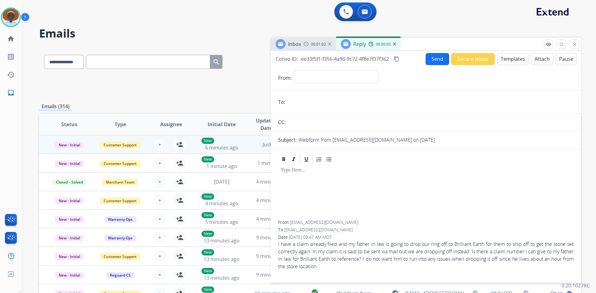
drag, startPoint x: 573, startPoint y: 46, endPoint x: 572, endPoint y: 83, distance: 37.2
click at [573, 46] on mat-icon "close" at bounding box center [575, 45] width 6 height 6
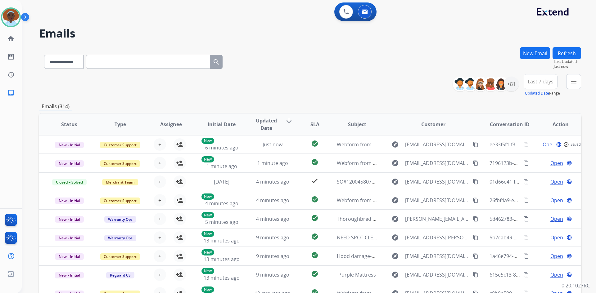
click at [569, 56] on button "Refresh" at bounding box center [566, 53] width 29 height 12
click at [547, 80] on span "Last 7 days" at bounding box center [541, 81] width 26 height 2
click at [566, 51] on button "Refresh" at bounding box center [566, 53] width 29 height 12
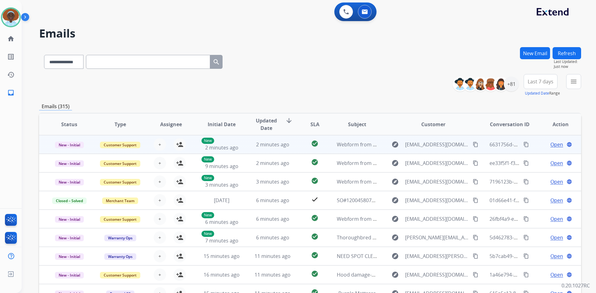
click at [550, 145] on span "Open" at bounding box center [556, 144] width 13 height 7
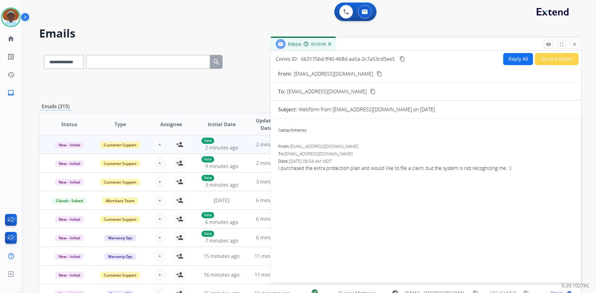
click at [376, 74] on mat-icon "content_copy" at bounding box center [379, 74] width 6 height 6
click at [520, 62] on button "Reply All" at bounding box center [518, 59] width 30 height 12
select select "**********"
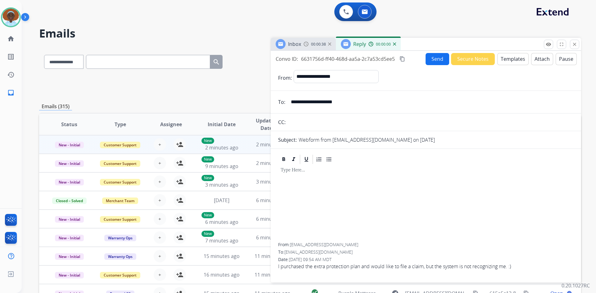
click at [513, 57] on button "Templates" at bounding box center [512, 59] width 31 height 12
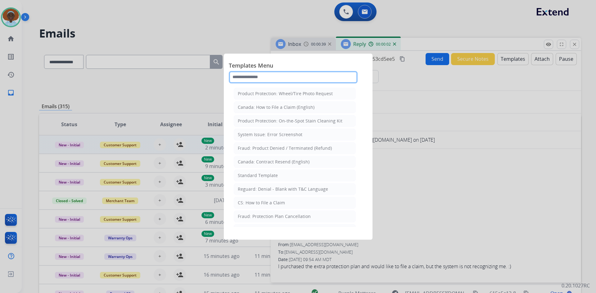
click at [270, 75] on input "text" at bounding box center [293, 77] width 129 height 12
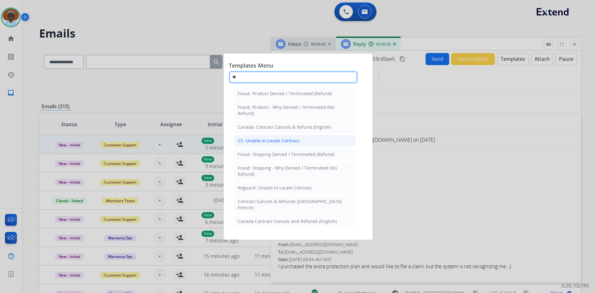
type input "**"
click at [284, 139] on div "CS: Unable to Locate Contract" at bounding box center [268, 141] width 61 height 6
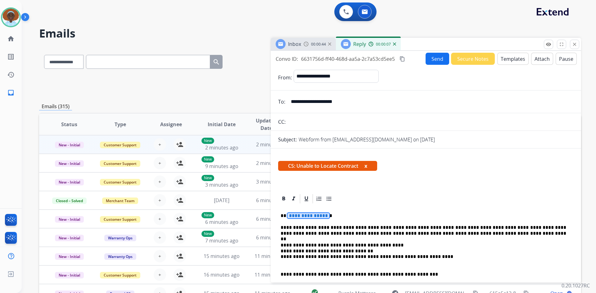
click at [313, 215] on span "**********" at bounding box center [308, 215] width 42 height 5
click at [431, 63] on button "Send" at bounding box center [438, 59] width 24 height 12
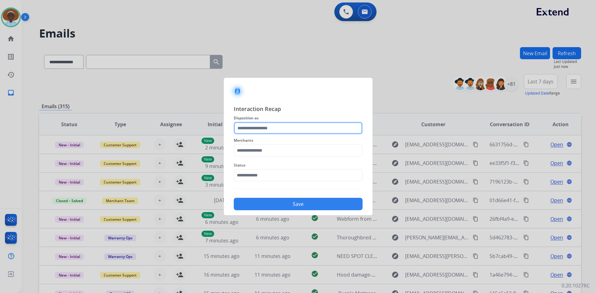
click at [255, 128] on input "text" at bounding box center [298, 128] width 129 height 12
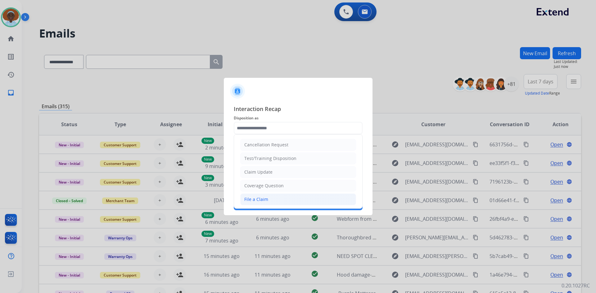
click at [265, 201] on div "File a Claim" at bounding box center [256, 199] width 24 height 6
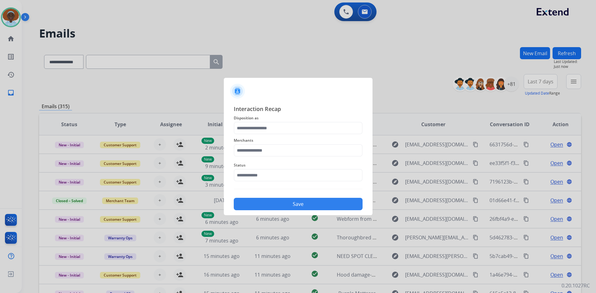
type input "**********"
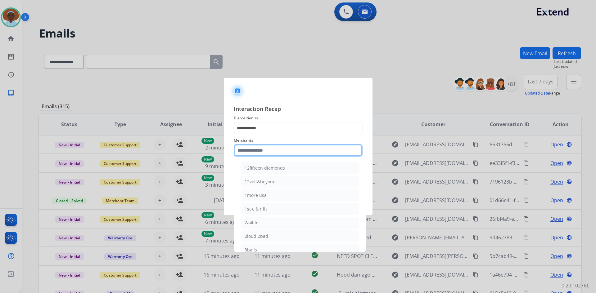
click at [276, 146] on input "text" at bounding box center [298, 150] width 129 height 12
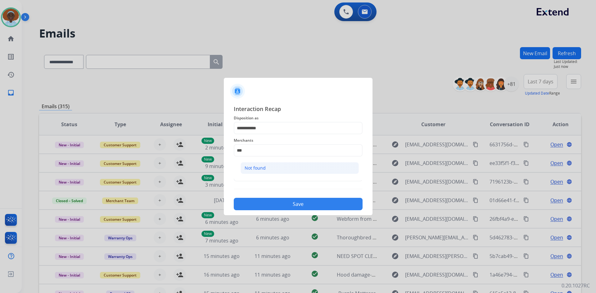
click at [273, 167] on li "Not found" at bounding box center [300, 168] width 118 height 12
type input "*********"
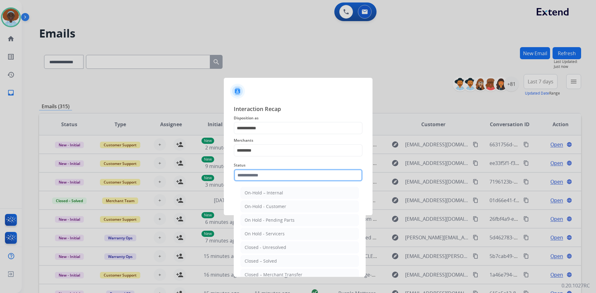
click at [273, 176] on input "text" at bounding box center [298, 175] width 129 height 12
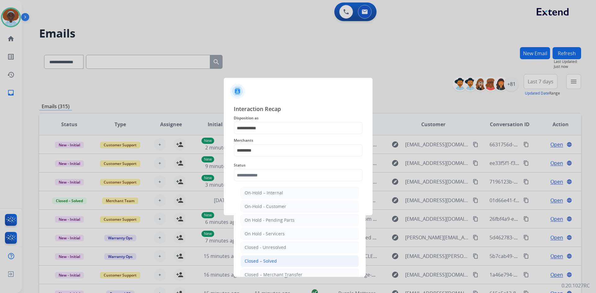
click at [271, 262] on div "Closed – Solved" at bounding box center [261, 261] width 32 height 6
type input "**********"
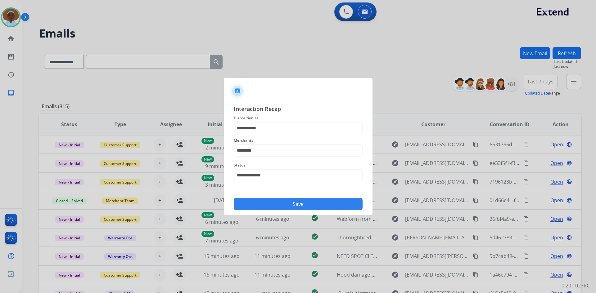
click at [304, 206] on button "Save" at bounding box center [298, 204] width 129 height 12
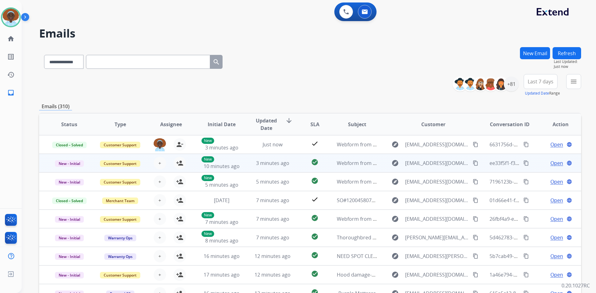
click at [550, 162] on span "Open" at bounding box center [556, 163] width 13 height 7
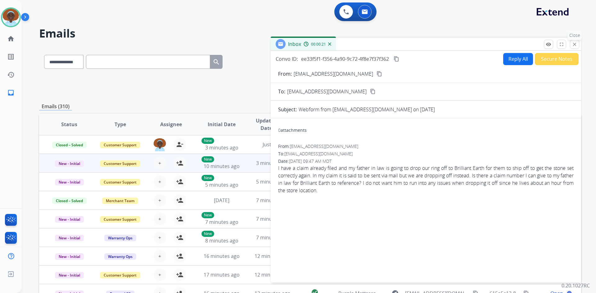
click at [575, 43] on mat-icon "close" at bounding box center [575, 45] width 6 height 6
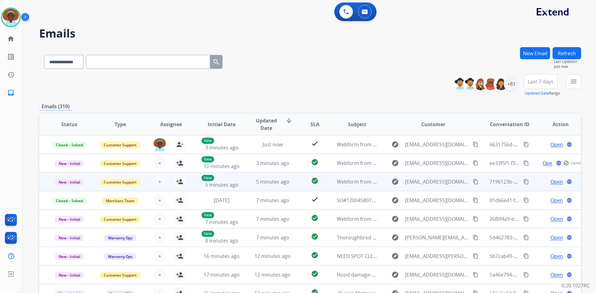
click at [555, 182] on span "Open" at bounding box center [556, 181] width 13 height 7
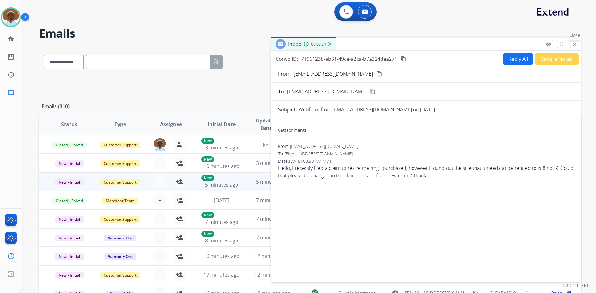
click at [575, 45] on mat-icon "close" at bounding box center [575, 45] width 6 height 6
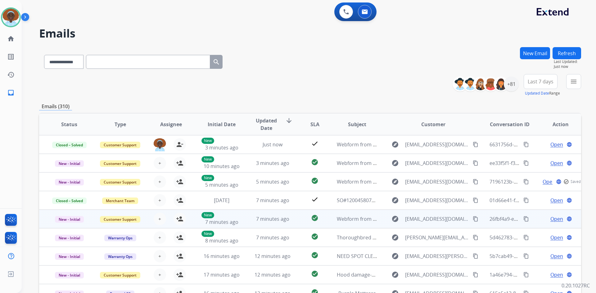
click at [550, 218] on span "Open" at bounding box center [556, 218] width 13 height 7
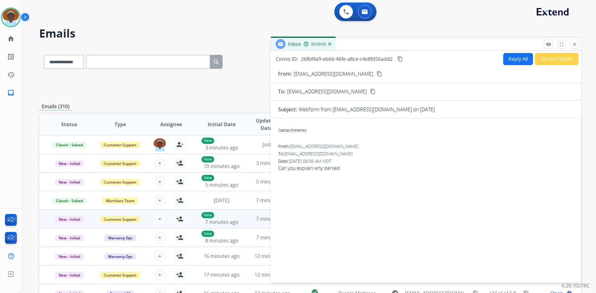
click at [376, 74] on mat-icon "content_copy" at bounding box center [379, 74] width 6 height 6
click at [574, 46] on mat-icon "close" at bounding box center [575, 45] width 6 height 6
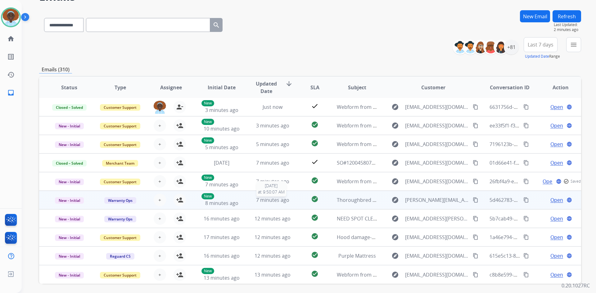
scroll to position [60, 0]
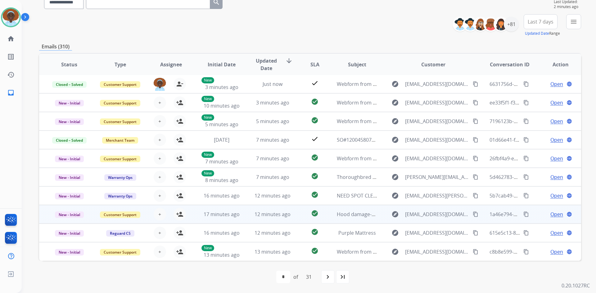
click at [555, 214] on span "Open" at bounding box center [556, 214] width 13 height 7
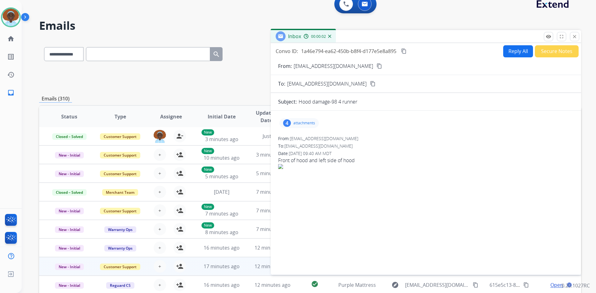
scroll to position [0, 0]
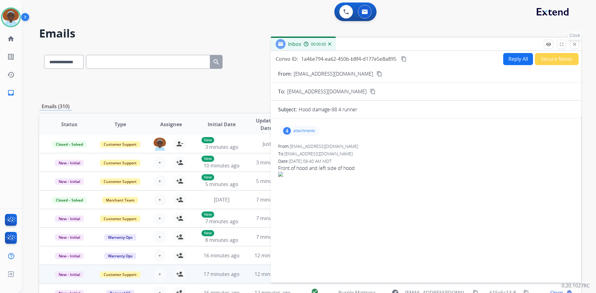
click at [573, 44] on mat-icon "close" at bounding box center [575, 45] width 6 height 6
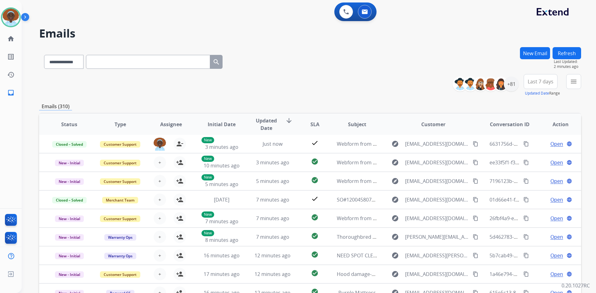
click at [567, 56] on button "Refresh" at bounding box center [566, 53] width 29 height 12
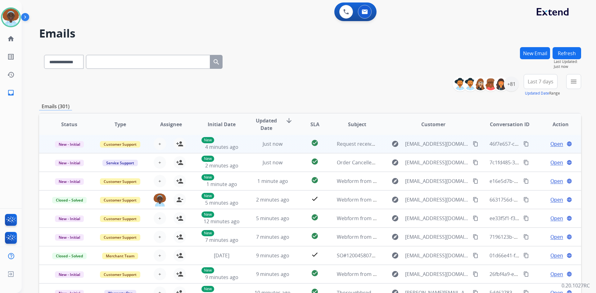
click at [552, 145] on span "Open" at bounding box center [556, 143] width 13 height 7
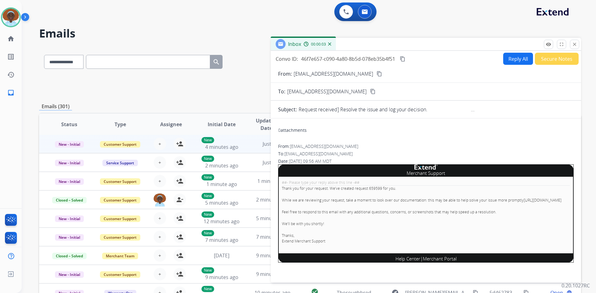
click at [544, 62] on button "Secure Notes" at bounding box center [557, 59] width 44 height 12
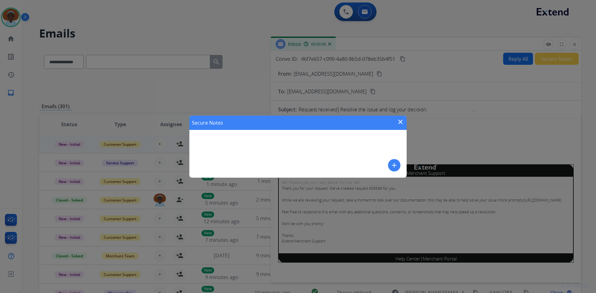
click at [392, 166] on mat-icon "add" at bounding box center [393, 165] width 7 height 7
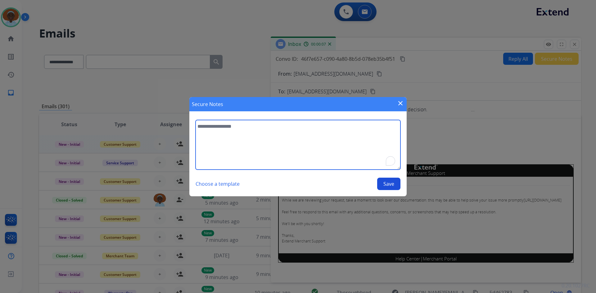
click at [215, 125] on textarea "To enrich screen reader interactions, please activate Accessibility in Grammarl…" at bounding box center [298, 145] width 205 height 50
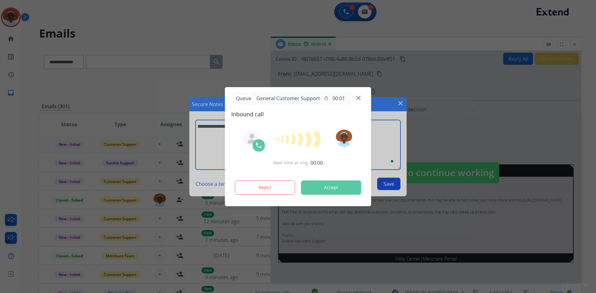
type textarea "**********"
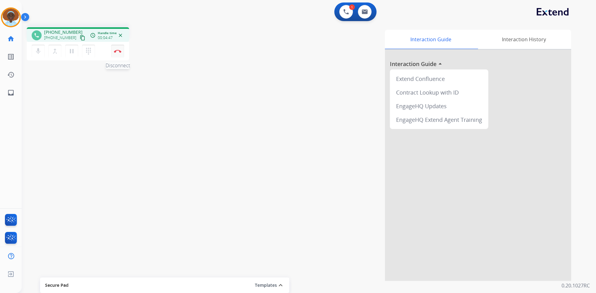
click at [118, 52] on img at bounding box center [117, 51] width 7 height 3
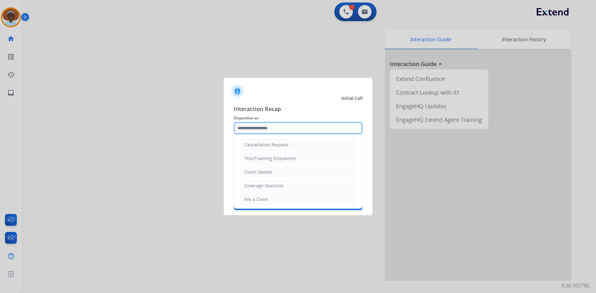
click at [285, 129] on input "text" at bounding box center [298, 128] width 129 height 12
click at [282, 200] on li "File a Claim" at bounding box center [298, 200] width 116 height 12
type input "**********"
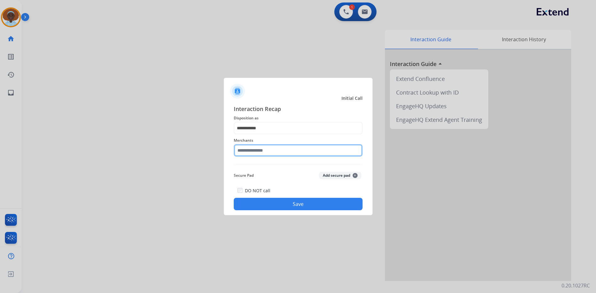
click at [281, 151] on input "text" at bounding box center [298, 150] width 129 height 12
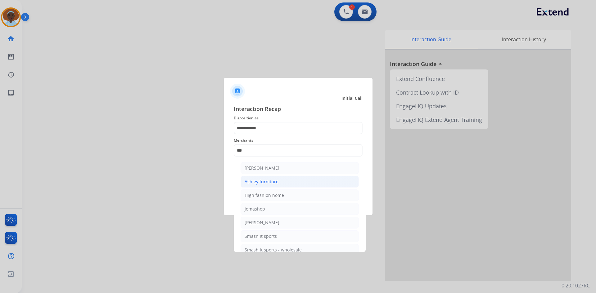
click at [281, 183] on li "Ashley furniture" at bounding box center [300, 182] width 118 height 12
type input "**********"
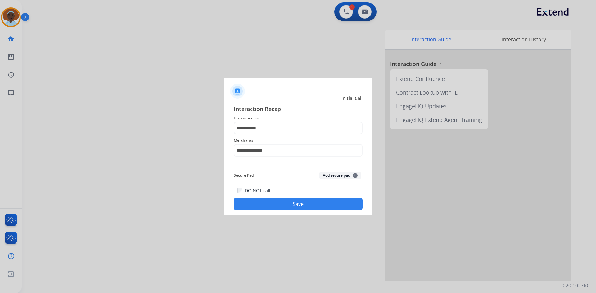
click at [306, 203] on button "Save" at bounding box center [298, 204] width 129 height 12
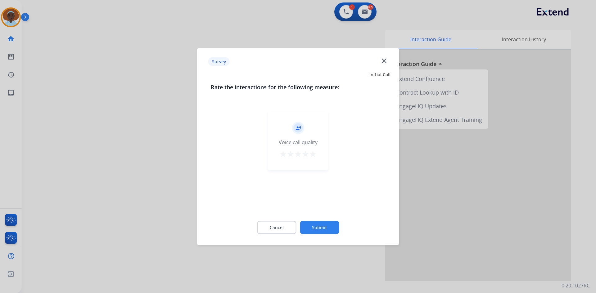
drag, startPoint x: 313, startPoint y: 157, endPoint x: 326, endPoint y: 182, distance: 28.5
click at [313, 156] on mat-icon "star" at bounding box center [312, 153] width 7 height 7
click at [326, 227] on button "Submit" at bounding box center [319, 227] width 39 height 13
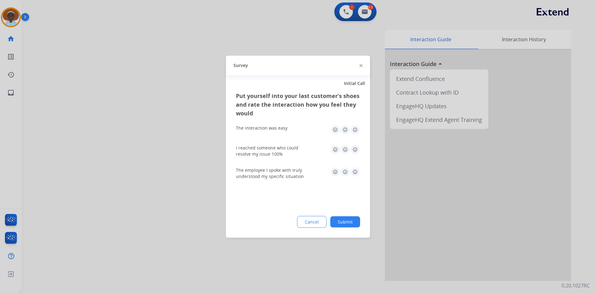
click at [357, 173] on img at bounding box center [355, 172] width 10 height 10
click at [354, 150] on img at bounding box center [355, 150] width 10 height 10
click at [354, 130] on img at bounding box center [355, 130] width 10 height 10
click at [344, 217] on button "Submit" at bounding box center [345, 221] width 30 height 11
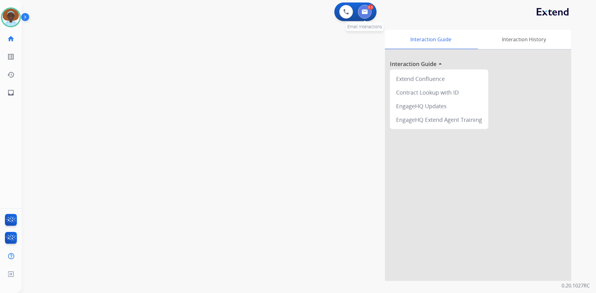
click at [362, 11] on img at bounding box center [365, 11] width 6 height 5
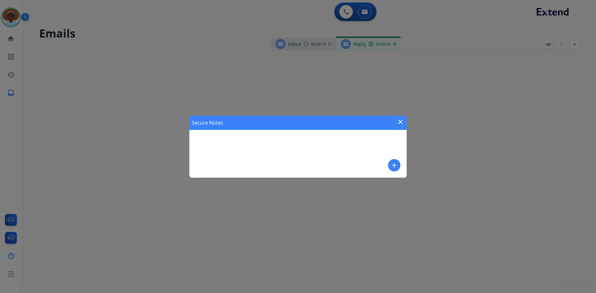
select select "**********"
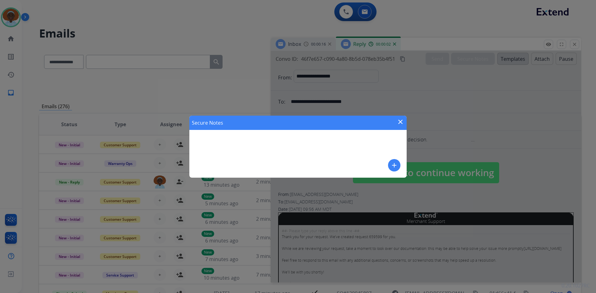
click at [395, 166] on mat-icon "add" at bounding box center [393, 165] width 7 height 7
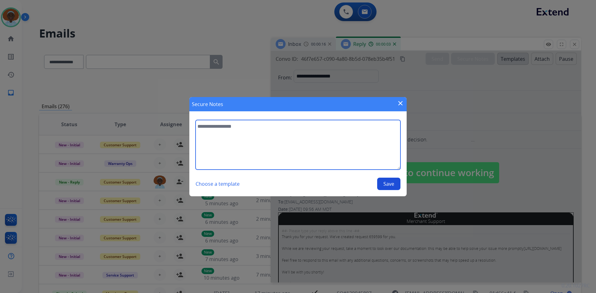
click at [247, 129] on textarea at bounding box center [298, 145] width 205 height 50
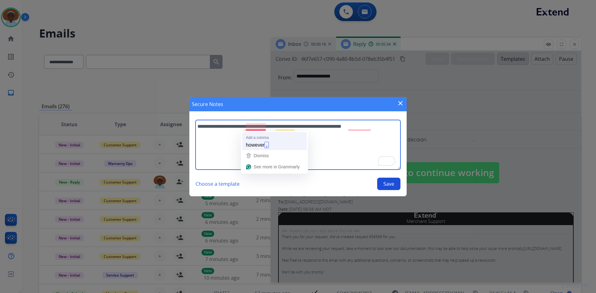
type textarea "**********"
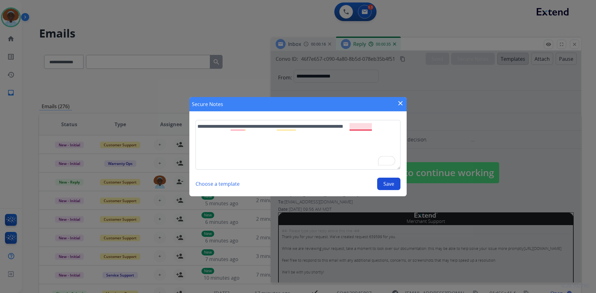
select select "**********"
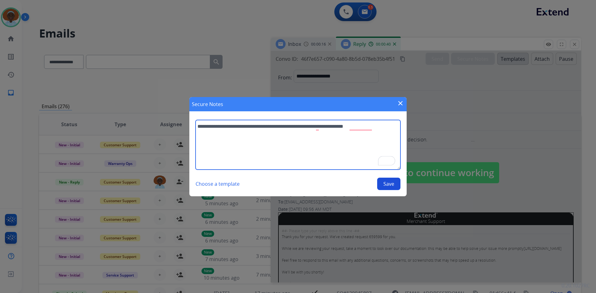
type textarea "**********"
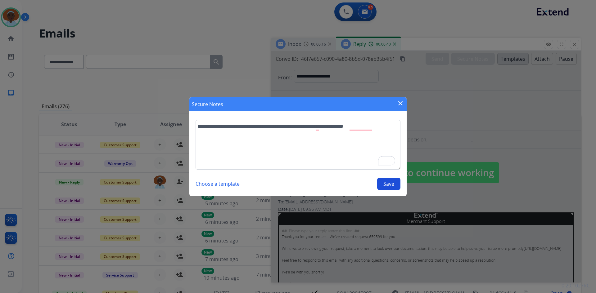
click at [387, 185] on button "Save" at bounding box center [388, 184] width 23 height 12
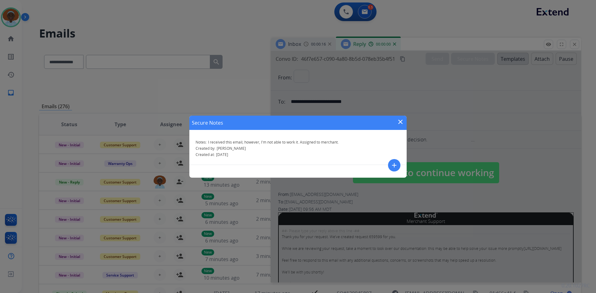
select select "**********"
click at [399, 120] on mat-icon "close" at bounding box center [400, 121] width 7 height 7
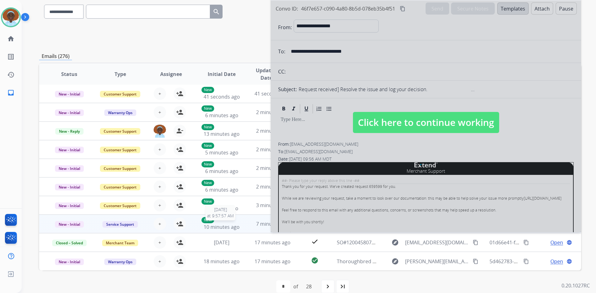
scroll to position [60, 0]
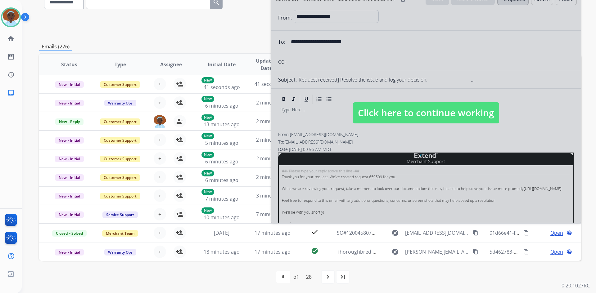
click at [394, 114] on span "Click here to continue working" at bounding box center [426, 112] width 146 height 21
select select
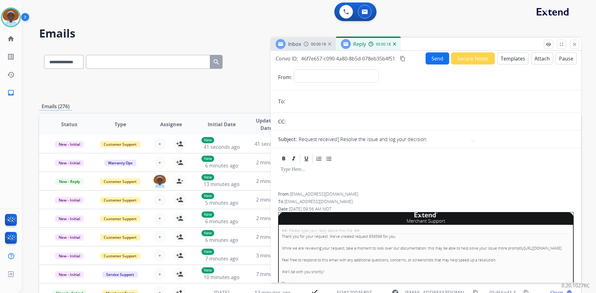
scroll to position [0, 0]
click at [394, 43] on img at bounding box center [394, 44] width 3 height 3
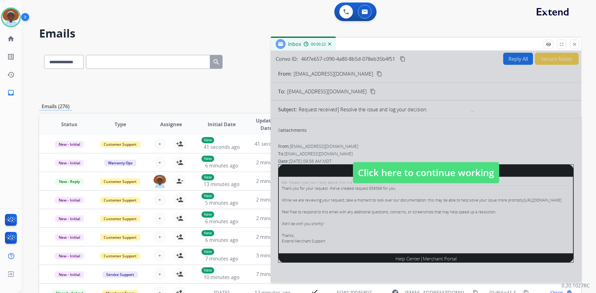
click at [401, 173] on span "Click here to continue working" at bounding box center [426, 172] width 146 height 21
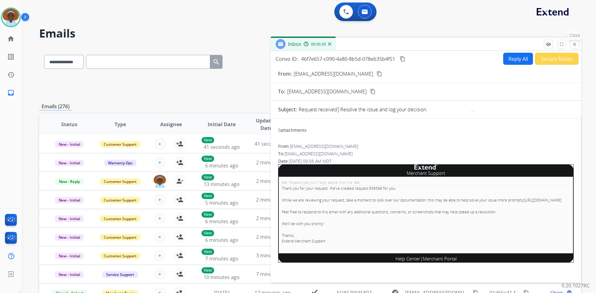
click at [575, 44] on mat-icon "close" at bounding box center [575, 45] width 6 height 6
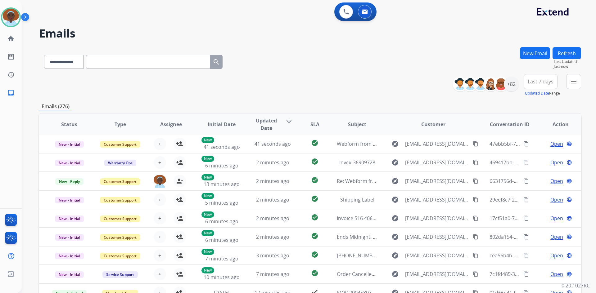
click at [559, 51] on button "Refresh" at bounding box center [566, 53] width 29 height 12
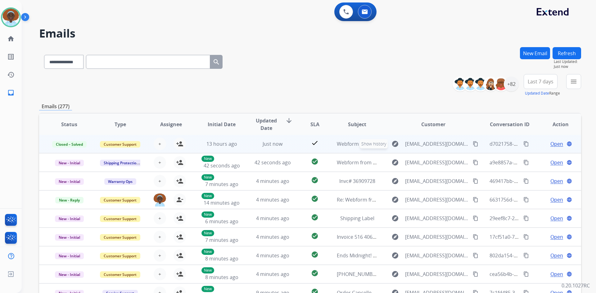
scroll to position [60, 0]
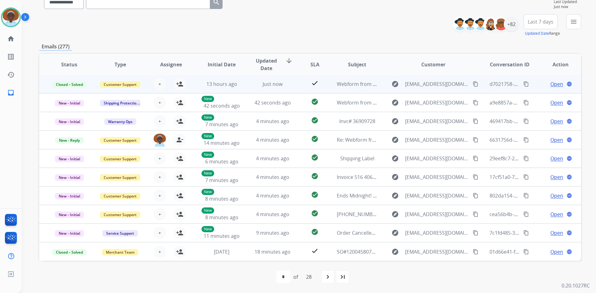
click at [555, 83] on span "Open" at bounding box center [556, 83] width 13 height 7
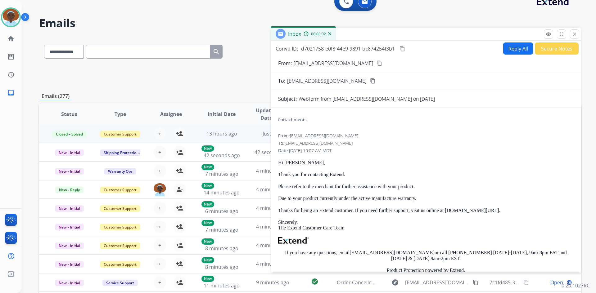
scroll to position [0, 0]
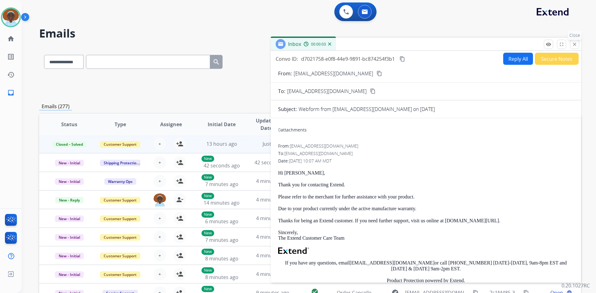
click at [575, 45] on mat-icon "close" at bounding box center [575, 45] width 6 height 6
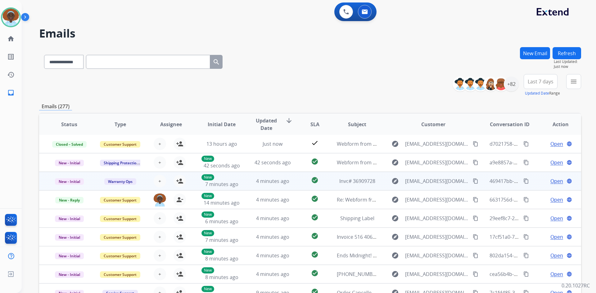
scroll to position [60, 0]
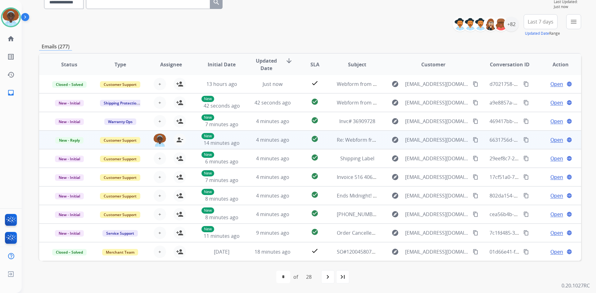
click at [551, 138] on span "Open" at bounding box center [556, 139] width 13 height 7
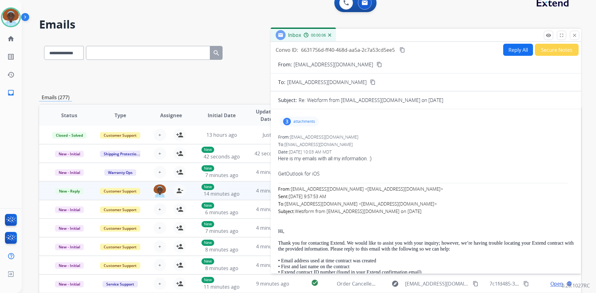
scroll to position [0, 0]
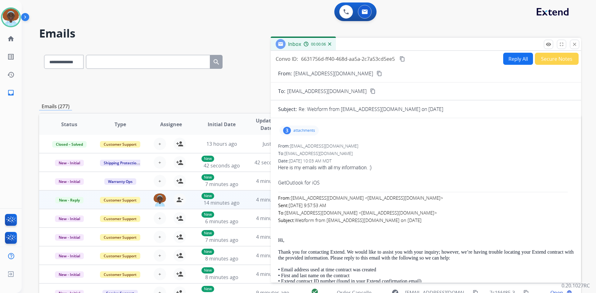
click at [285, 129] on div "3" at bounding box center [287, 130] width 8 height 7
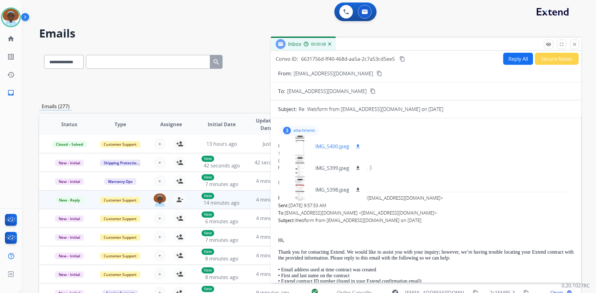
click at [299, 148] on div at bounding box center [299, 147] width 31 height 22
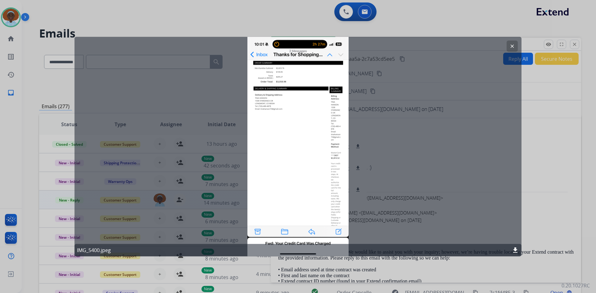
drag, startPoint x: 512, startPoint y: 46, endPoint x: 514, endPoint y: 54, distance: 8.4
click at [511, 47] on mat-icon "clear" at bounding box center [512, 46] width 6 height 6
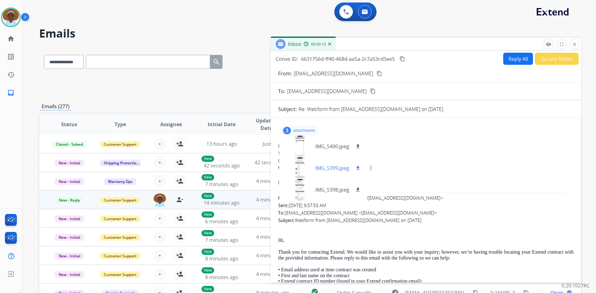
click at [300, 170] on div at bounding box center [299, 168] width 31 height 22
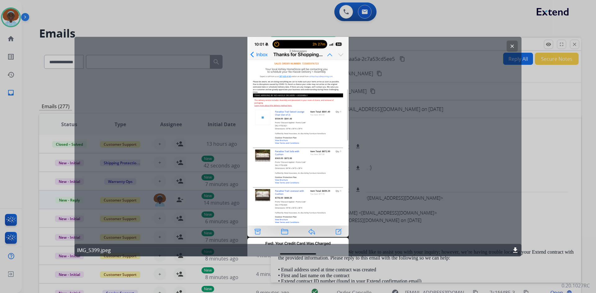
click at [512, 47] on mat-icon "clear" at bounding box center [512, 46] width 6 height 6
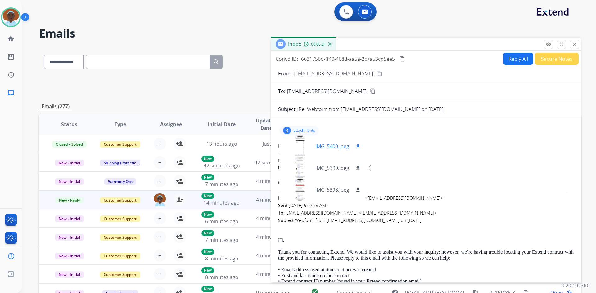
click at [297, 146] on div at bounding box center [299, 147] width 31 height 22
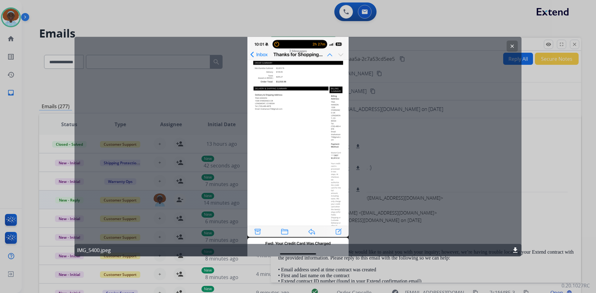
click at [509, 48] on mat-icon "clear" at bounding box center [512, 46] width 6 height 6
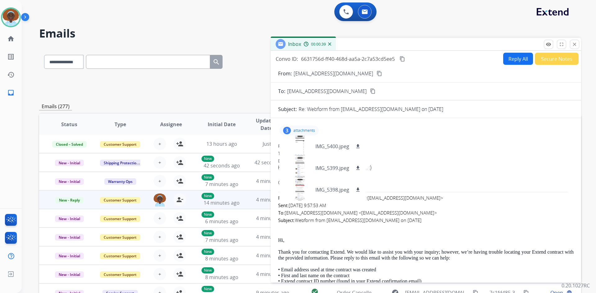
click at [306, 130] on p "attachments" at bounding box center [304, 130] width 22 height 5
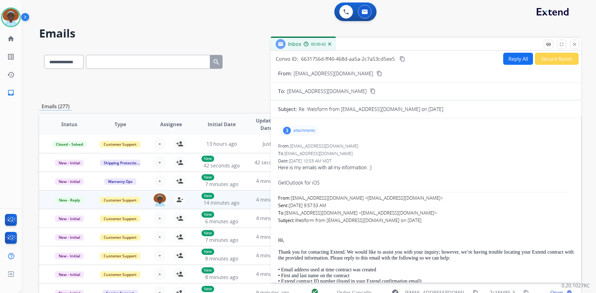
click at [303, 129] on p "attachments" at bounding box center [304, 130] width 22 height 5
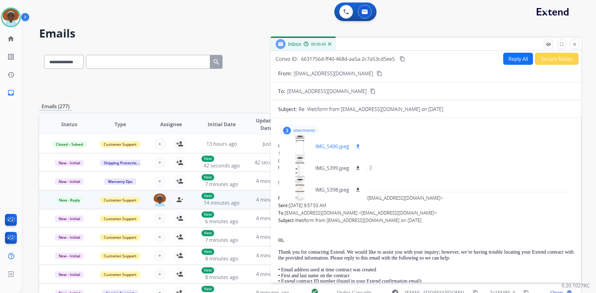
click at [296, 152] on div at bounding box center [299, 147] width 31 height 22
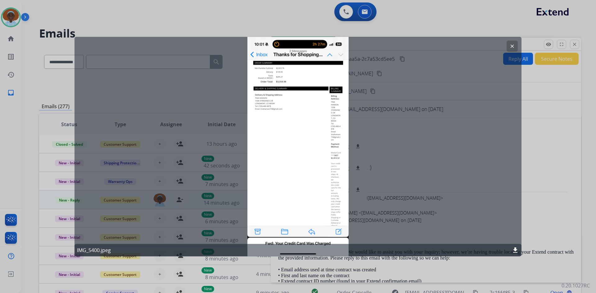
click at [512, 46] on mat-icon "clear" at bounding box center [512, 46] width 6 height 6
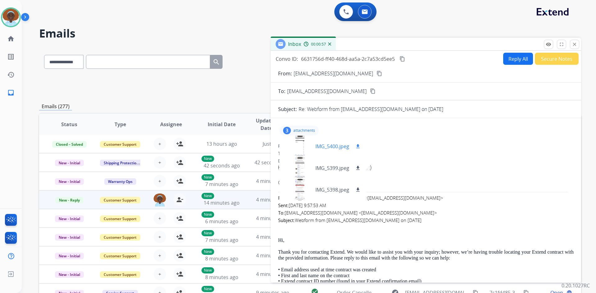
click at [338, 146] on p "IMG_5400.jpeg" at bounding box center [332, 146] width 34 height 7
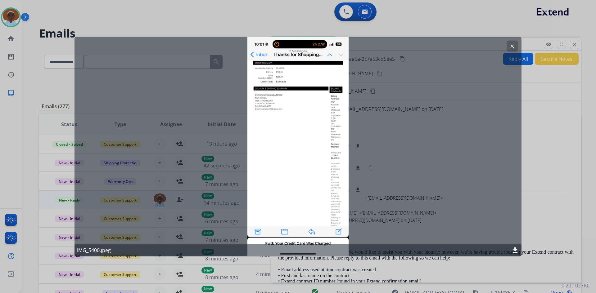
click at [339, 145] on div "clear IMG_5400.jpeg download" at bounding box center [297, 147] width 447 height 220
click at [476, 86] on div "clear IMG_5400.jpeg download" at bounding box center [297, 147] width 447 height 220
click at [201, 204] on div "clear IMG_5400.jpeg download" at bounding box center [297, 147] width 447 height 220
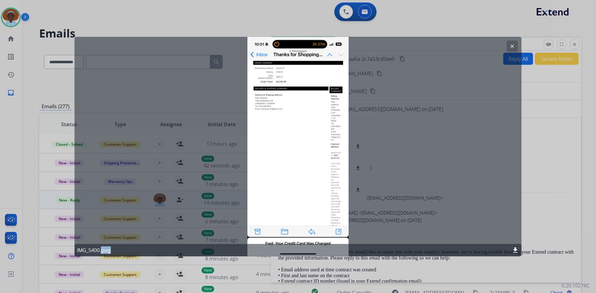
click at [201, 204] on div "clear IMG_5400.jpeg download" at bounding box center [297, 147] width 447 height 220
click at [323, 145] on div "clear IMG_5400.jpeg download" at bounding box center [297, 147] width 447 height 220
click at [512, 49] on mat-icon "clear" at bounding box center [512, 46] width 6 height 6
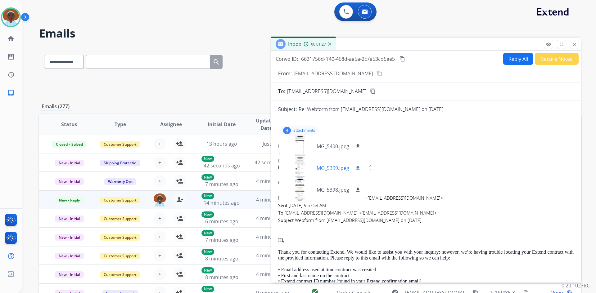
click at [301, 164] on div at bounding box center [299, 168] width 31 height 22
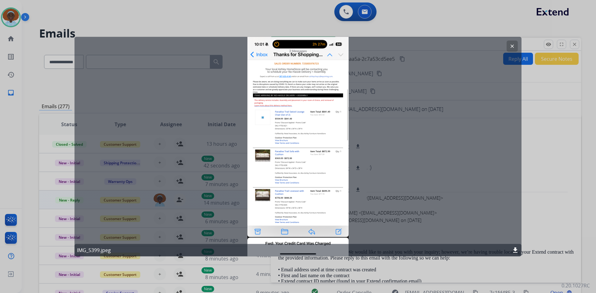
click at [511, 45] on mat-icon "clear" at bounding box center [512, 46] width 6 height 6
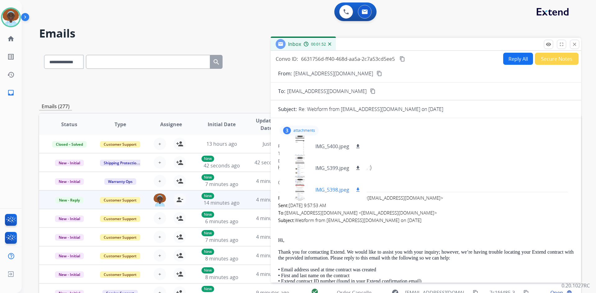
click at [302, 190] on div at bounding box center [299, 190] width 31 height 22
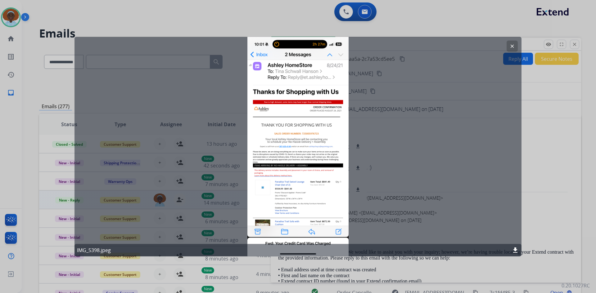
click at [511, 45] on mat-icon "clear" at bounding box center [512, 46] width 6 height 6
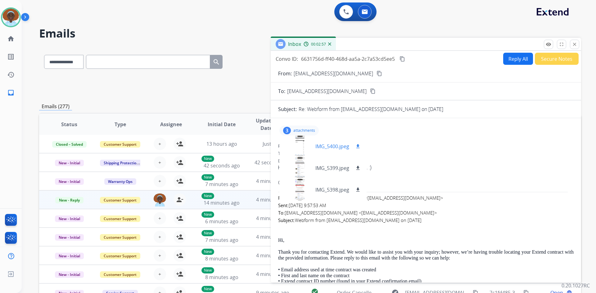
click at [300, 150] on div at bounding box center [299, 147] width 31 height 22
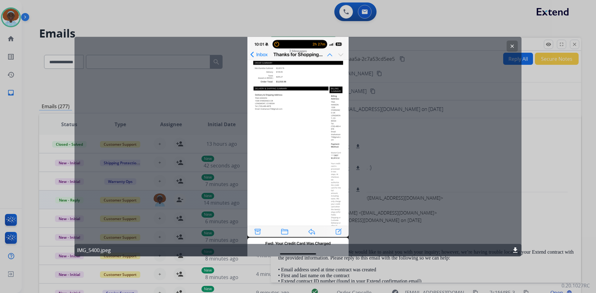
drag, startPoint x: 509, startPoint y: 45, endPoint x: 507, endPoint y: 58, distance: 13.4
click at [510, 48] on button "clear" at bounding box center [512, 45] width 11 height 11
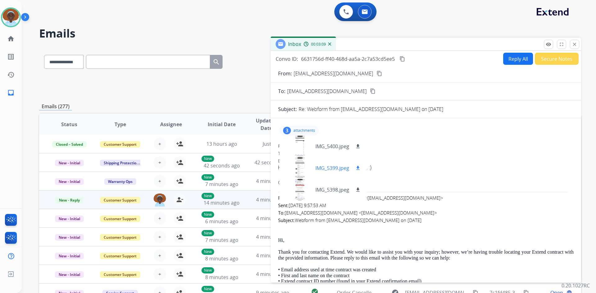
click at [301, 172] on div at bounding box center [299, 168] width 31 height 22
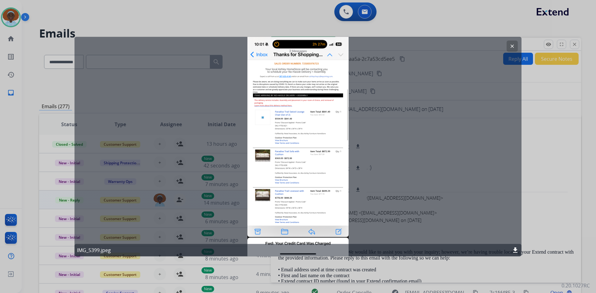
drag, startPoint x: 509, startPoint y: 47, endPoint x: 508, endPoint y: 64, distance: 17.4
click at [510, 48] on button "clear" at bounding box center [512, 45] width 11 height 11
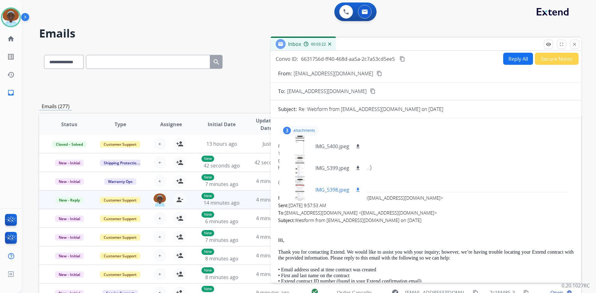
click at [303, 190] on div at bounding box center [299, 190] width 31 height 22
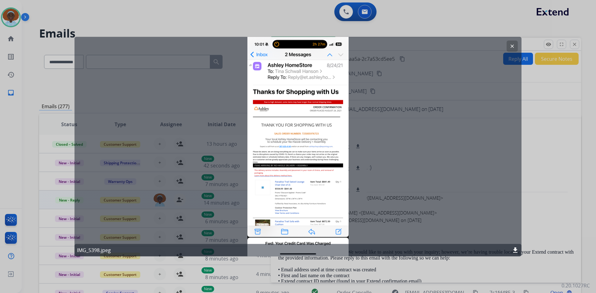
drag, startPoint x: 511, startPoint y: 47, endPoint x: 514, endPoint y: 67, distance: 20.8
click at [511, 47] on mat-icon "clear" at bounding box center [512, 46] width 6 height 6
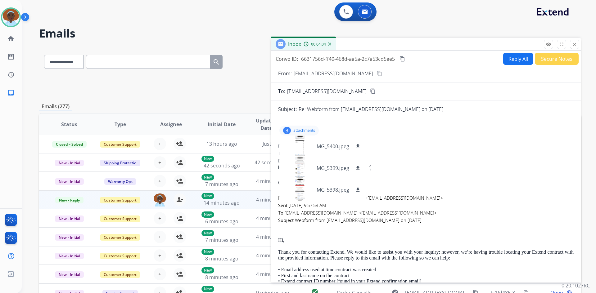
drag, startPoint x: 386, startPoint y: 165, endPoint x: 377, endPoint y: 173, distance: 12.8
click at [386, 166] on div "Here is my emails with all my information. :)" at bounding box center [425, 167] width 295 height 7
click at [304, 133] on p "attachments" at bounding box center [304, 130] width 22 height 5
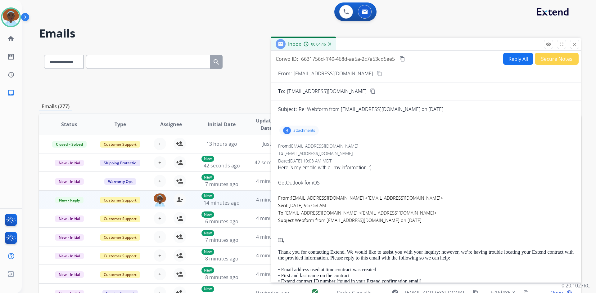
click at [286, 130] on div "3" at bounding box center [287, 130] width 8 height 7
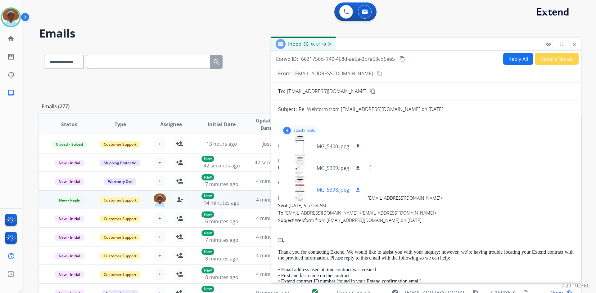
click at [300, 191] on div at bounding box center [299, 190] width 31 height 22
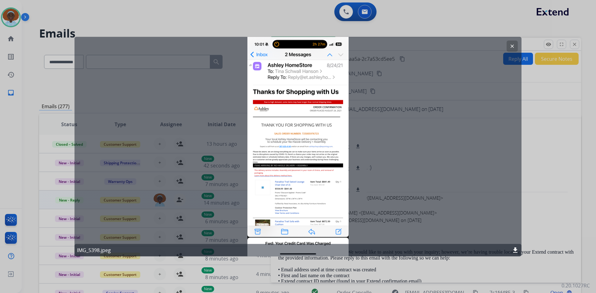
click at [516, 47] on button "clear" at bounding box center [512, 45] width 11 height 11
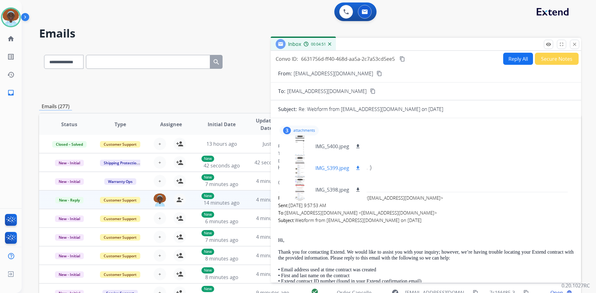
click at [296, 167] on div at bounding box center [299, 168] width 31 height 22
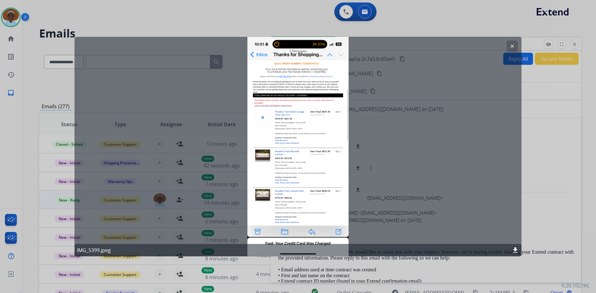
click at [510, 47] on mat-icon "clear" at bounding box center [512, 46] width 6 height 6
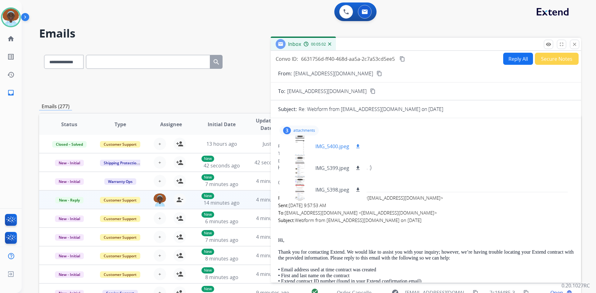
click at [296, 146] on div at bounding box center [299, 147] width 31 height 22
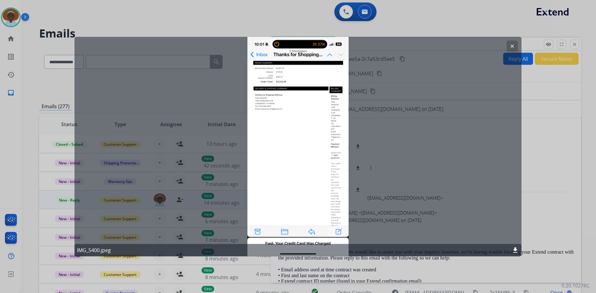
drag, startPoint x: 511, startPoint y: 46, endPoint x: 514, endPoint y: 84, distance: 38.9
click at [511, 46] on mat-icon "clear" at bounding box center [512, 46] width 6 height 6
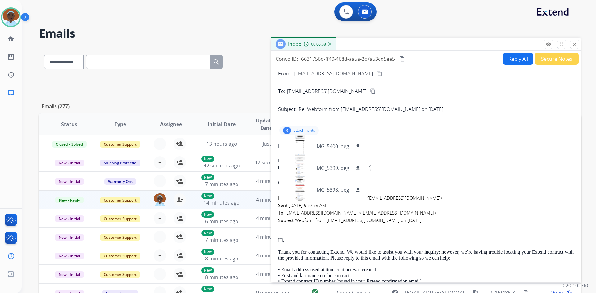
click at [296, 132] on p "attachments" at bounding box center [304, 130] width 22 height 5
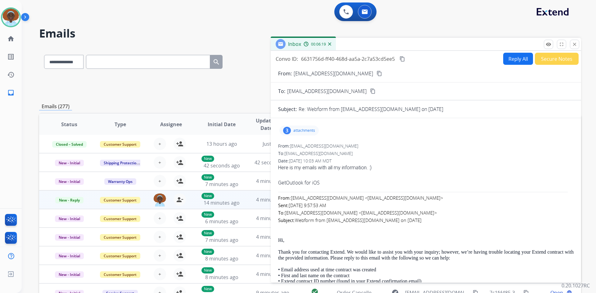
click at [516, 58] on button "Reply All" at bounding box center [518, 59] width 30 height 12
select select "**********"
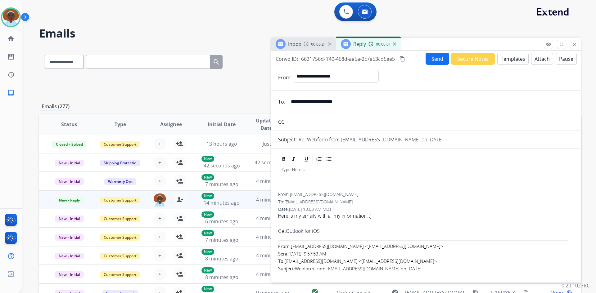
click at [504, 61] on button "Templates" at bounding box center [512, 59] width 31 height 12
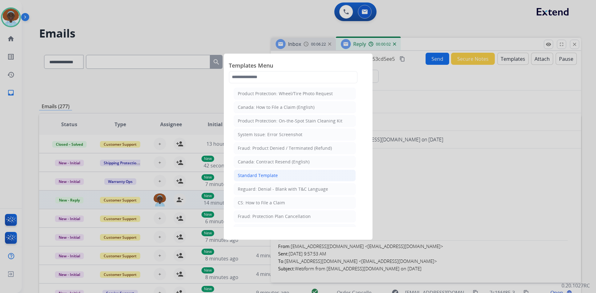
click at [289, 178] on li "Standard Template" at bounding box center [295, 176] width 122 height 12
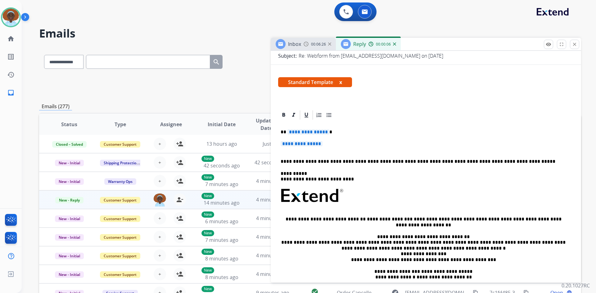
scroll to position [93, 0]
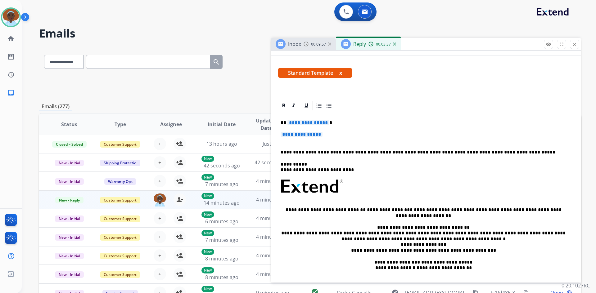
click at [312, 121] on span "**********" at bounding box center [308, 122] width 42 height 5
click at [307, 134] on span "**********" at bounding box center [302, 134] width 42 height 5
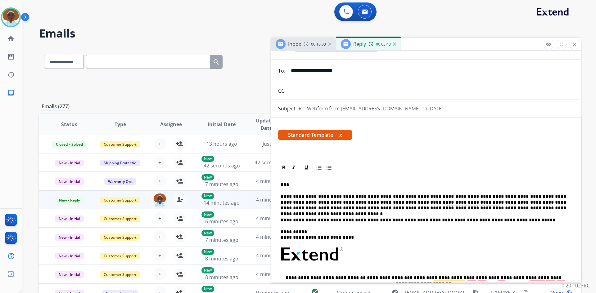
scroll to position [0, 0]
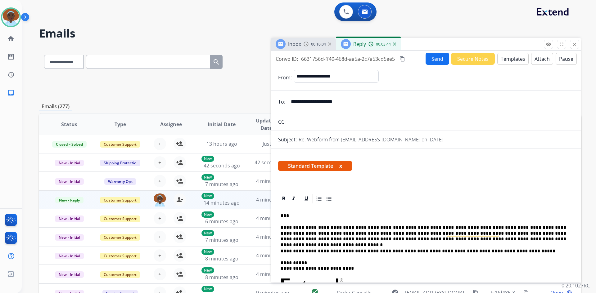
click at [437, 59] on button "Send" at bounding box center [438, 59] width 24 height 12
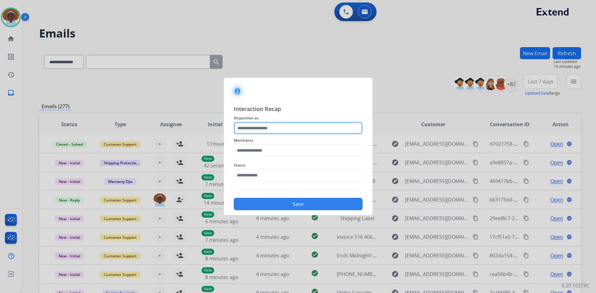
click at [267, 129] on input "text" at bounding box center [298, 128] width 129 height 12
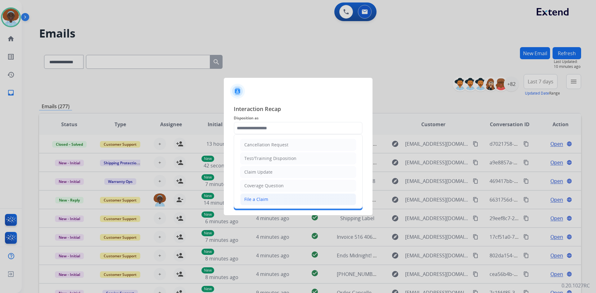
click at [267, 200] on div "File a Claim" at bounding box center [256, 199] width 24 height 6
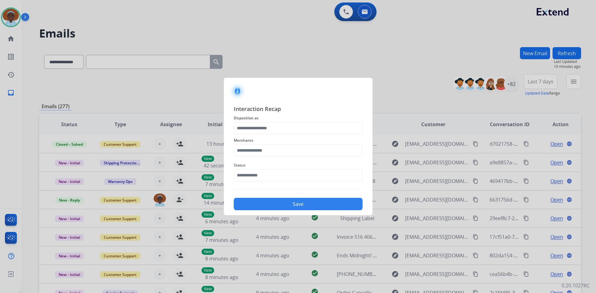
type input "**********"
click at [264, 148] on input "text" at bounding box center [298, 150] width 129 height 12
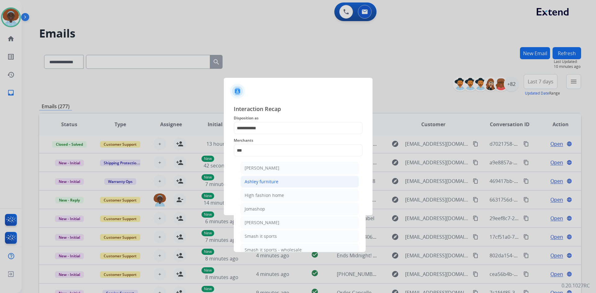
click at [263, 182] on div "Ashley furniture" at bounding box center [262, 182] width 34 height 6
type input "**********"
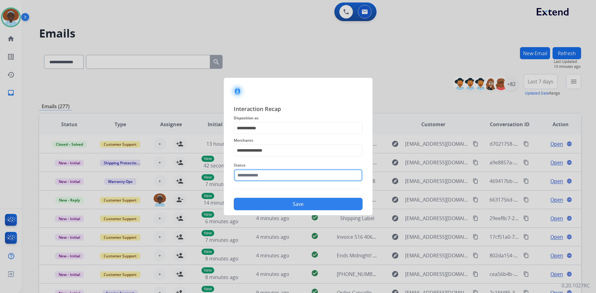
click at [266, 176] on input "text" at bounding box center [298, 175] width 129 height 12
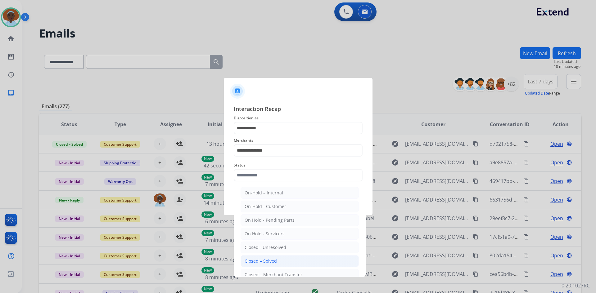
click at [277, 261] on li "Closed – Solved" at bounding box center [300, 261] width 118 height 12
type input "**********"
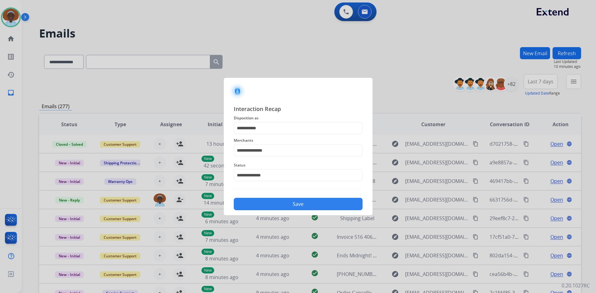
click at [298, 210] on button "Save" at bounding box center [298, 204] width 129 height 12
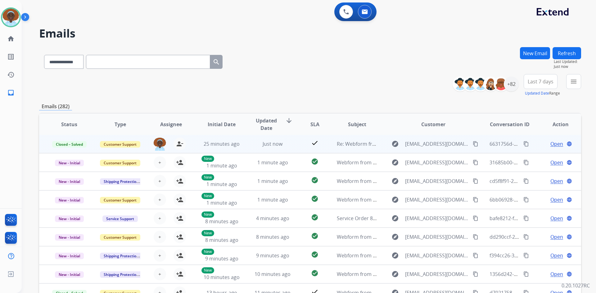
click at [552, 144] on span "Open" at bounding box center [556, 143] width 13 height 7
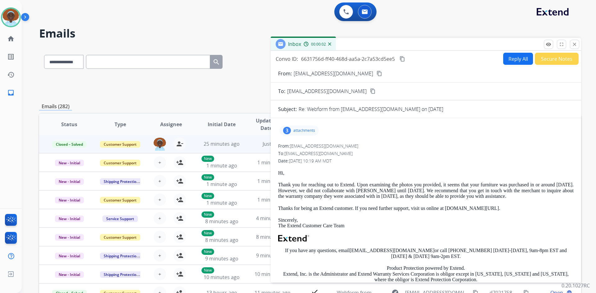
click at [287, 131] on div "3" at bounding box center [287, 130] width 8 height 7
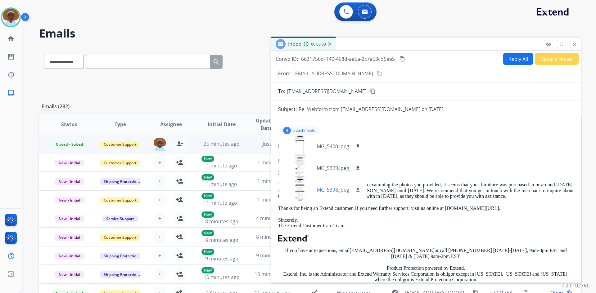
click at [302, 191] on div at bounding box center [299, 190] width 31 height 22
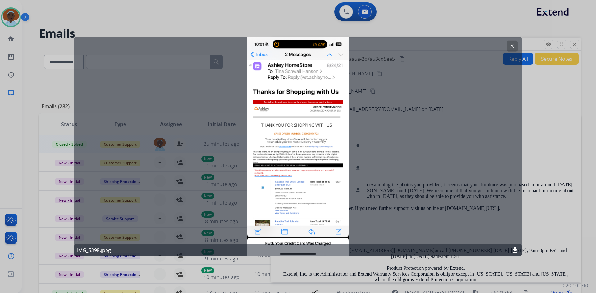
click at [514, 47] on mat-icon "clear" at bounding box center [512, 46] width 6 height 6
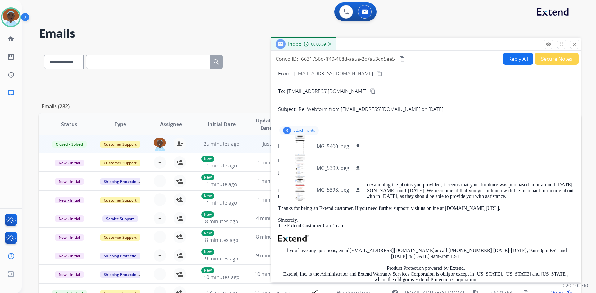
click at [286, 129] on div "3" at bounding box center [287, 130] width 8 height 7
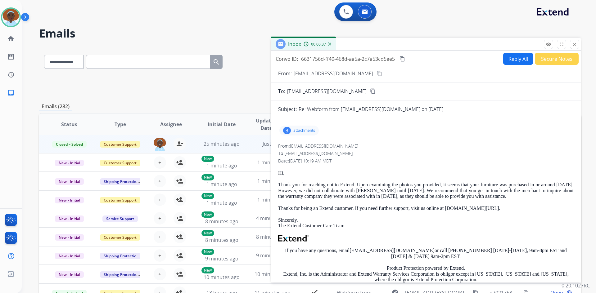
drag, startPoint x: 574, startPoint y: 45, endPoint x: 581, endPoint y: 101, distance: 57.0
click at [575, 47] on button "close Close" at bounding box center [574, 44] width 9 height 9
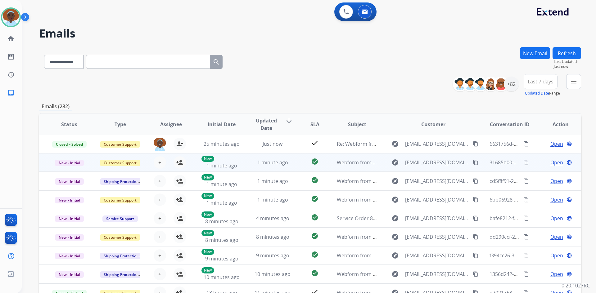
click at [553, 162] on span "Open" at bounding box center [556, 162] width 13 height 7
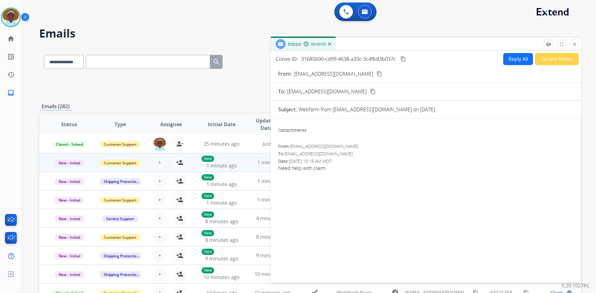
drag, startPoint x: 356, startPoint y: 74, endPoint x: 363, endPoint y: 82, distance: 11.2
click at [376, 74] on mat-icon "content_copy" at bounding box center [379, 74] width 6 height 6
click at [514, 60] on button "Reply All" at bounding box center [518, 59] width 30 height 12
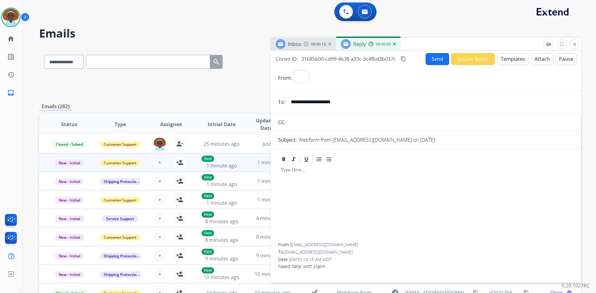
select select "**********"
click at [508, 60] on button "Templates" at bounding box center [512, 59] width 31 height 12
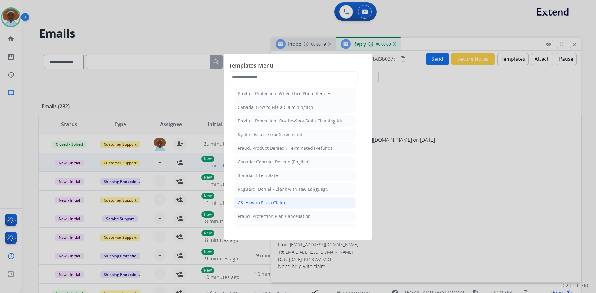
click at [273, 202] on div "CS: How to File a Claim" at bounding box center [261, 203] width 47 height 6
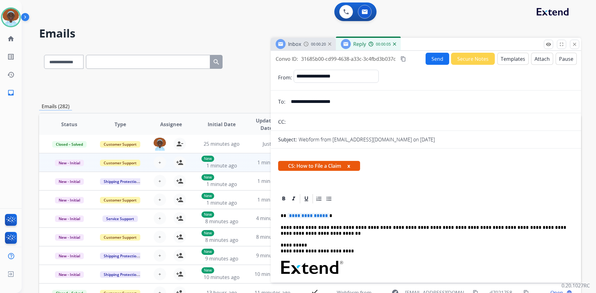
click at [312, 217] on span "**********" at bounding box center [308, 215] width 42 height 5
click at [434, 60] on button "Send" at bounding box center [438, 59] width 24 height 12
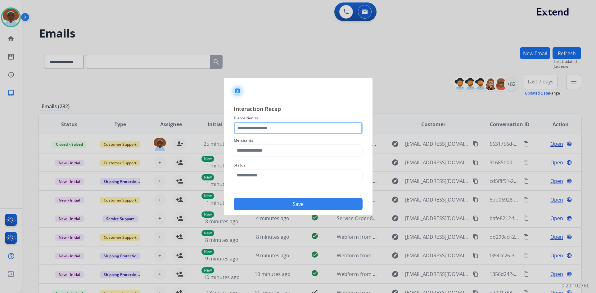
click at [280, 127] on input "text" at bounding box center [298, 128] width 129 height 12
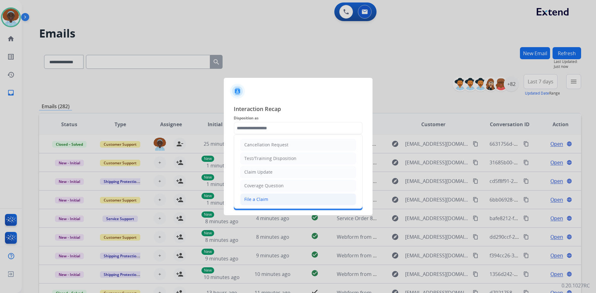
click at [274, 203] on li "File a Claim" at bounding box center [298, 200] width 116 height 12
type input "**********"
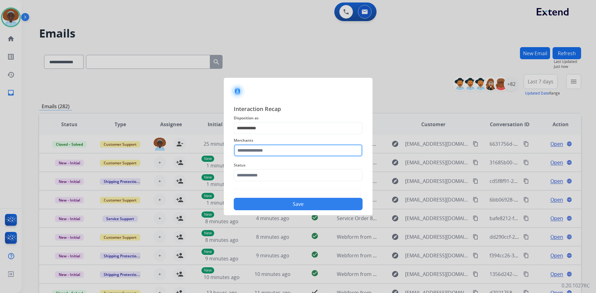
click at [274, 151] on input "text" at bounding box center [298, 150] width 129 height 12
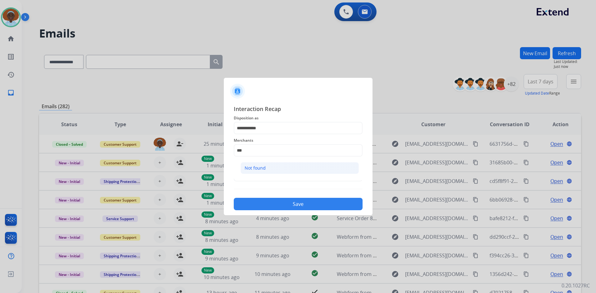
click at [272, 169] on li "Not found" at bounding box center [300, 168] width 118 height 12
type input "*********"
click at [263, 176] on input "text" at bounding box center [298, 175] width 129 height 12
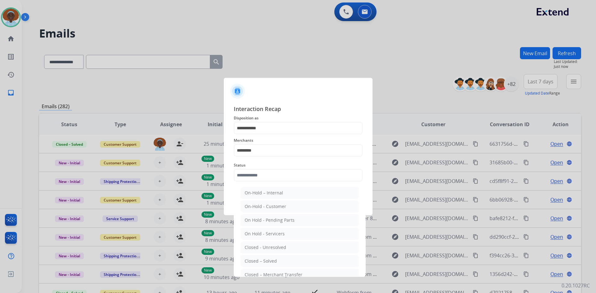
click at [269, 260] on div "Closed – Solved" at bounding box center [261, 261] width 32 height 6
type input "**********"
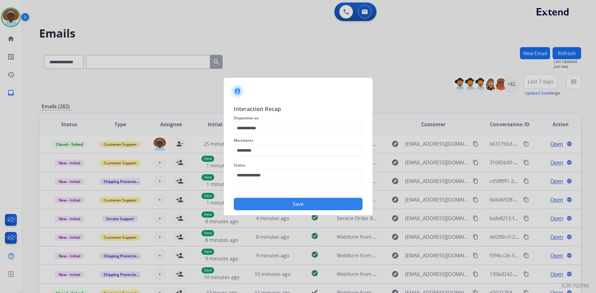
click at [296, 201] on button "Save" at bounding box center [298, 204] width 129 height 12
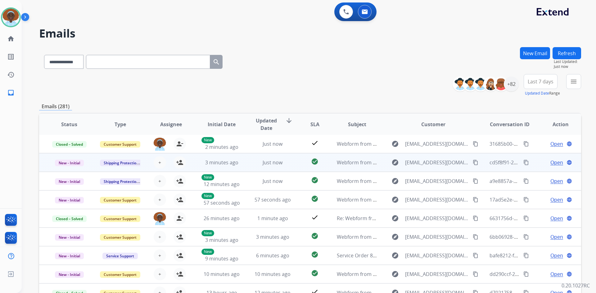
click at [552, 165] on span "Open" at bounding box center [556, 162] width 13 height 7
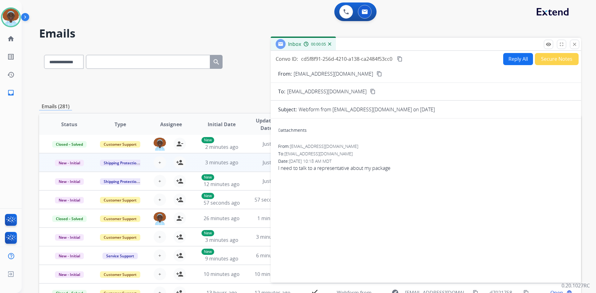
click at [376, 75] on mat-icon "content_copy" at bounding box center [379, 74] width 6 height 6
click at [514, 61] on button "Reply All" at bounding box center [518, 59] width 30 height 12
select select "**********"
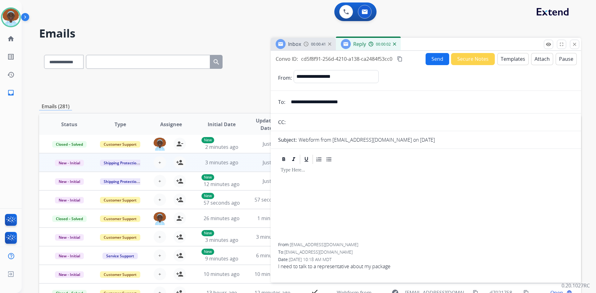
click at [511, 62] on button "Templates" at bounding box center [512, 59] width 31 height 12
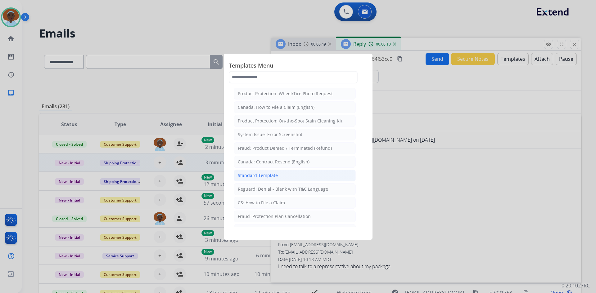
click at [281, 177] on li "Standard Template" at bounding box center [295, 176] width 122 height 12
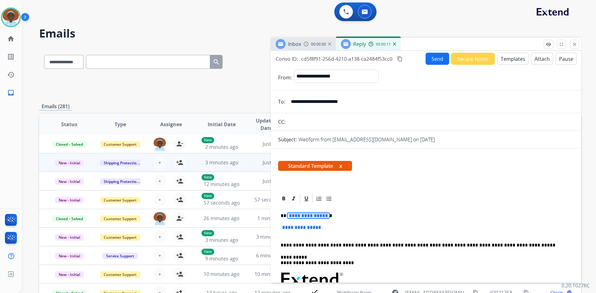
click at [305, 215] on span "**********" at bounding box center [308, 215] width 42 height 5
click at [394, 44] on img at bounding box center [394, 44] width 3 height 3
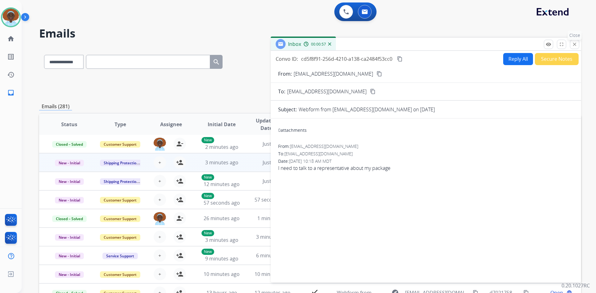
click at [573, 45] on mat-icon "close" at bounding box center [575, 45] width 6 height 6
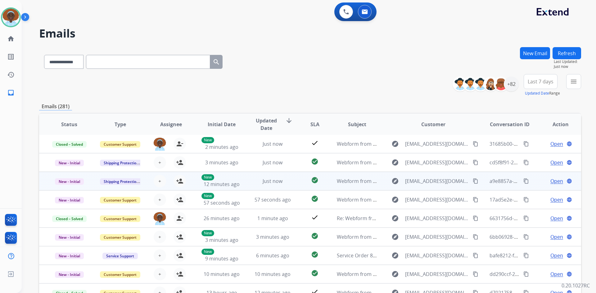
click at [554, 181] on span "Open" at bounding box center [556, 181] width 13 height 7
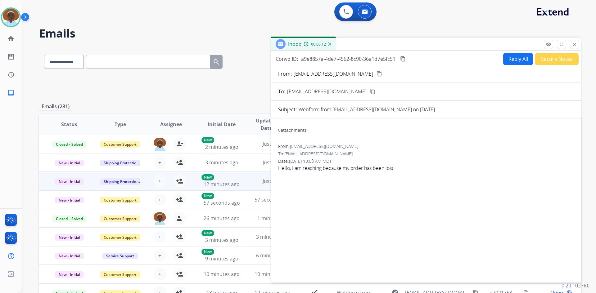
click at [376, 74] on mat-icon "content_copy" at bounding box center [379, 74] width 6 height 6
click at [519, 56] on button "Reply All" at bounding box center [518, 59] width 30 height 12
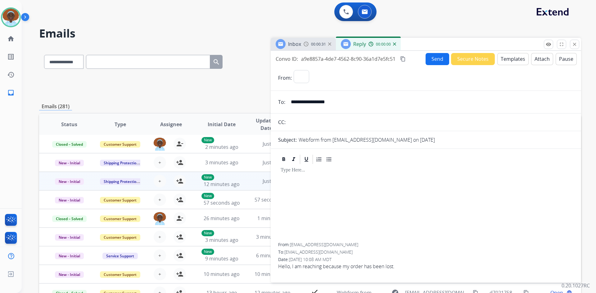
select select "**********"
click at [510, 59] on button "Templates" at bounding box center [512, 59] width 31 height 12
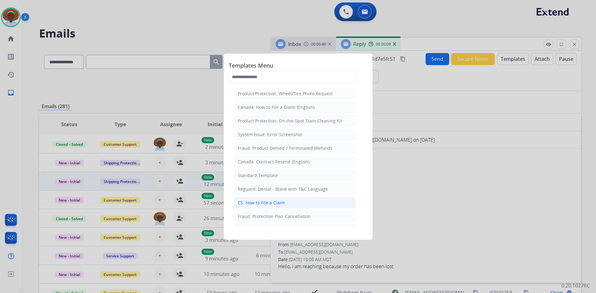
click at [279, 203] on div "CS: How to File a Claim" at bounding box center [261, 203] width 47 height 6
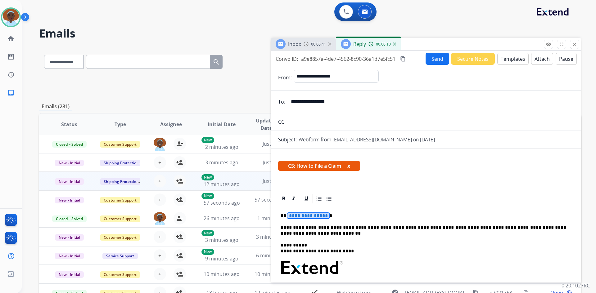
click at [301, 214] on span "**********" at bounding box center [308, 215] width 42 height 5
click at [435, 64] on button "Send" at bounding box center [438, 59] width 24 height 12
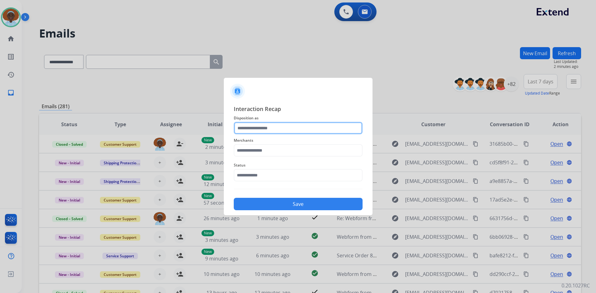
click at [287, 128] on input "text" at bounding box center [298, 128] width 129 height 12
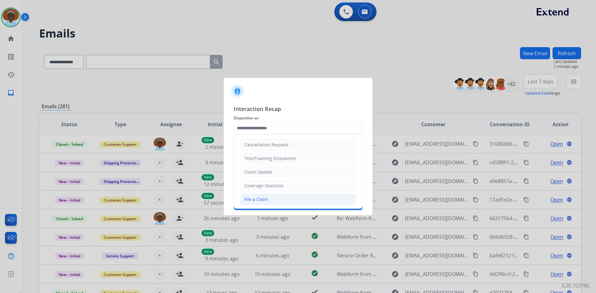
click at [275, 198] on li "File a Claim" at bounding box center [298, 200] width 116 height 12
type input "**********"
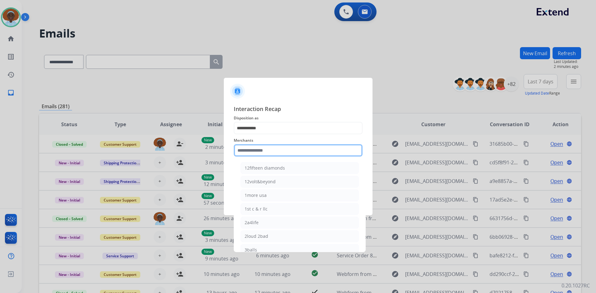
click at [276, 150] on input "text" at bounding box center [298, 150] width 129 height 12
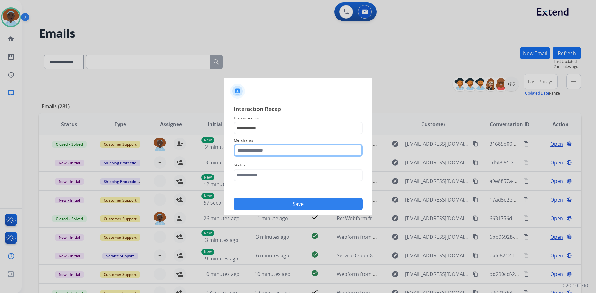
click at [267, 150] on input "text" at bounding box center [298, 150] width 129 height 12
click at [264, 150] on input "***" at bounding box center [298, 150] width 129 height 12
type input "*********"
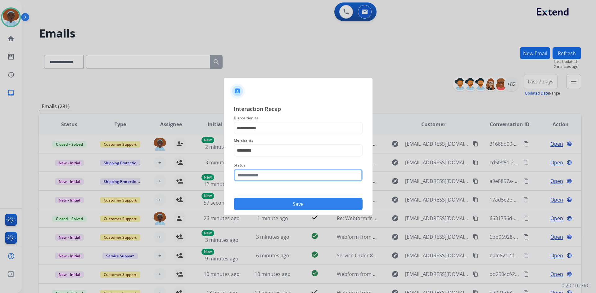
click at [261, 175] on input "text" at bounding box center [298, 175] width 129 height 12
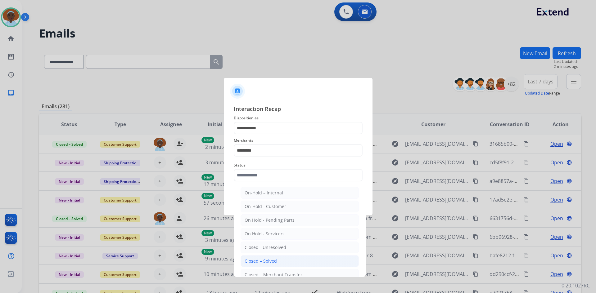
click at [274, 260] on div "Closed – Solved" at bounding box center [261, 261] width 32 height 6
type input "**********"
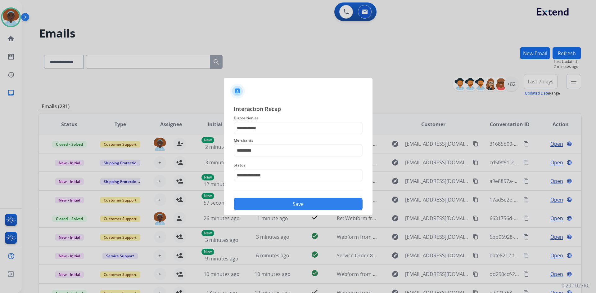
click at [290, 204] on button "Save" at bounding box center [298, 204] width 129 height 12
click at [259, 149] on input "*********" at bounding box center [298, 150] width 129 height 12
click at [270, 170] on li "Not found" at bounding box center [300, 168] width 118 height 12
type input "*********"
click at [288, 207] on button "Save" at bounding box center [298, 204] width 129 height 12
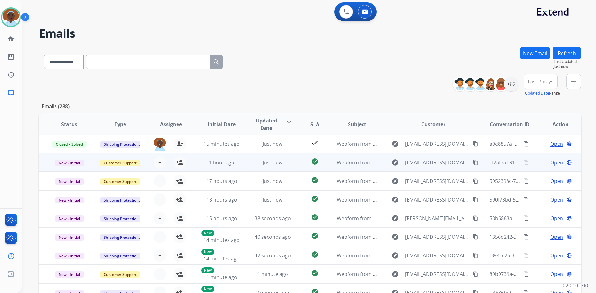
click at [553, 163] on span "Open" at bounding box center [556, 162] width 13 height 7
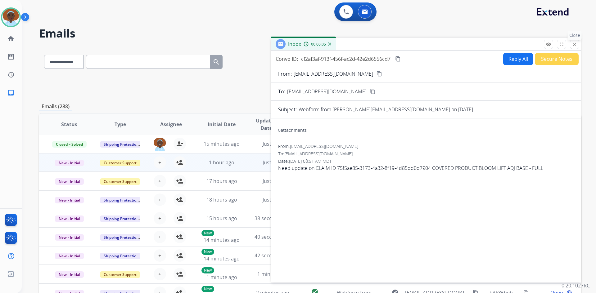
click at [575, 46] on mat-icon "close" at bounding box center [575, 45] width 6 height 6
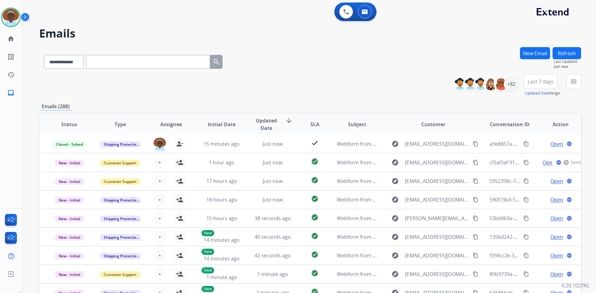
click at [537, 81] on span "Last 7 days" at bounding box center [541, 81] width 26 height 2
click at [533, 158] on div "Last 90 days" at bounding box center [538, 156] width 34 height 9
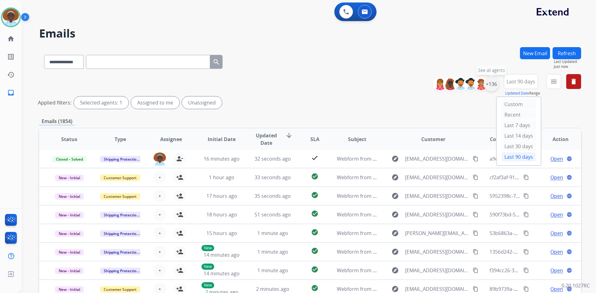
click at [492, 83] on div "+136" at bounding box center [491, 84] width 15 height 15
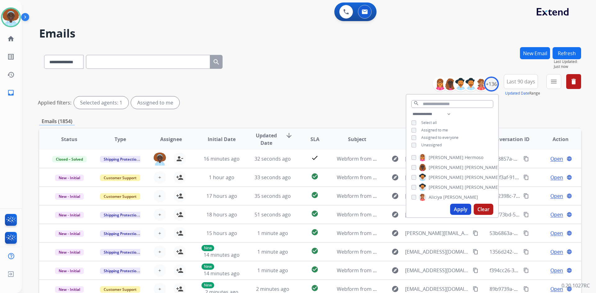
click at [457, 210] on button "Apply" at bounding box center [460, 209] width 21 height 11
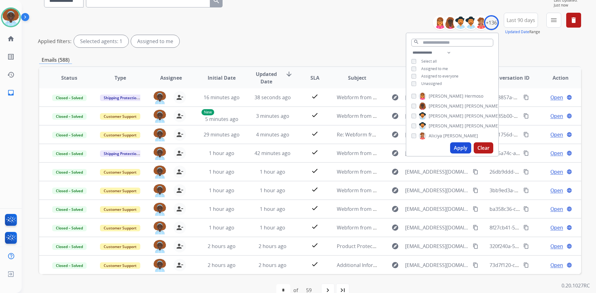
scroll to position [75, 0]
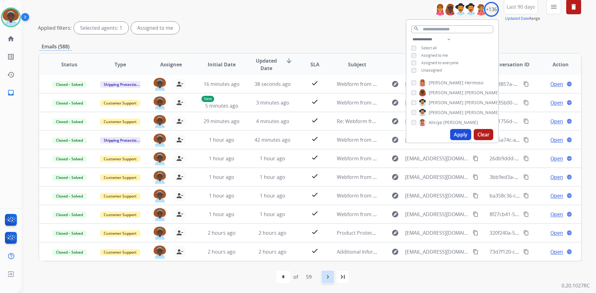
click at [329, 277] on mat-icon "navigate_next" at bounding box center [327, 276] width 7 height 7
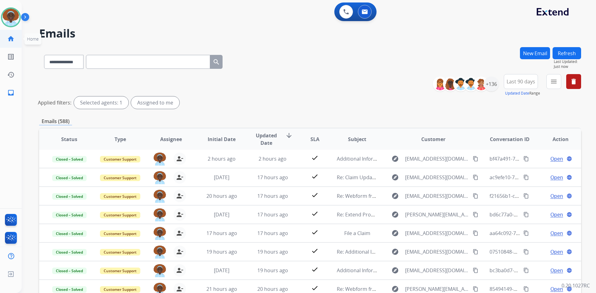
click at [9, 37] on mat-icon "home" at bounding box center [10, 38] width 7 height 7
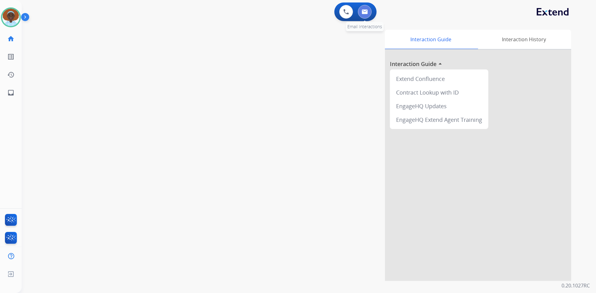
click at [364, 11] on img at bounding box center [365, 11] width 6 height 5
select select "**********"
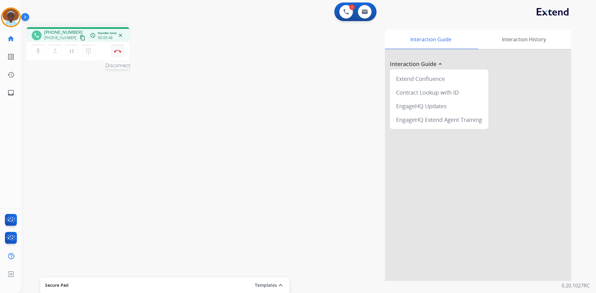
click at [118, 51] on img at bounding box center [117, 51] width 7 height 3
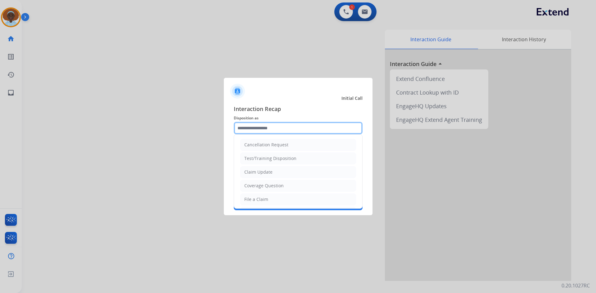
click at [259, 124] on input "text" at bounding box center [298, 128] width 129 height 12
click at [274, 169] on li "Claim Update" at bounding box center [298, 172] width 116 height 12
type input "**********"
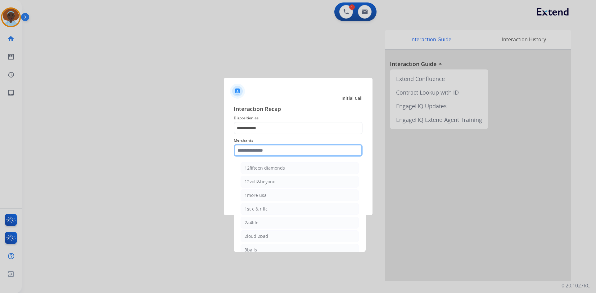
click at [249, 154] on input "text" at bounding box center [298, 150] width 129 height 12
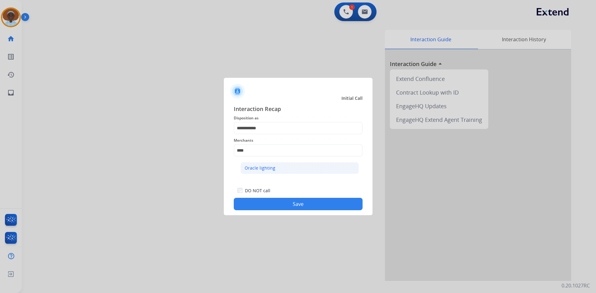
click at [263, 169] on div "Oracle lighting" at bounding box center [260, 168] width 31 height 6
type input "**********"
click at [309, 206] on button "Save" at bounding box center [298, 204] width 129 height 12
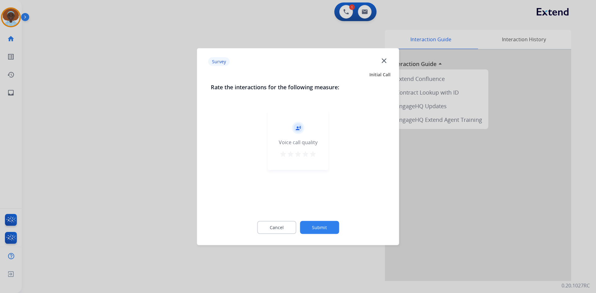
click at [316, 155] on mat-icon "star" at bounding box center [312, 153] width 7 height 7
click at [333, 227] on button "Submit" at bounding box center [319, 227] width 39 height 13
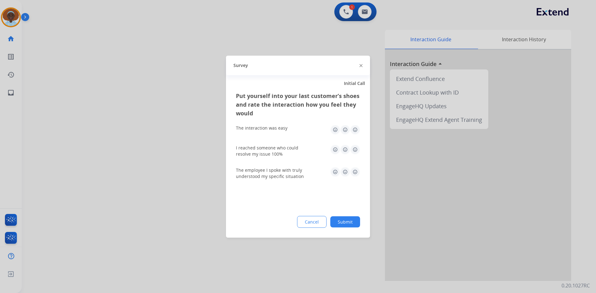
click at [355, 171] on img at bounding box center [355, 172] width 10 height 10
drag, startPoint x: 354, startPoint y: 148, endPoint x: 354, endPoint y: 141, distance: 7.4
click at [354, 148] on img at bounding box center [355, 150] width 10 height 10
drag, startPoint x: 354, startPoint y: 124, endPoint x: 354, endPoint y: 131, distance: 7.5
click at [354, 124] on div "The interaction was easy" at bounding box center [298, 130] width 124 height 20
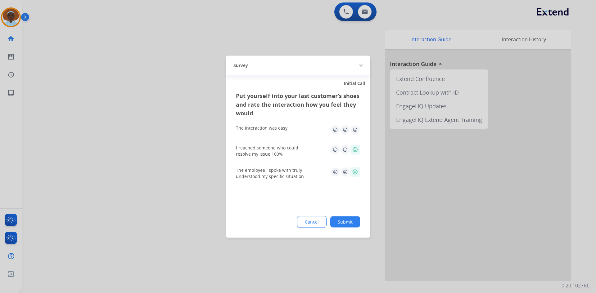
click at [354, 132] on img at bounding box center [355, 130] width 10 height 10
click at [353, 222] on button "Submit" at bounding box center [345, 221] width 30 height 11
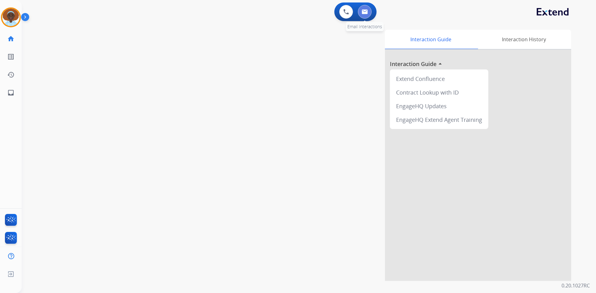
click at [367, 11] on img at bounding box center [365, 11] width 6 height 5
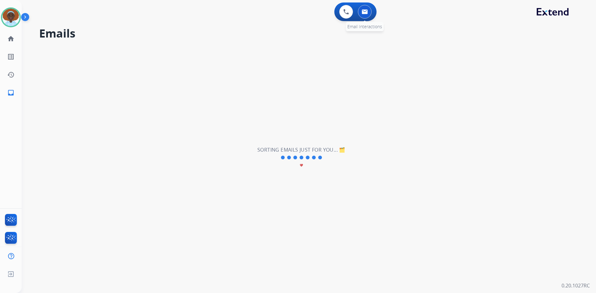
click at [363, 11] on img at bounding box center [365, 11] width 6 height 5
click at [347, 14] on img at bounding box center [346, 12] width 6 height 6
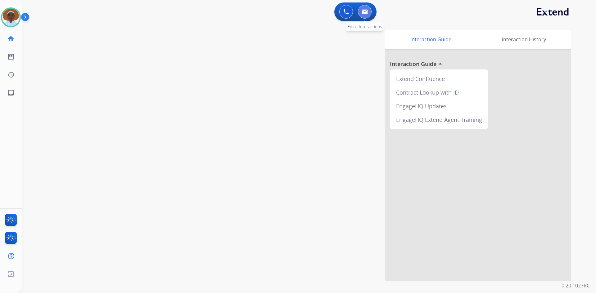
click at [367, 12] on img at bounding box center [365, 11] width 6 height 5
select select "**********"
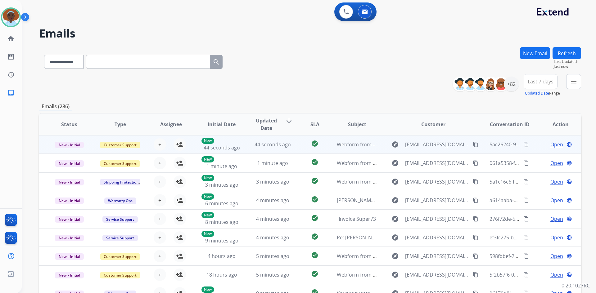
click at [550, 145] on span "Open" at bounding box center [556, 144] width 13 height 7
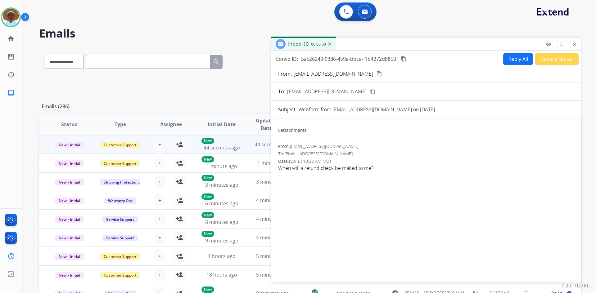
click at [376, 74] on mat-icon "content_copy" at bounding box center [379, 74] width 6 height 6
click at [575, 42] on mat-icon "close" at bounding box center [575, 45] width 6 height 6
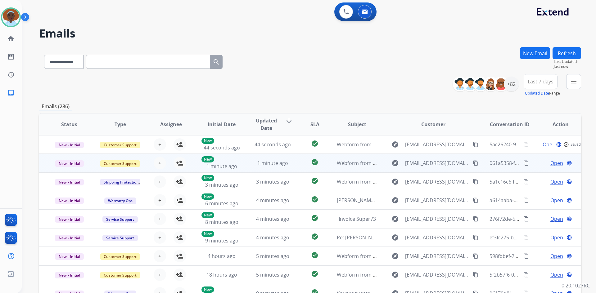
click at [554, 165] on span "Open" at bounding box center [556, 163] width 13 height 7
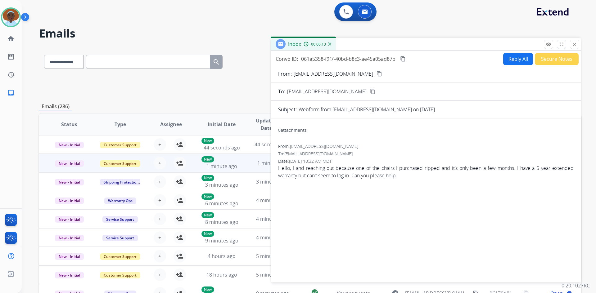
drag, startPoint x: 358, startPoint y: 72, endPoint x: 375, endPoint y: 97, distance: 30.6
click at [376, 72] on mat-icon "content_copy" at bounding box center [379, 74] width 6 height 6
click at [509, 63] on button "Reply All" at bounding box center [518, 59] width 30 height 12
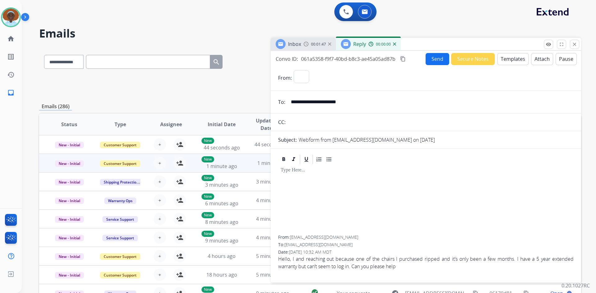
select select "**********"
click at [505, 62] on button "Templates" at bounding box center [512, 59] width 31 height 12
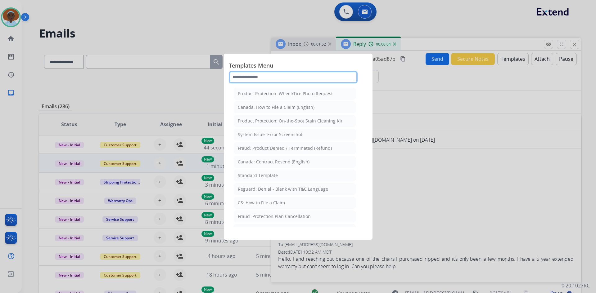
click at [282, 76] on input "text" at bounding box center [293, 77] width 129 height 12
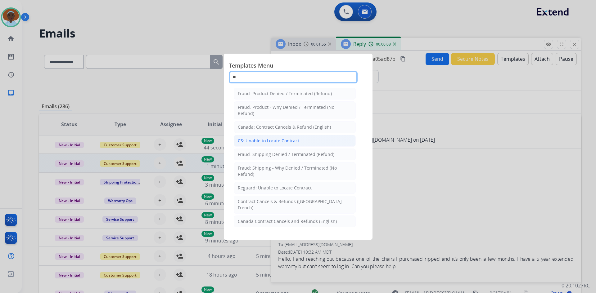
type input "**"
click at [289, 140] on div "CS: Unable to Locate Contract" at bounding box center [268, 141] width 61 height 6
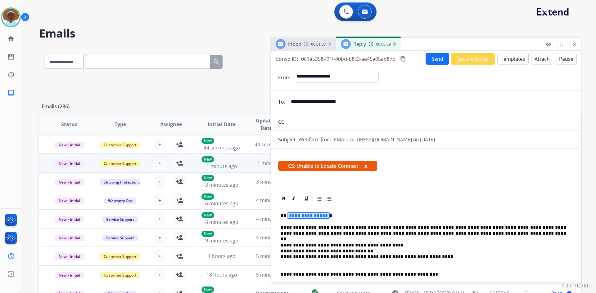
click at [316, 217] on span "**********" at bounding box center [308, 215] width 42 height 5
click at [432, 62] on button "Send" at bounding box center [438, 59] width 24 height 12
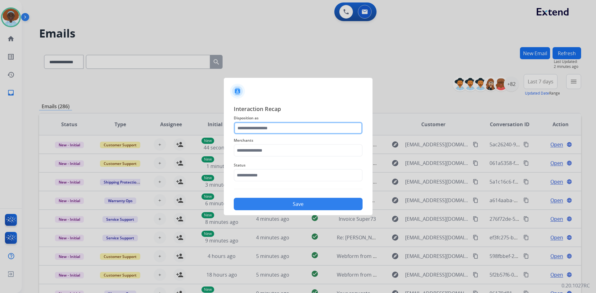
click at [273, 128] on input "text" at bounding box center [298, 128] width 129 height 12
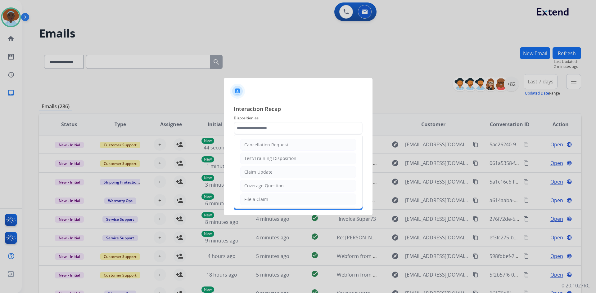
select select "**********"
click at [277, 195] on li "File a Claim" at bounding box center [298, 200] width 116 height 12
type input "**********"
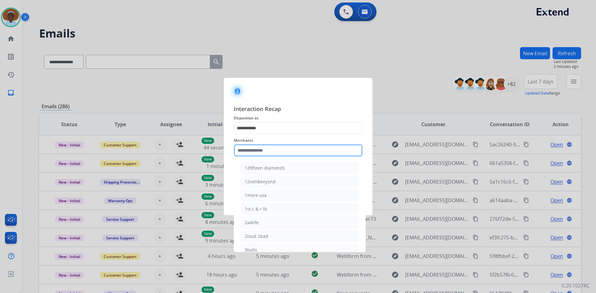
click at [274, 149] on input "text" at bounding box center [298, 150] width 129 height 12
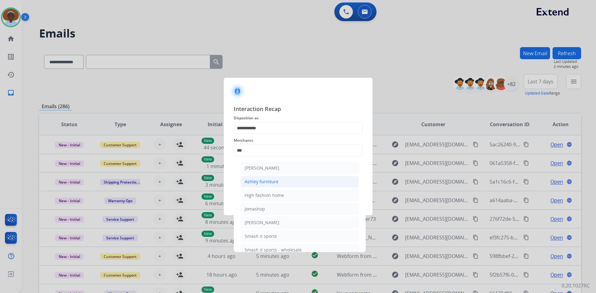
click at [273, 185] on div "Ashley furniture" at bounding box center [262, 182] width 34 height 6
type input "**********"
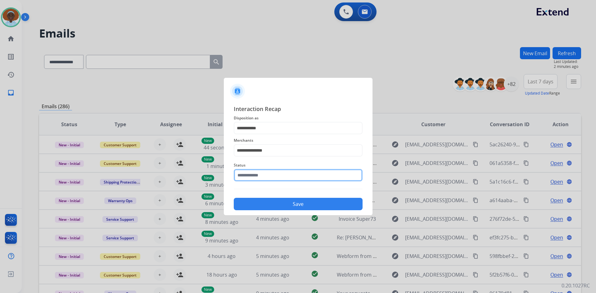
click at [274, 175] on input "text" at bounding box center [298, 175] width 129 height 12
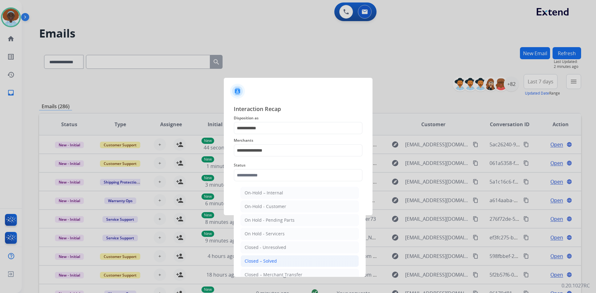
click at [281, 262] on li "Closed – Solved" at bounding box center [300, 261] width 118 height 12
type input "**********"
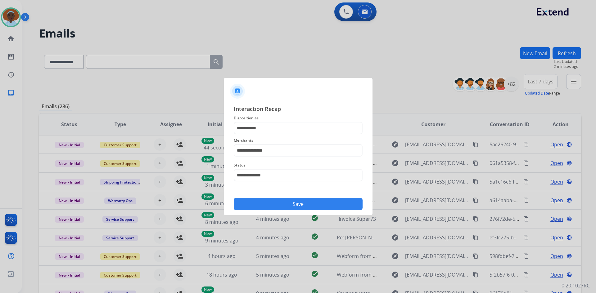
click at [297, 204] on button "Save" at bounding box center [298, 204] width 129 height 12
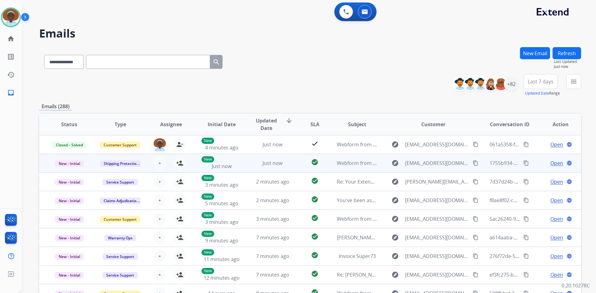
click at [552, 160] on span "Open" at bounding box center [556, 163] width 13 height 7
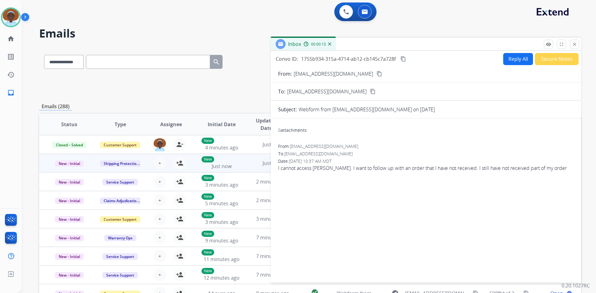
click at [376, 73] on mat-icon "content_copy" at bounding box center [379, 74] width 6 height 6
click at [522, 61] on button "Reply All" at bounding box center [518, 59] width 30 height 12
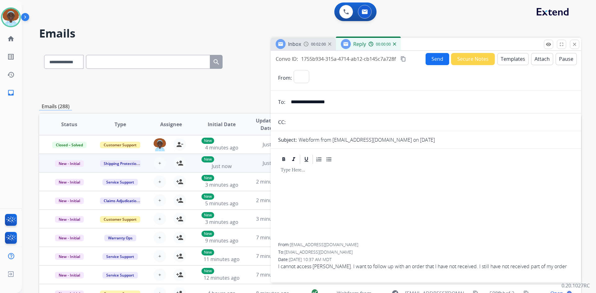
select select "**********"
click at [511, 61] on button "Templates" at bounding box center [512, 59] width 31 height 12
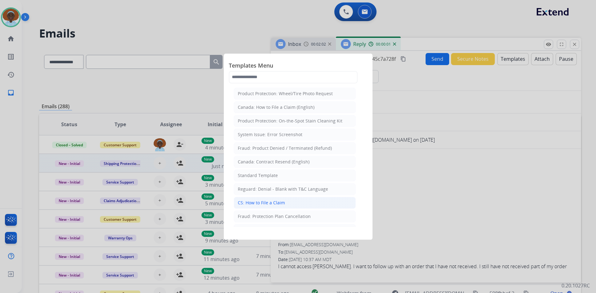
click at [302, 200] on li "CS: How to File a Claim" at bounding box center [295, 203] width 122 height 12
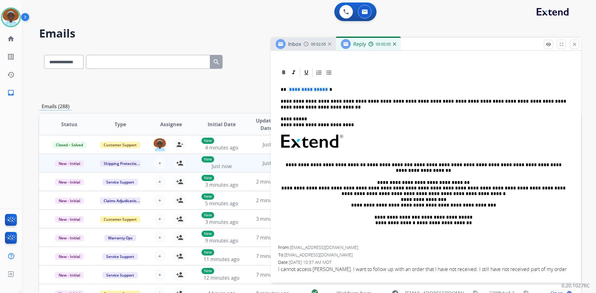
scroll to position [127, 0]
drag, startPoint x: 470, startPoint y: 230, endPoint x: 474, endPoint y: 228, distance: 4.2
click at [474, 228] on div "**********" at bounding box center [425, 162] width 295 height 168
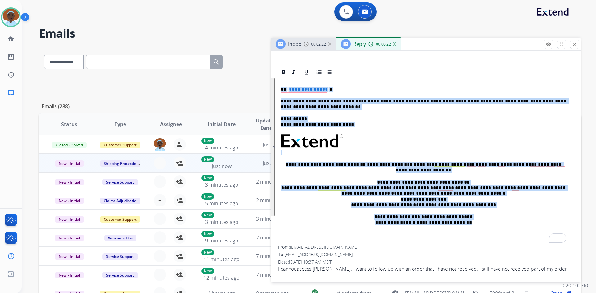
drag, startPoint x: 472, startPoint y: 221, endPoint x: 276, endPoint y: 90, distance: 235.9
click at [276, 90] on div "**********" at bounding box center [426, 38] width 310 height 229
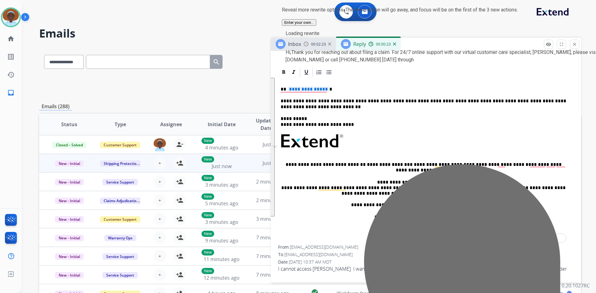
scroll to position [0, 0]
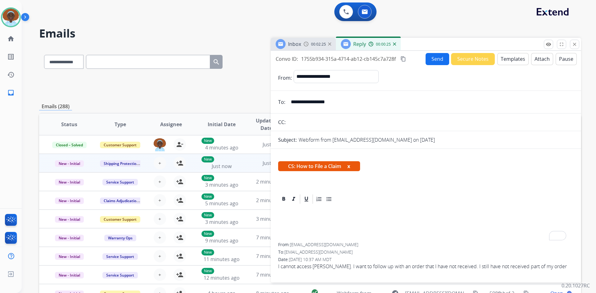
click at [349, 167] on button "x" at bounding box center [348, 166] width 3 height 7
drag, startPoint x: 576, startPoint y: 47, endPoint x: 582, endPoint y: 69, distance: 22.7
click at [577, 47] on mat-icon "close" at bounding box center [575, 45] width 6 height 6
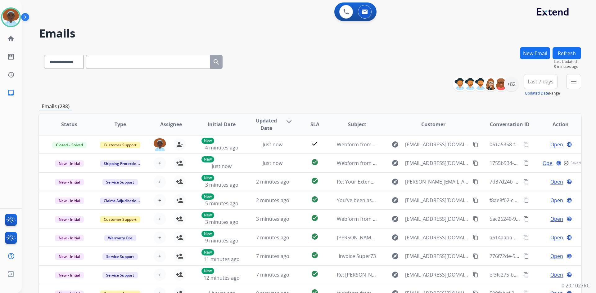
click at [570, 54] on button "Refresh" at bounding box center [566, 53] width 29 height 12
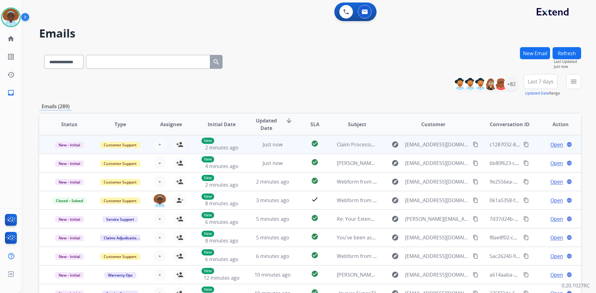
click at [550, 146] on span "Open" at bounding box center [556, 144] width 13 height 7
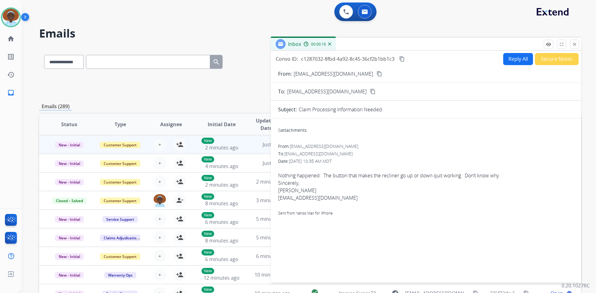
click at [376, 74] on mat-icon "content_copy" at bounding box center [379, 74] width 6 height 6
click at [574, 45] on mat-icon "close" at bounding box center [575, 45] width 6 height 6
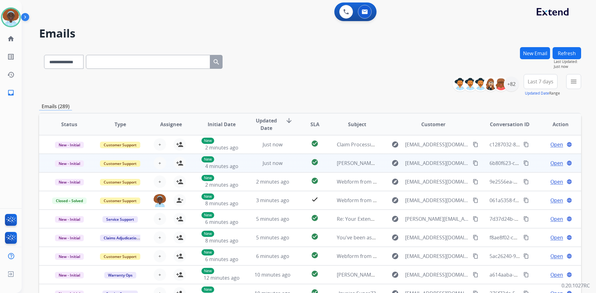
click at [554, 164] on span "Open" at bounding box center [556, 163] width 13 height 7
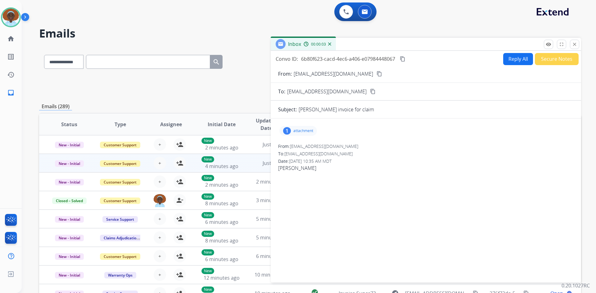
click at [286, 132] on div "1" at bounding box center [287, 130] width 8 height 7
click at [300, 145] on div at bounding box center [299, 147] width 31 height 22
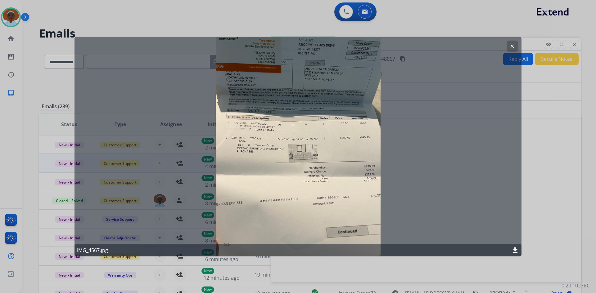
click at [512, 44] on mat-icon "clear" at bounding box center [512, 46] width 6 height 6
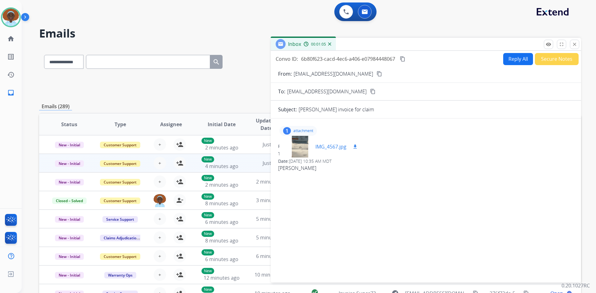
click at [294, 145] on div at bounding box center [299, 147] width 31 height 22
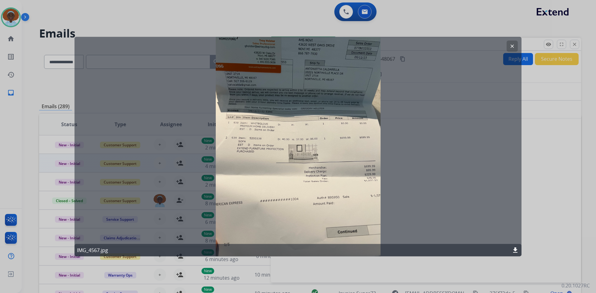
click at [512, 46] on mat-icon "clear" at bounding box center [512, 46] width 6 height 6
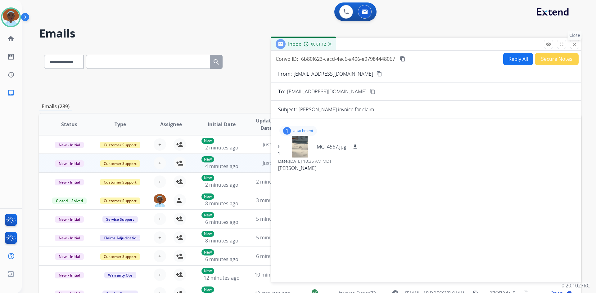
click at [574, 42] on mat-icon "close" at bounding box center [575, 45] width 6 height 6
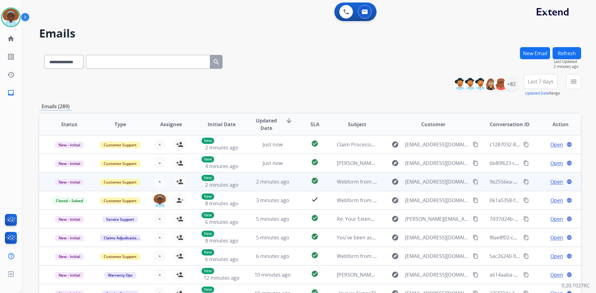
click at [550, 182] on span "Open" at bounding box center [556, 181] width 13 height 7
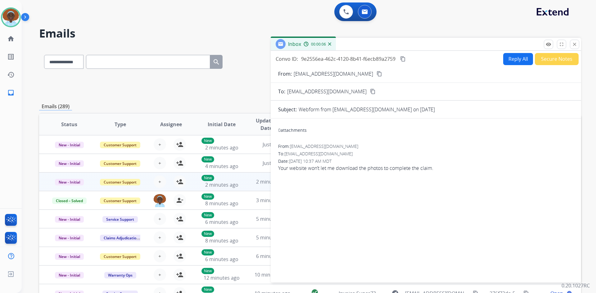
click at [376, 74] on mat-icon "content_copy" at bounding box center [379, 74] width 6 height 6
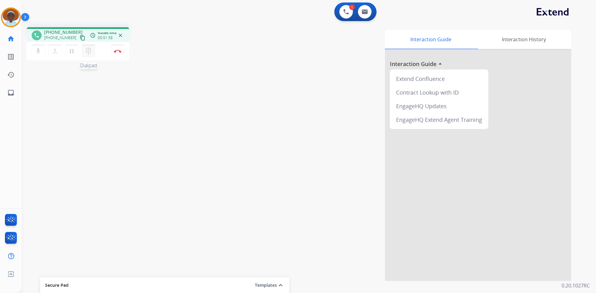
click at [92, 51] on mat-icon "dialpad" at bounding box center [88, 50] width 7 height 7
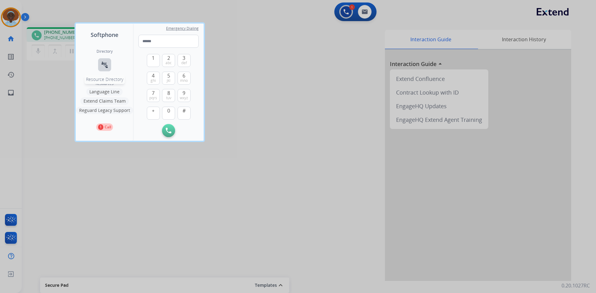
click at [105, 66] on mat-icon "connect_without_contact" at bounding box center [104, 64] width 7 height 7
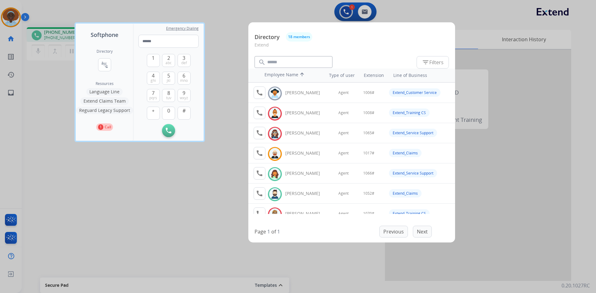
scroll to position [31, 0]
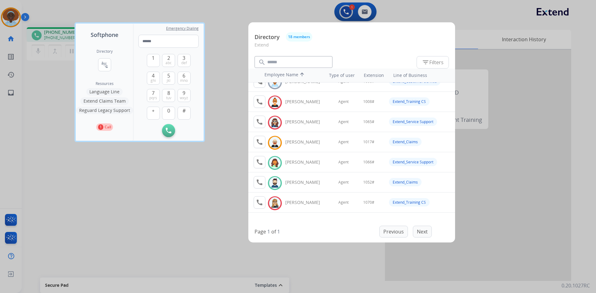
click at [218, 43] on div at bounding box center [298, 146] width 596 height 293
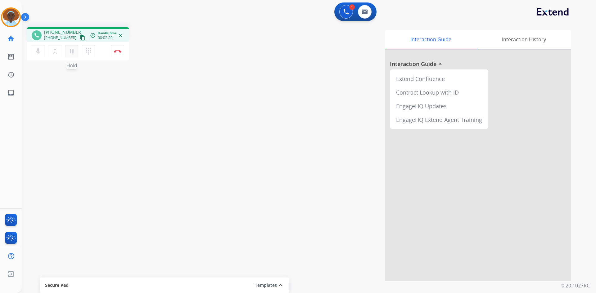
click at [70, 51] on mat-icon "pause" at bounding box center [71, 50] width 7 height 7
click at [88, 52] on mat-icon "dialpad" at bounding box center [88, 50] width 7 height 7
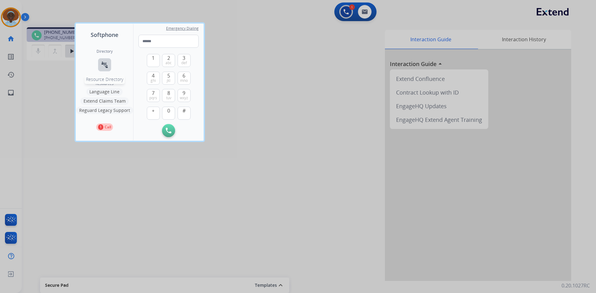
click at [105, 67] on mat-icon "connect_without_contact" at bounding box center [104, 64] width 7 height 7
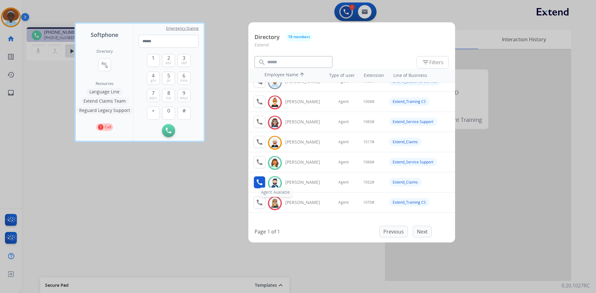
click at [256, 185] on mat-icon "call" at bounding box center [259, 182] width 7 height 7
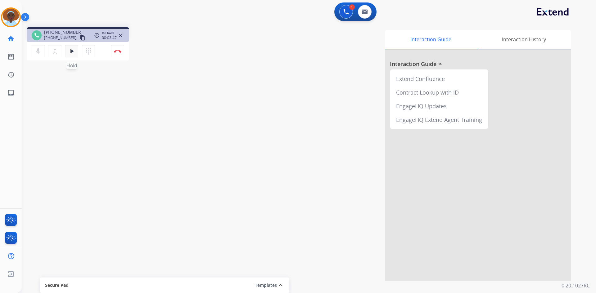
click at [73, 51] on mat-icon "play_arrow" at bounding box center [71, 50] width 7 height 7
click at [116, 52] on img at bounding box center [117, 51] width 7 height 3
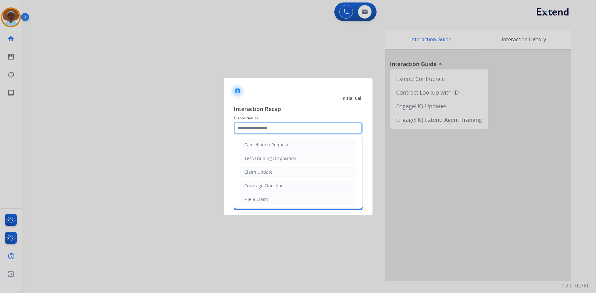
click at [259, 125] on input "text" at bounding box center [298, 128] width 129 height 12
click at [267, 173] on div "Claim Update" at bounding box center [258, 172] width 28 height 6
type input "**********"
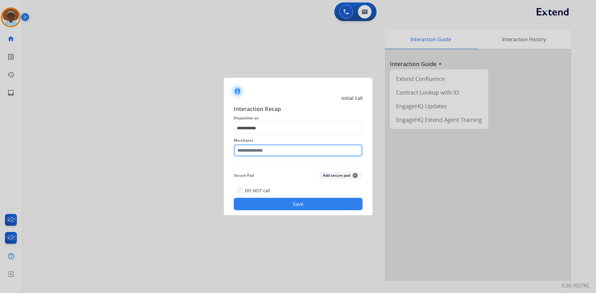
click at [272, 151] on input "text" at bounding box center [298, 150] width 129 height 12
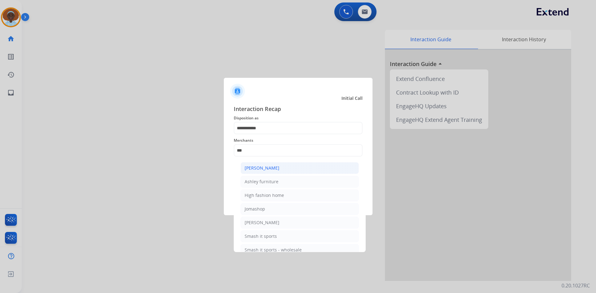
click at [274, 170] on div "[PERSON_NAME]" at bounding box center [262, 168] width 35 height 6
type input "**********"
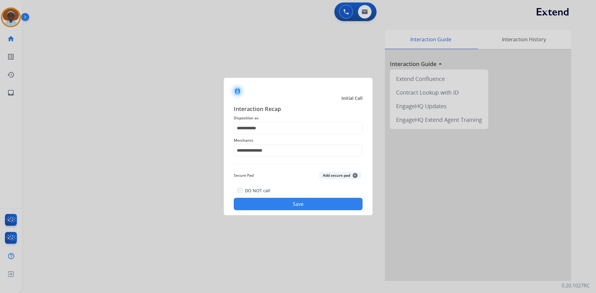
click at [305, 205] on button "Save" at bounding box center [298, 204] width 129 height 12
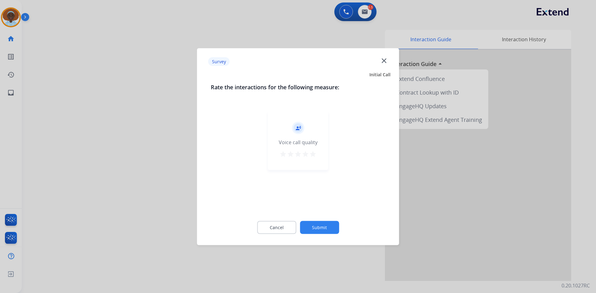
click at [312, 155] on mat-icon "star" at bounding box center [312, 153] width 7 height 7
click at [334, 231] on button "Submit" at bounding box center [319, 227] width 39 height 13
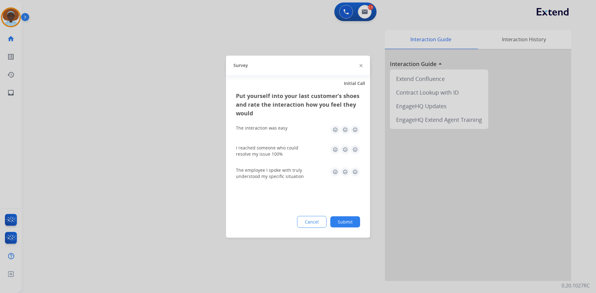
click at [355, 148] on img at bounding box center [355, 150] width 10 height 10
click at [355, 127] on img at bounding box center [355, 130] width 10 height 10
click at [354, 174] on img at bounding box center [355, 172] width 10 height 10
click at [347, 222] on button "Submit" at bounding box center [345, 221] width 30 height 11
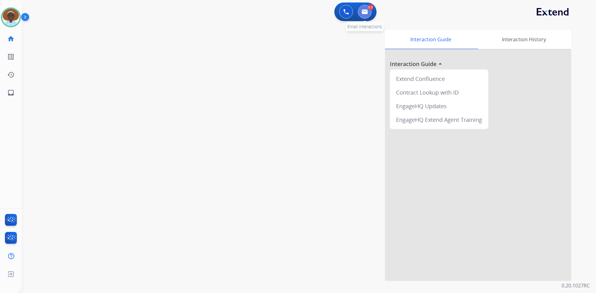
click at [367, 12] on img at bounding box center [365, 11] width 6 height 5
select select "**********"
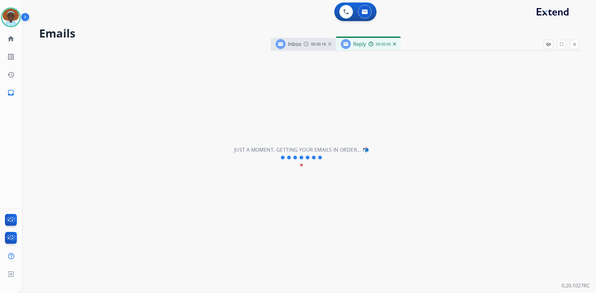
select select "**********"
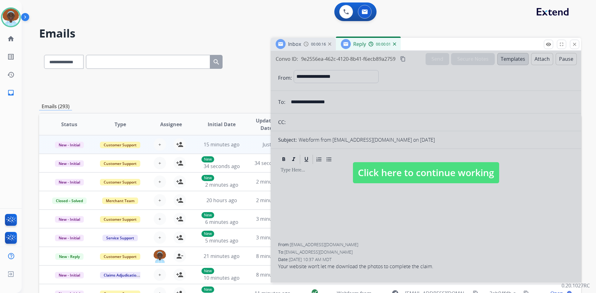
click at [432, 173] on span "Click here to continue working" at bounding box center [426, 172] width 146 height 21
select select
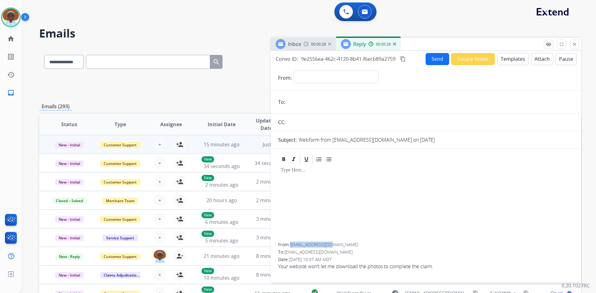
drag, startPoint x: 331, startPoint y: 246, endPoint x: 292, endPoint y: 246, distance: 39.4
click at [292, 246] on div "From: [EMAIL_ADDRESS][DOMAIN_NAME]" at bounding box center [425, 245] width 295 height 6
copy span "[EMAIL_ADDRESS][DOMAIN_NAME]"
click at [511, 59] on button "Templates" at bounding box center [512, 59] width 31 height 12
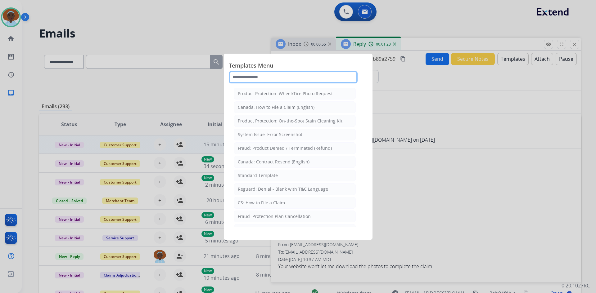
click at [266, 78] on input "text" at bounding box center [293, 77] width 129 height 12
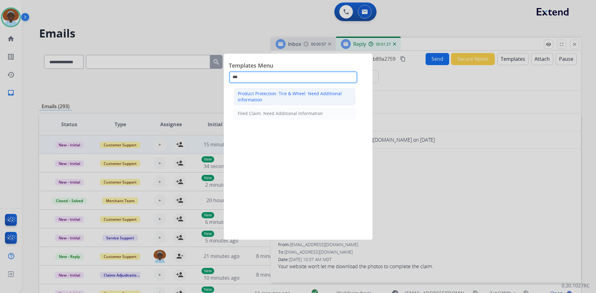
type input "***"
click at [270, 94] on div "Product Protection: Tire & Wheel: Need Additional Information" at bounding box center [295, 97] width 114 height 12
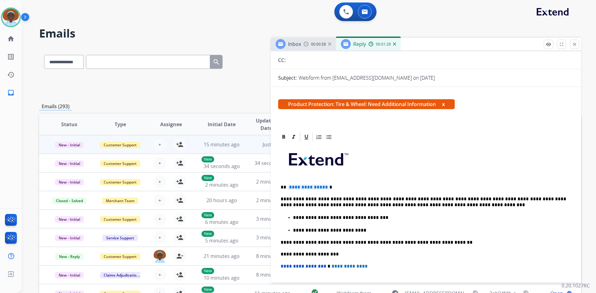
scroll to position [62, 0]
click at [313, 185] on span "**********" at bounding box center [308, 186] width 42 height 5
click at [400, 198] on p "**********" at bounding box center [424, 201] width 286 height 11
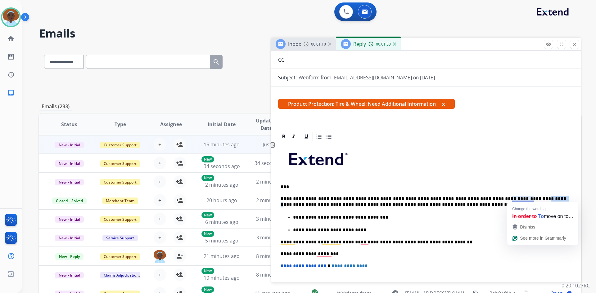
drag, startPoint x: 511, startPoint y: 199, endPoint x: 527, endPoint y: 199, distance: 16.1
click at [527, 199] on p "**********" at bounding box center [424, 201] width 286 height 11
click at [517, 182] on div "**********" at bounding box center [425, 244] width 295 height 204
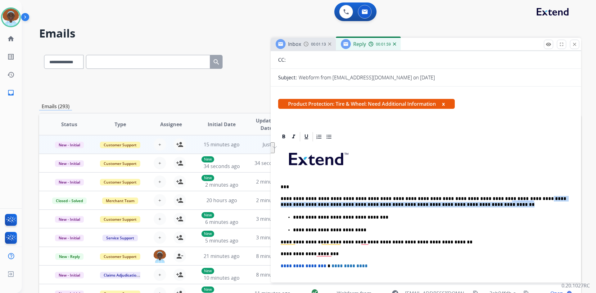
drag, startPoint x: 512, startPoint y: 200, endPoint x: 570, endPoint y: 206, distance: 57.8
click at [570, 206] on div "**********" at bounding box center [426, 254] width 310 height 247
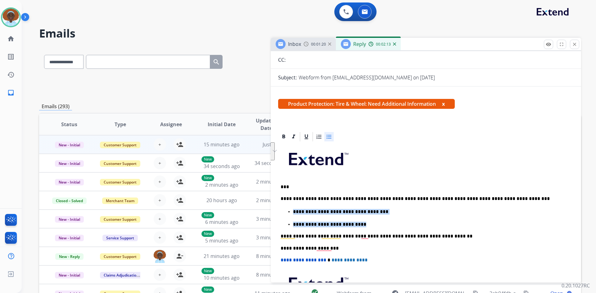
drag, startPoint x: 351, startPoint y: 225, endPoint x: 291, endPoint y: 208, distance: 63.0
click at [291, 208] on ul "**********" at bounding box center [426, 218] width 290 height 20
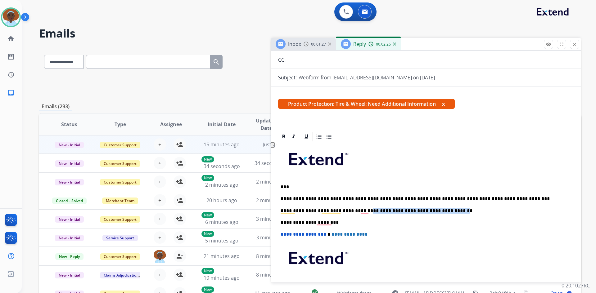
drag, startPoint x: 362, startPoint y: 210, endPoint x: 443, endPoint y: 211, distance: 81.0
click at [443, 211] on p "**********" at bounding box center [424, 211] width 286 height 6
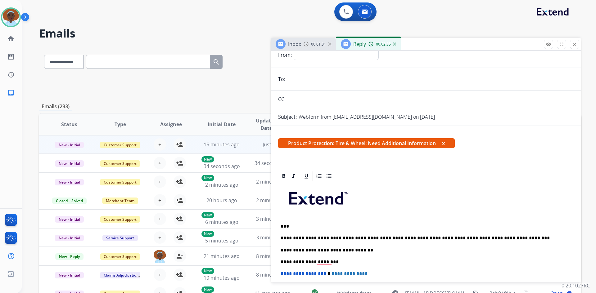
scroll to position [0, 0]
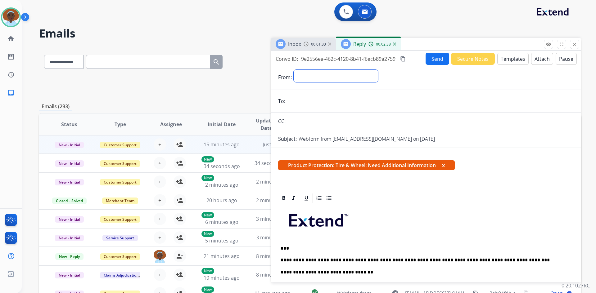
click at [309, 80] on select "**********" at bounding box center [336, 76] width 84 height 12
select select "**********"
click at [294, 70] on select "**********" at bounding box center [336, 76] width 84 height 12
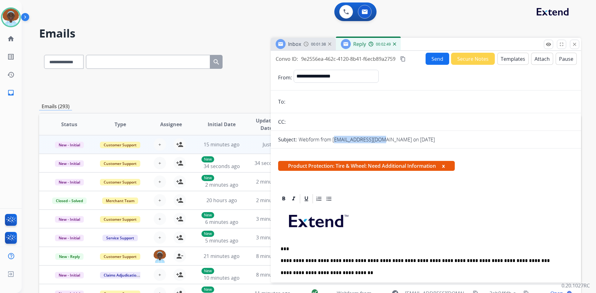
drag, startPoint x: 378, startPoint y: 141, endPoint x: 333, endPoint y: 140, distance: 44.7
click at [333, 140] on p "Webform from [EMAIL_ADDRESS][DOMAIN_NAME] on [DATE]" at bounding box center [367, 139] width 136 height 7
copy p "[EMAIL_ADDRESS][DOMAIN_NAME]"
click at [319, 103] on input "email" at bounding box center [430, 102] width 286 height 12
paste input "**********"
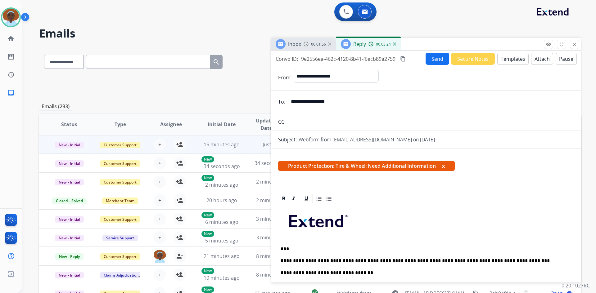
type input "**********"
click at [436, 61] on button "Send" at bounding box center [438, 59] width 24 height 12
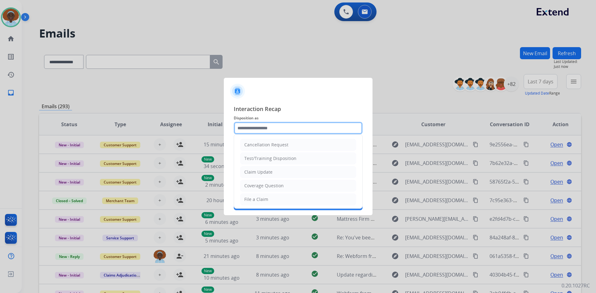
click at [274, 126] on input "text" at bounding box center [298, 128] width 129 height 12
click at [278, 170] on li "Claim Update" at bounding box center [298, 172] width 116 height 12
type input "**********"
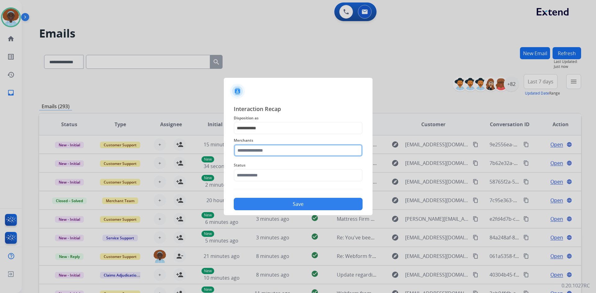
click at [280, 151] on input "text" at bounding box center [298, 150] width 129 height 12
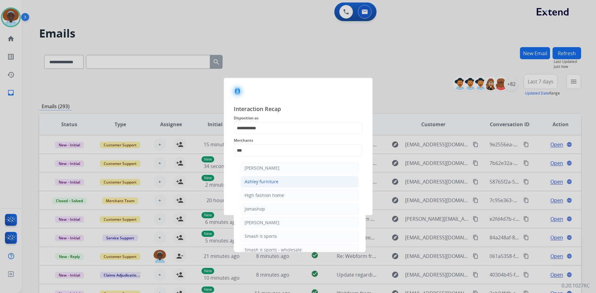
click at [273, 181] on div "Ashley furniture" at bounding box center [262, 182] width 34 height 6
type input "**********"
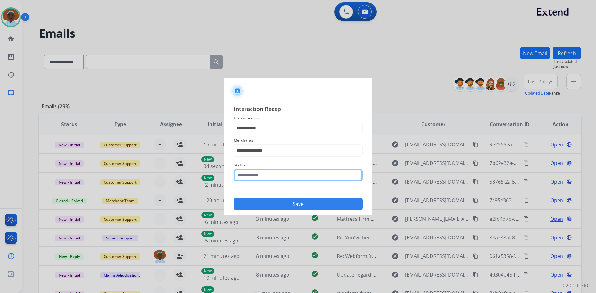
click at [276, 172] on input "text" at bounding box center [298, 175] width 129 height 12
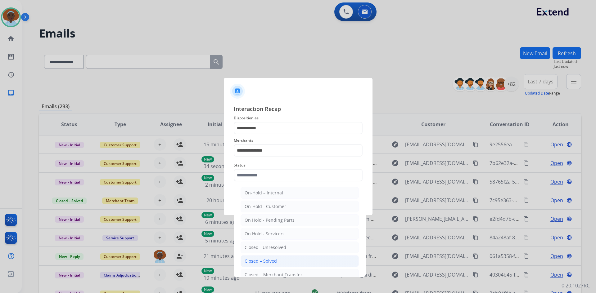
click at [273, 260] on div "Closed – Solved" at bounding box center [261, 261] width 32 height 6
type input "**********"
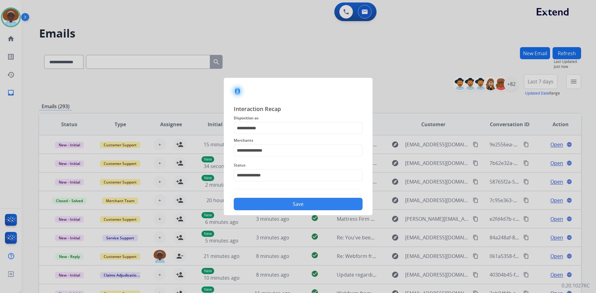
click at [300, 205] on button "Save" at bounding box center [298, 204] width 129 height 12
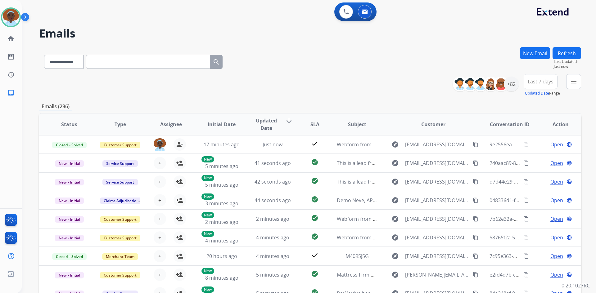
click at [548, 83] on span "Last 7 days" at bounding box center [541, 81] width 26 height 2
click at [534, 154] on div "Last 90 days" at bounding box center [538, 156] width 34 height 9
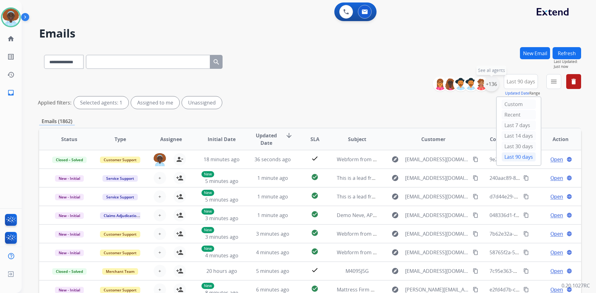
click at [492, 86] on div "+136" at bounding box center [491, 84] width 15 height 15
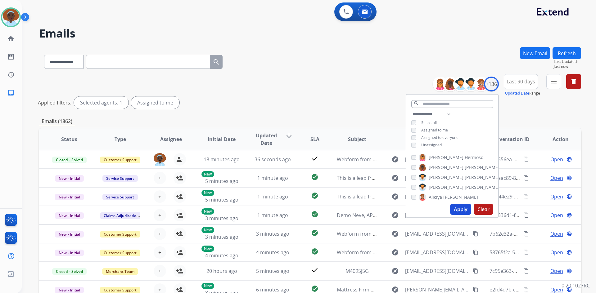
click at [462, 211] on button "Apply" at bounding box center [460, 209] width 21 height 11
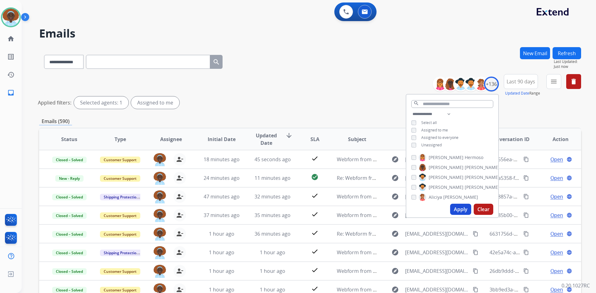
click at [351, 101] on div "Applied filters: Selected agents: 1 Assigned to me" at bounding box center [309, 103] width 542 height 12
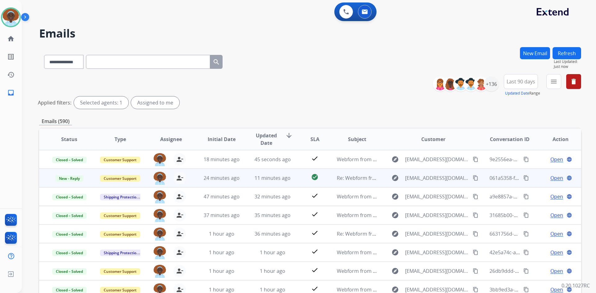
click at [558, 178] on span "Open" at bounding box center [556, 177] width 13 height 7
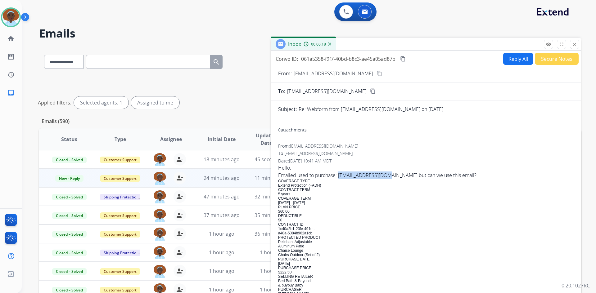
drag, startPoint x: 389, startPoint y: 176, endPoint x: 340, endPoint y: 177, distance: 49.4
click at [340, 177] on div "Emailed used to purchase: [EMAIL_ADDRESS][DOMAIN_NAME] but can we use this emai…" at bounding box center [425, 175] width 295 height 7
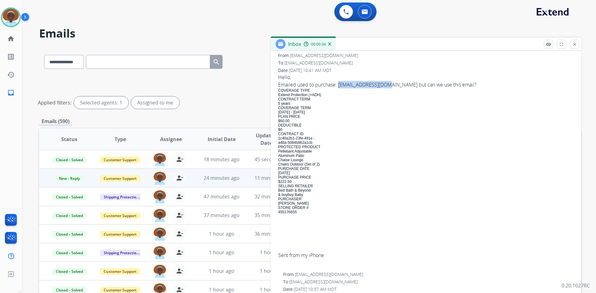
scroll to position [36, 0]
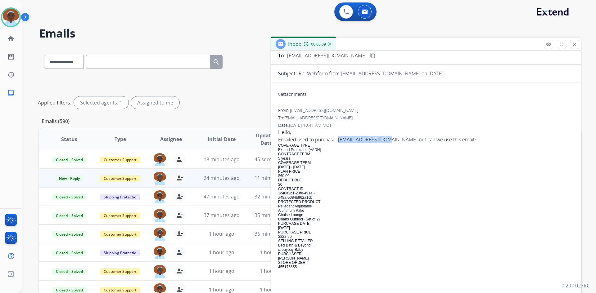
copy div "[EMAIL_ADDRESS][DOMAIN_NAME]"
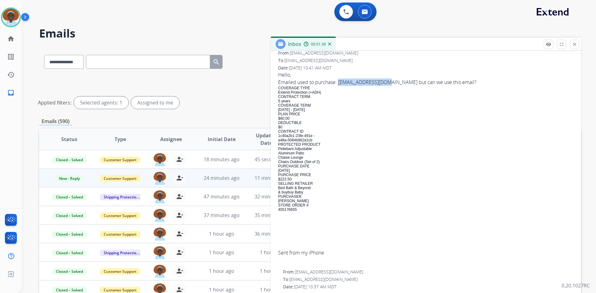
scroll to position [0, 0]
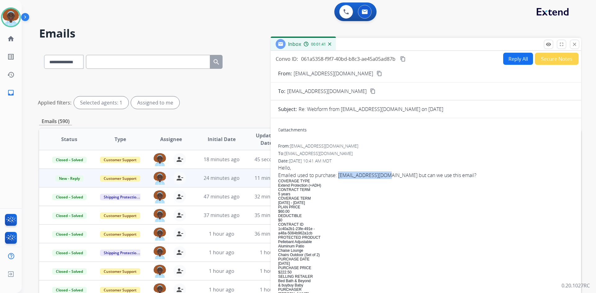
click at [514, 57] on button "Reply All" at bounding box center [518, 59] width 30 height 12
select select "**********"
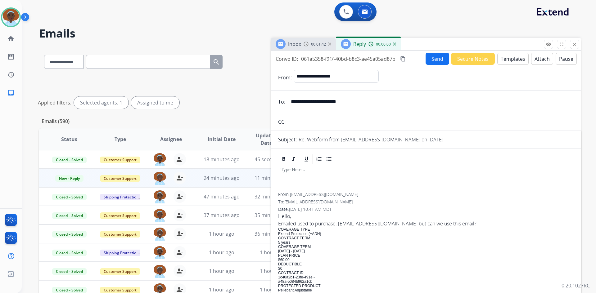
click at [504, 63] on button "Templates" at bounding box center [512, 59] width 31 height 12
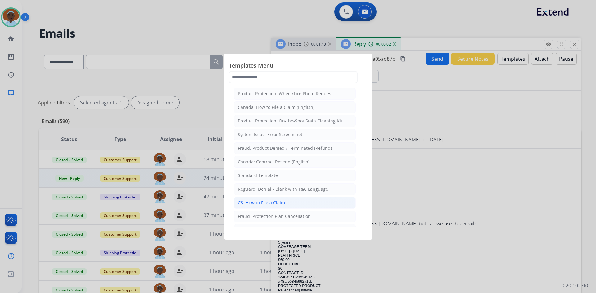
click at [271, 202] on div "CS: How to File a Claim" at bounding box center [261, 203] width 47 height 6
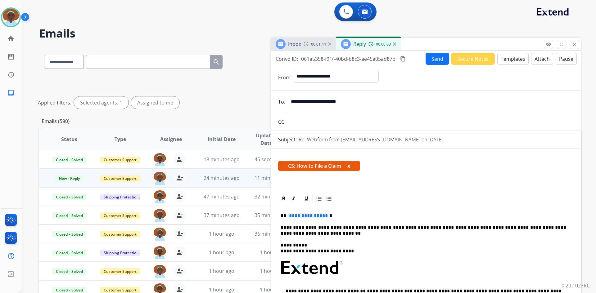
click at [315, 216] on span "**********" at bounding box center [308, 215] width 42 height 5
click at [434, 62] on button "Send" at bounding box center [438, 59] width 24 height 12
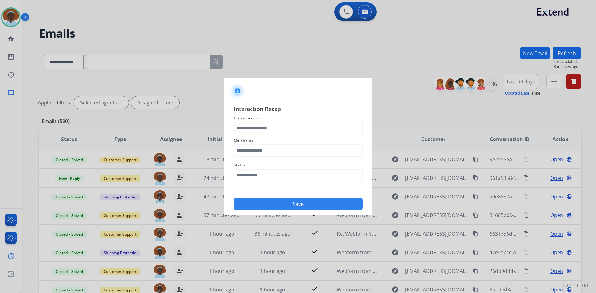
click at [282, 121] on span "Disposition as" at bounding box center [298, 118] width 129 height 7
click at [281, 130] on input "text" at bounding box center [298, 128] width 129 height 12
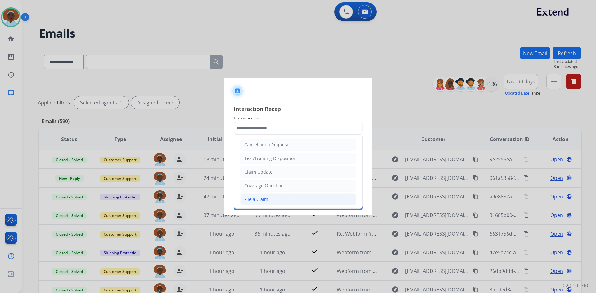
click at [291, 196] on li "File a Claim" at bounding box center [298, 200] width 116 height 12
type input "**********"
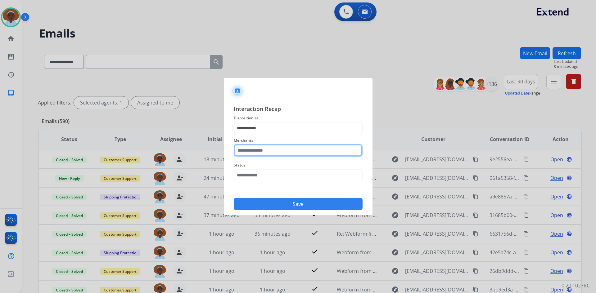
click at [288, 151] on input "text" at bounding box center [298, 150] width 129 height 12
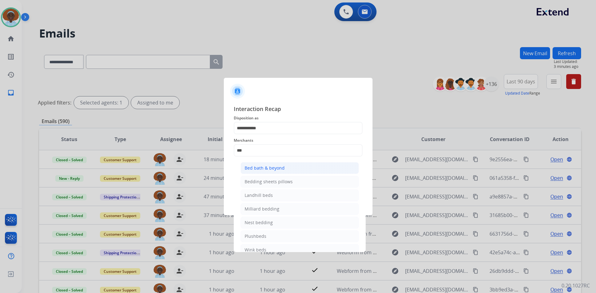
click at [280, 168] on div "Bed bath & beyond" at bounding box center [265, 168] width 40 height 6
type input "**********"
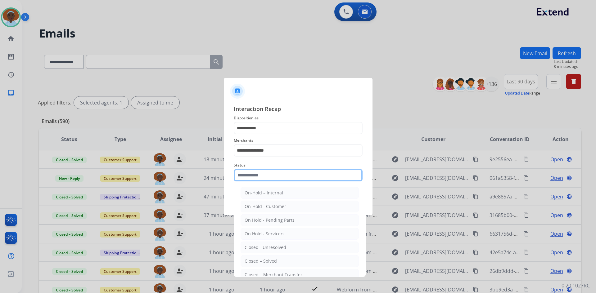
click at [276, 175] on input "text" at bounding box center [298, 175] width 129 height 12
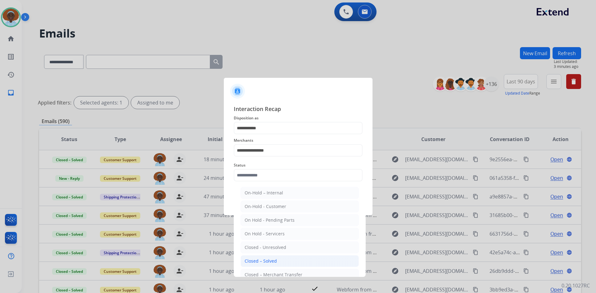
click at [289, 259] on li "Closed – Solved" at bounding box center [300, 261] width 118 height 12
type input "**********"
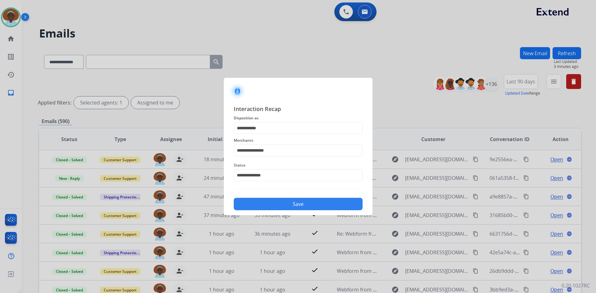
click at [304, 202] on button "Save" at bounding box center [298, 204] width 129 height 12
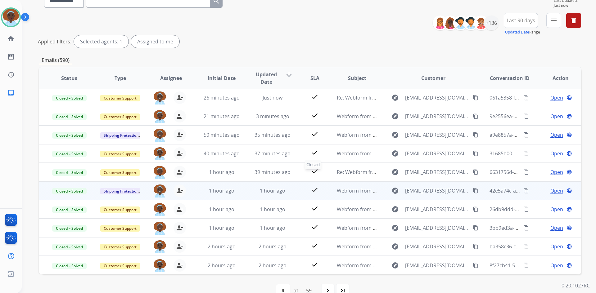
scroll to position [75, 0]
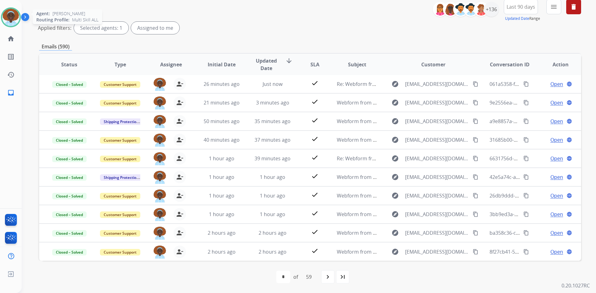
click at [11, 14] on img at bounding box center [10, 17] width 17 height 17
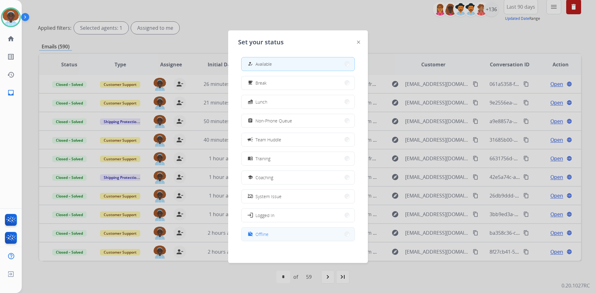
click at [285, 237] on button "work_off Offline" at bounding box center [297, 234] width 113 height 13
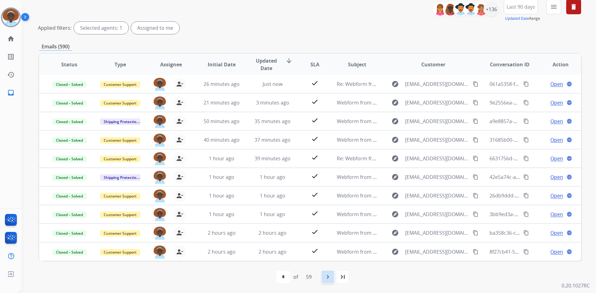
click at [327, 278] on mat-icon "navigate_next" at bounding box center [327, 276] width 7 height 7
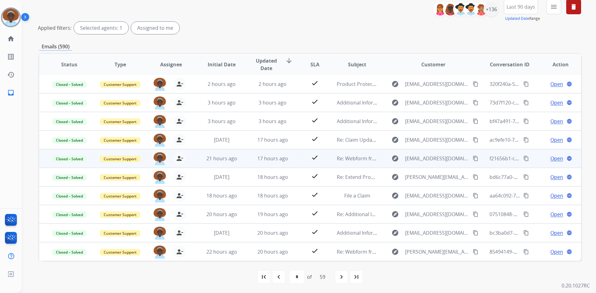
scroll to position [0, 0]
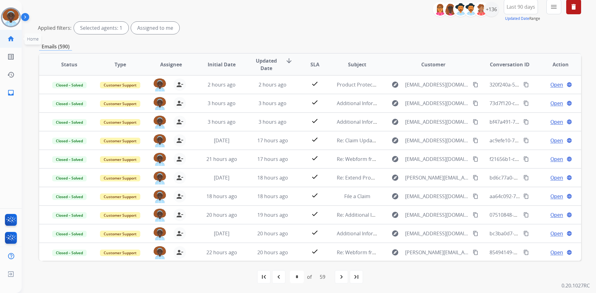
click at [13, 39] on mat-icon "home" at bounding box center [10, 38] width 7 height 7
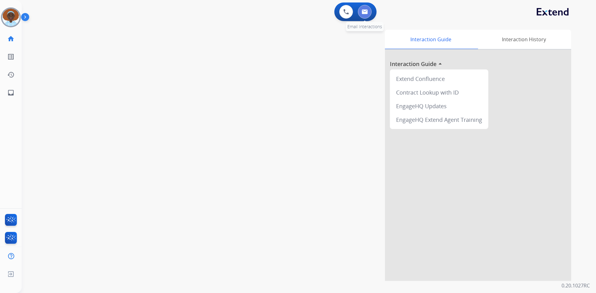
click at [364, 14] on button at bounding box center [365, 12] width 14 height 14
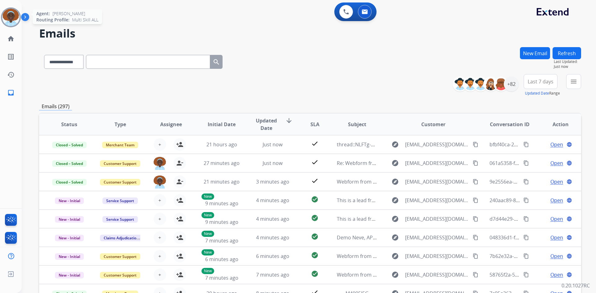
click at [15, 17] on img at bounding box center [10, 17] width 17 height 17
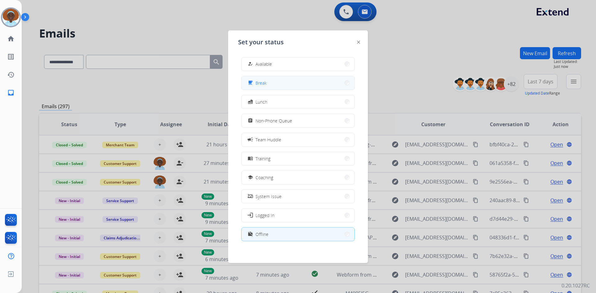
click at [287, 86] on button "free_breakfast Break" at bounding box center [297, 82] width 113 height 13
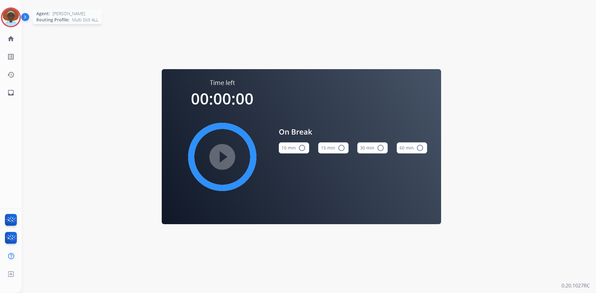
click at [13, 16] on img at bounding box center [10, 17] width 17 height 17
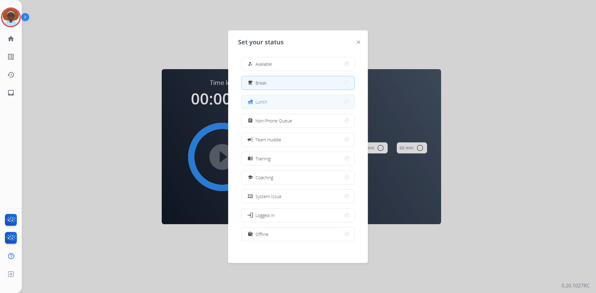
click at [272, 100] on button "fastfood Lunch" at bounding box center [297, 101] width 113 height 13
